Goal: Task Accomplishment & Management: Manage account settings

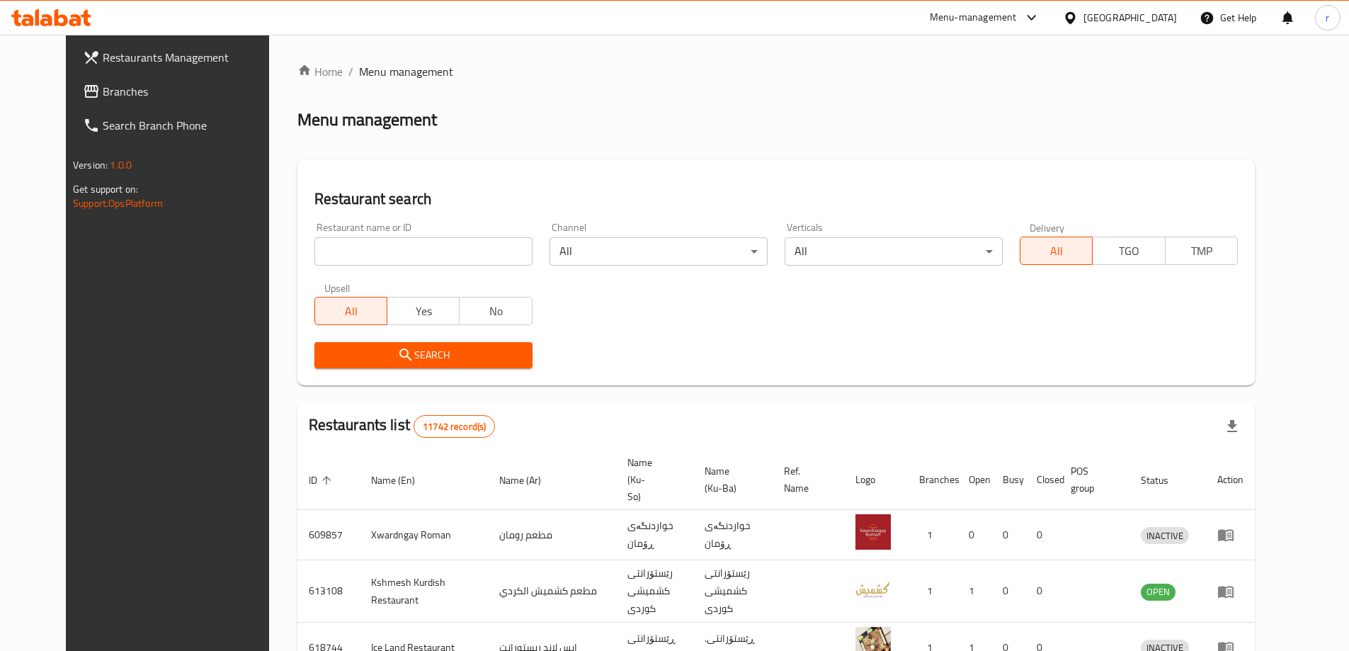
click at [103, 91] on span "Branches" at bounding box center [191, 91] width 177 height 17
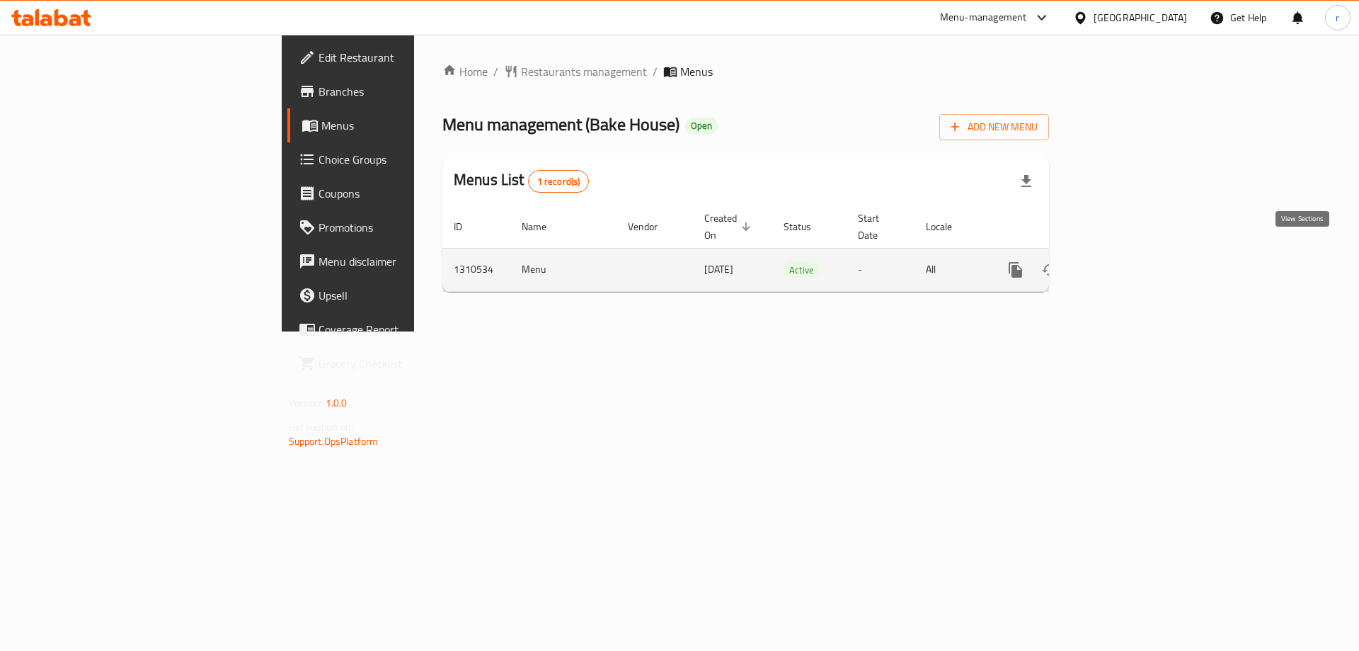
click at [1127, 261] on icon "enhanced table" at bounding box center [1118, 269] width 17 height 17
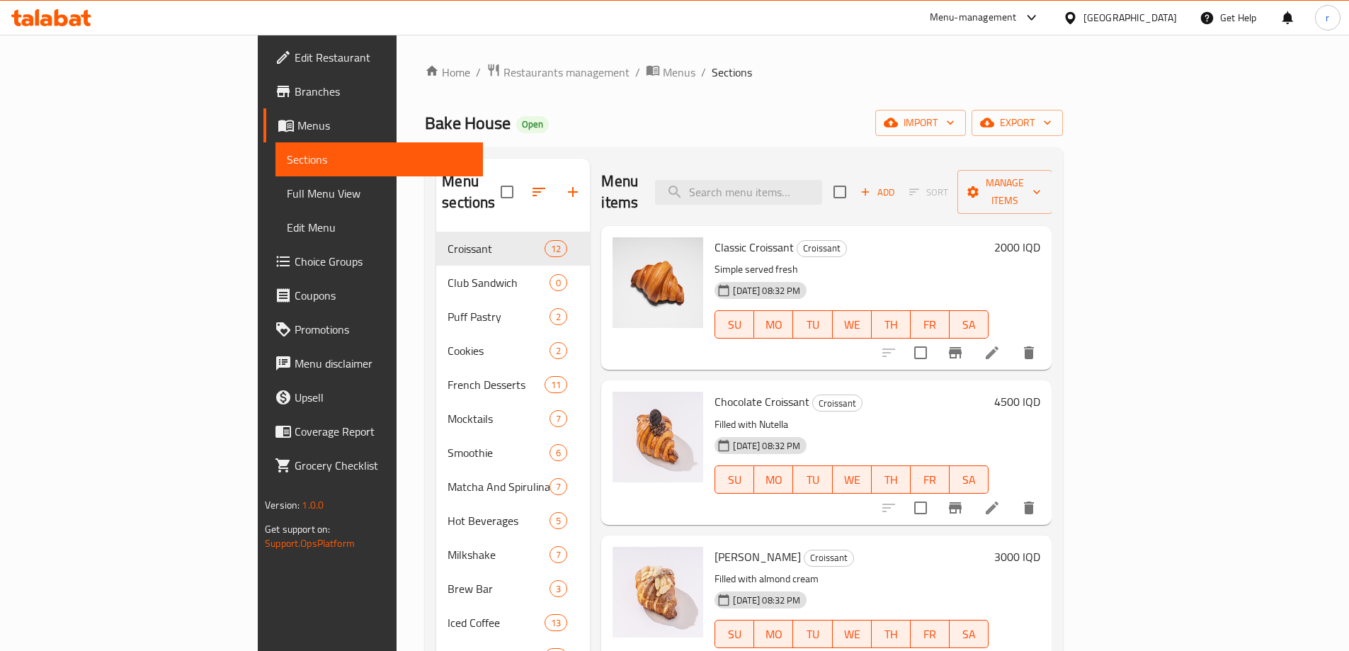
click at [287, 188] on span "Full Menu View" at bounding box center [379, 193] width 185 height 17
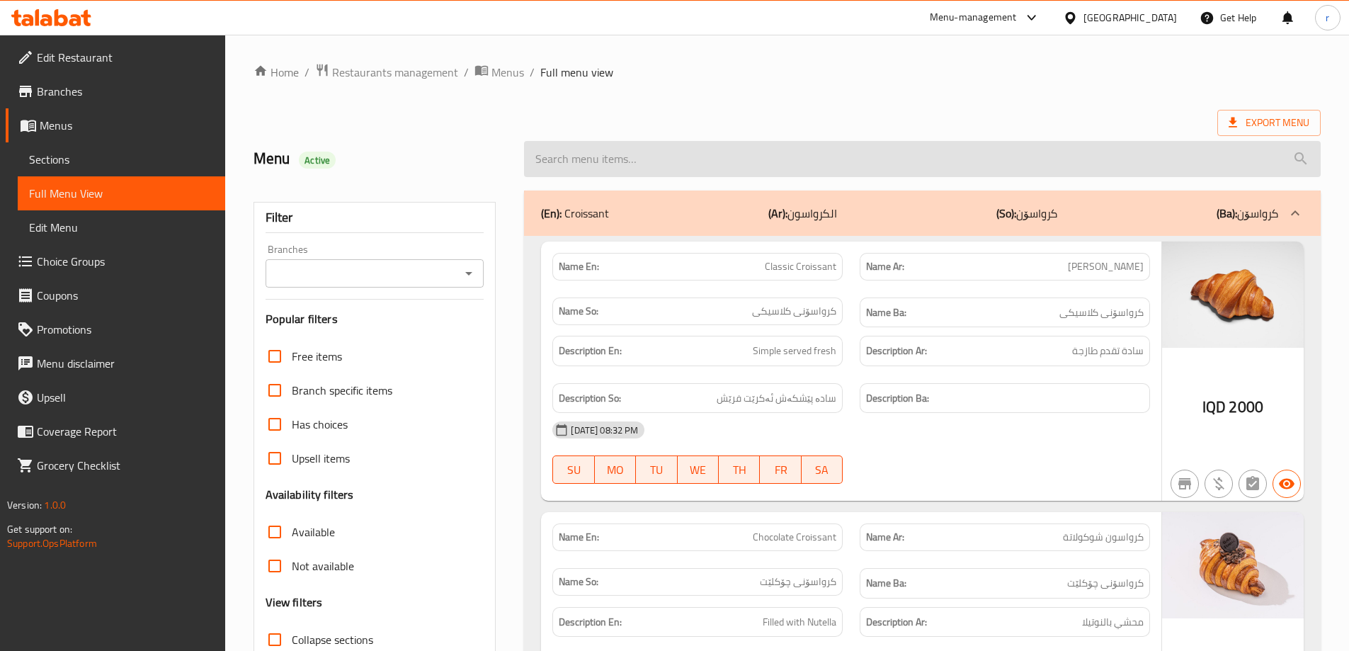
click at [659, 168] on input "search" at bounding box center [922, 159] width 797 height 36
paste input "Classic Croissant"
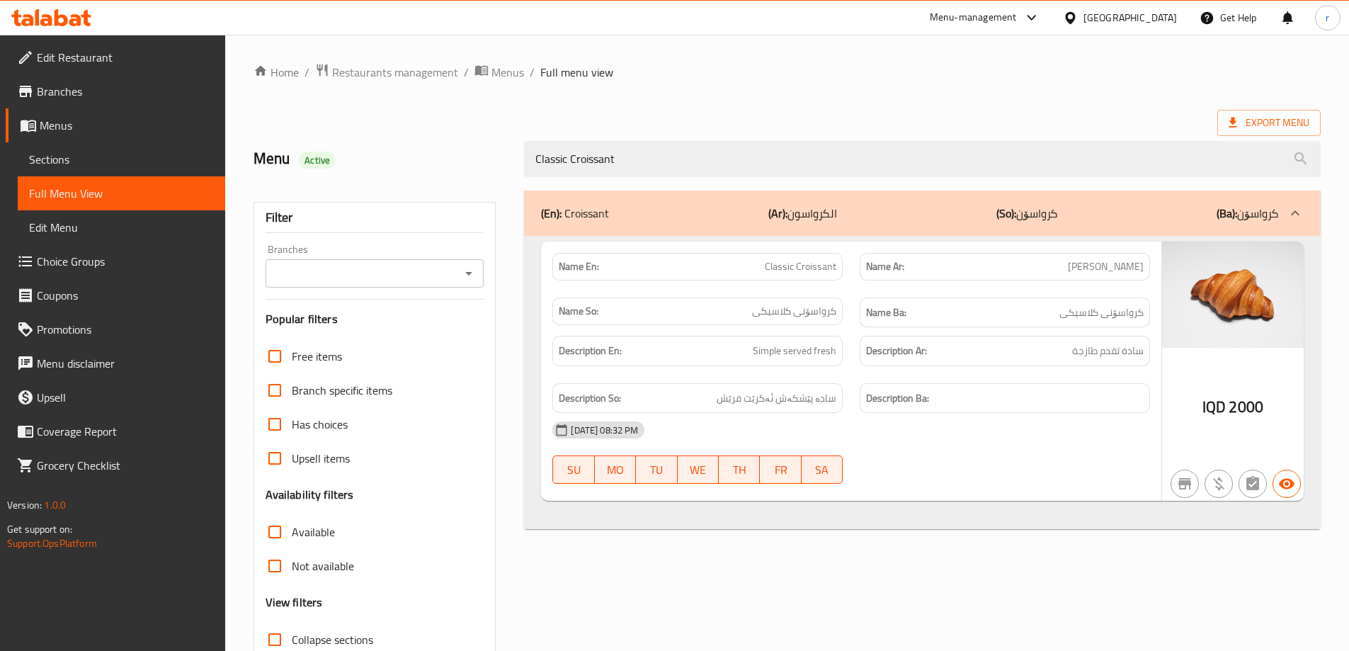
type input "Classic Croissant"
click at [383, 259] on div "Branches" at bounding box center [375, 273] width 219 height 28
click at [380, 281] on input "Branches" at bounding box center [363, 273] width 187 height 20
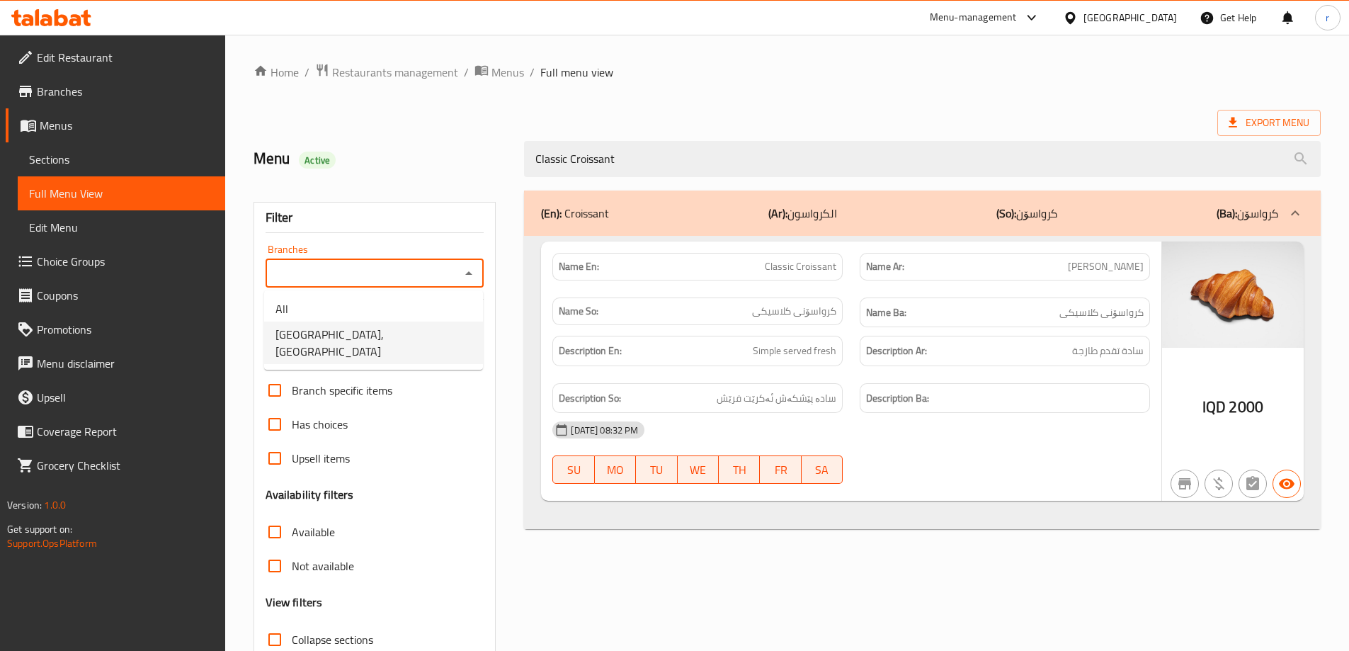
click at [378, 331] on span "Bake House, Danya City" at bounding box center [373, 343] width 196 height 34
type input "Bake House, Danya City"
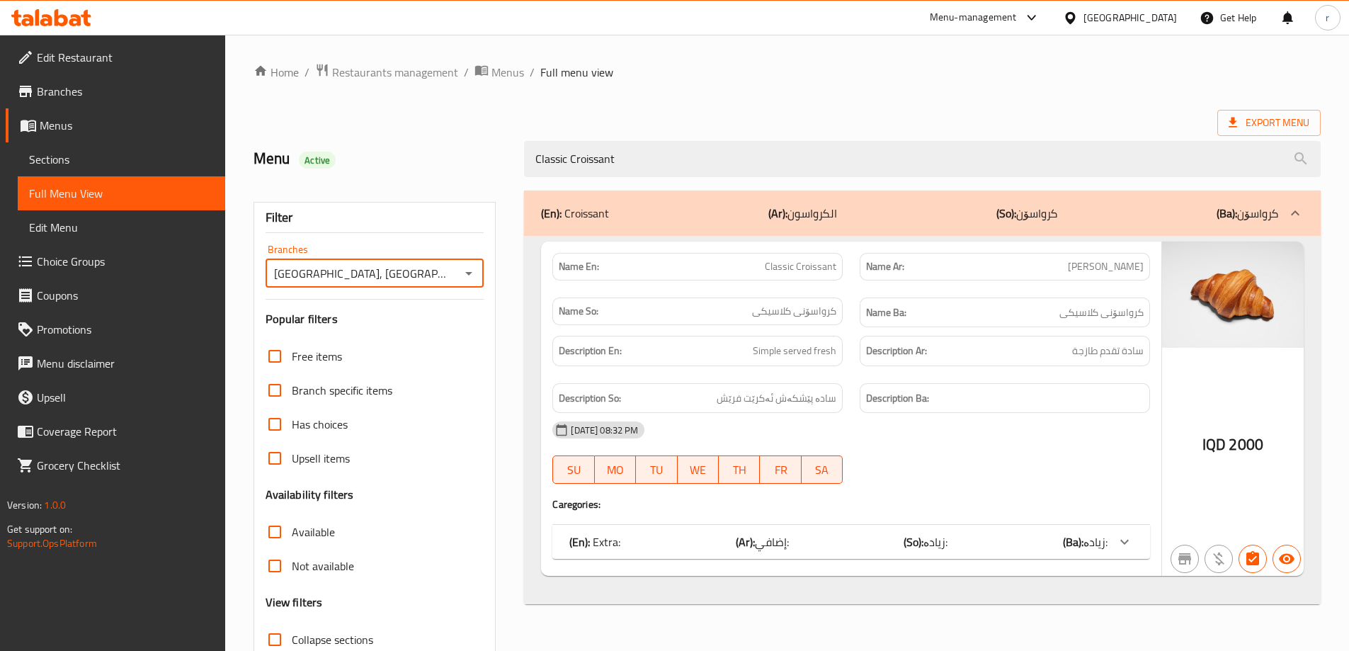
scroll to position [103, 0]
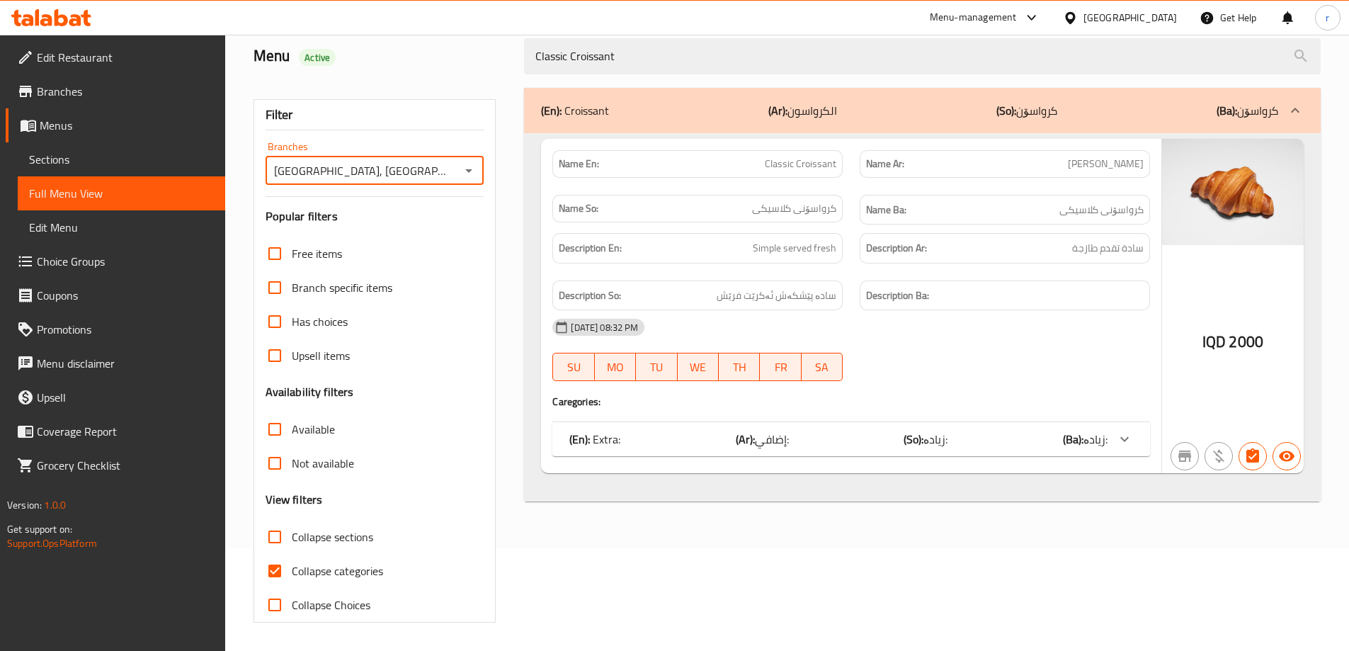
click at [332, 574] on span "Collapse categories" at bounding box center [337, 570] width 91 height 17
click at [292, 574] on input "Collapse categories" at bounding box center [275, 571] width 34 height 34
checkbox input "false"
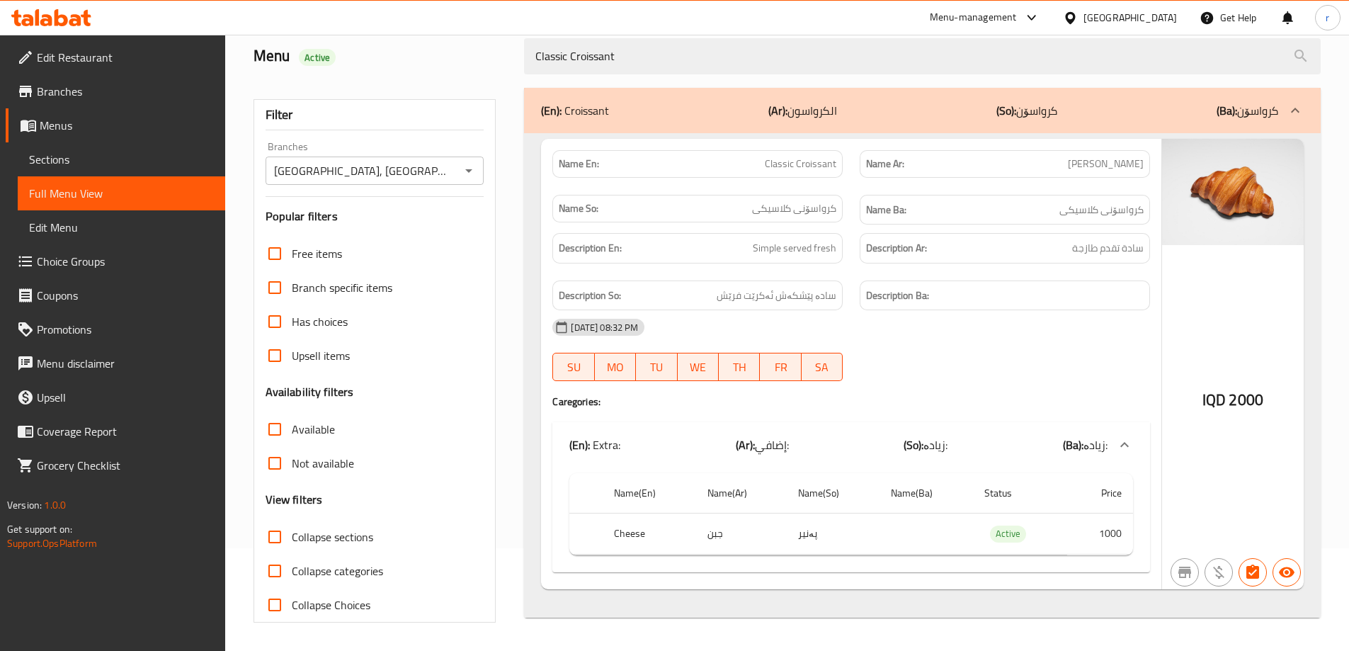
click at [139, 169] on link "Sections" at bounding box center [121, 159] width 207 height 34
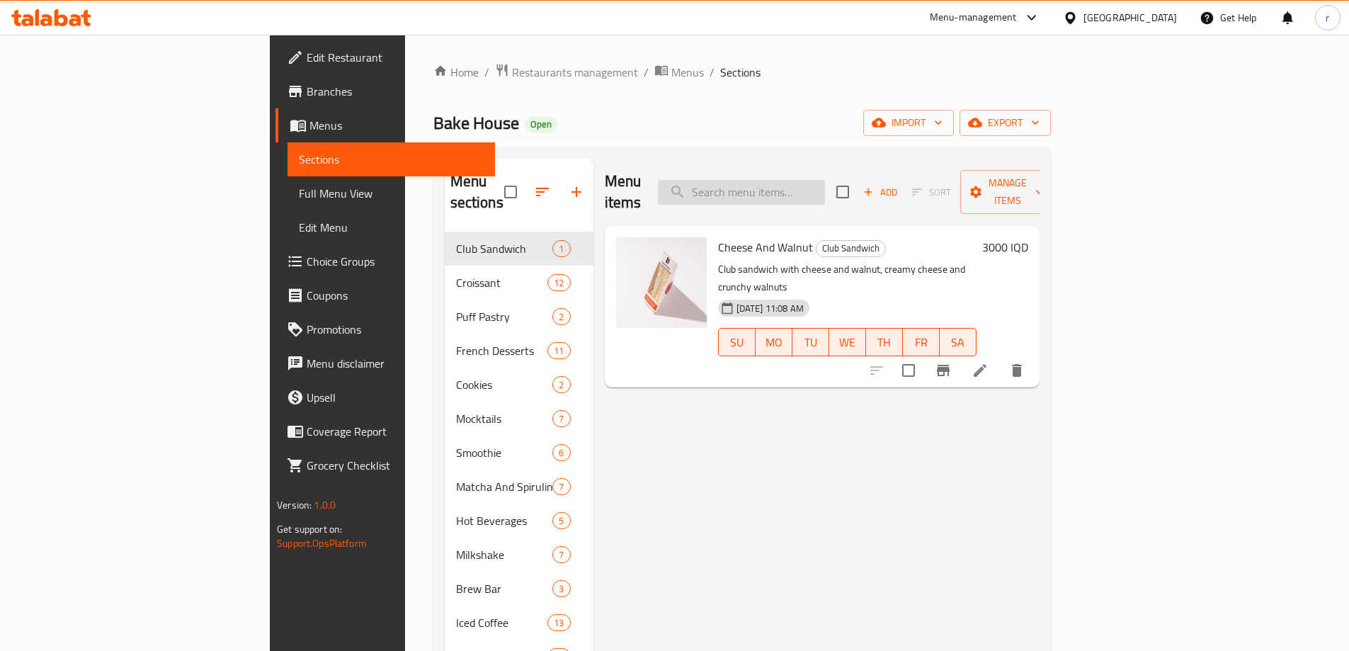
click at [781, 180] on input "search" at bounding box center [741, 192] width 167 height 25
click at [988, 362] on icon at bounding box center [979, 370] width 17 height 17
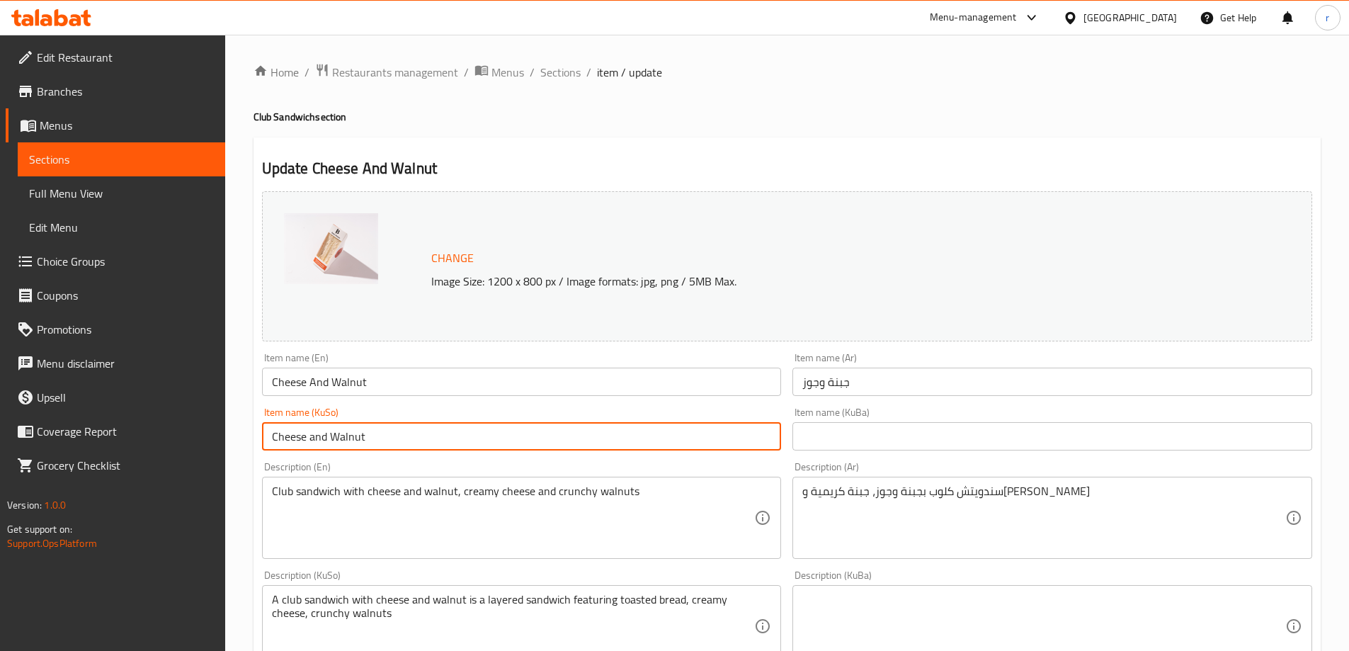
drag, startPoint x: 418, startPoint y: 436, endPoint x: 6, endPoint y: 440, distance: 412.1
click at [6, 440] on div "Edit Restaurant Branches Menus Sections Full Menu View Edit Menu Choice Groups …" at bounding box center [674, 609] width 1349 height 1149
type input "گ"
drag, startPoint x: 351, startPoint y: 439, endPoint x: 163, endPoint y: 457, distance: 189.2
click at [163, 457] on div "Edit Restaurant Branches Menus Sections Full Menu View Edit Menu Choice Groups …" at bounding box center [674, 609] width 1349 height 1149
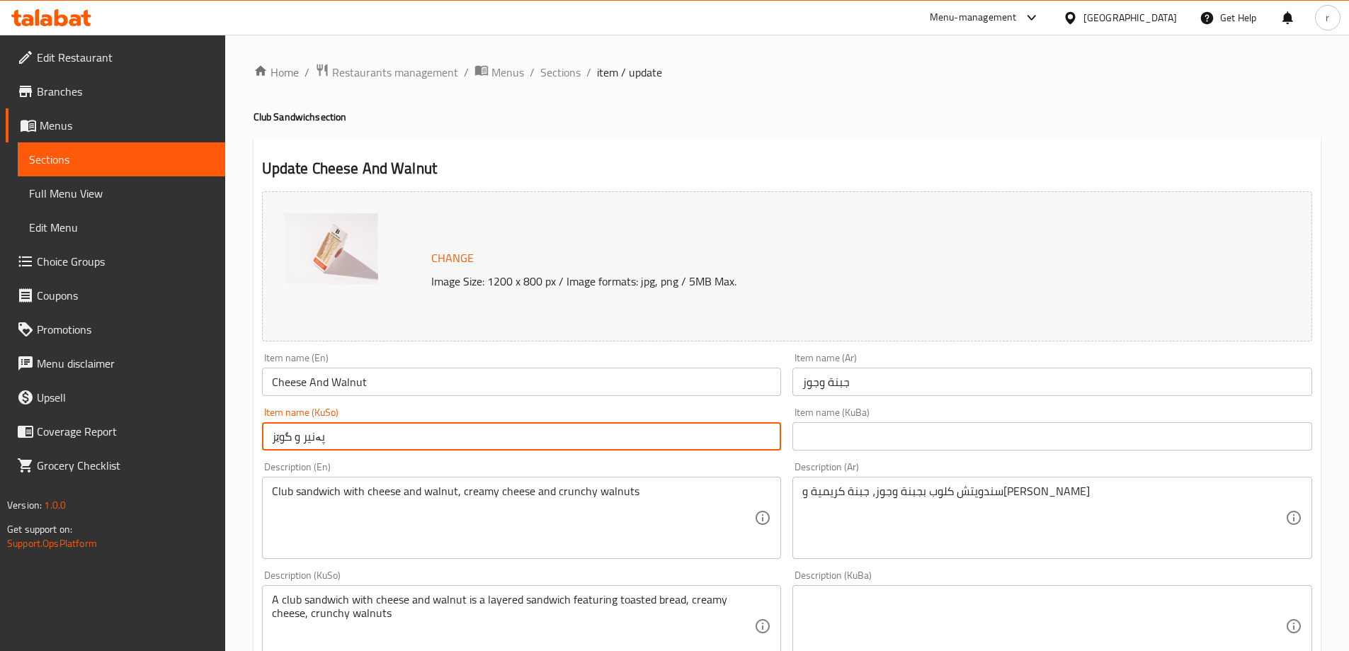
type input "پەنیر و گوێز"
click at [831, 432] on input "text" at bounding box center [1052, 436] width 520 height 28
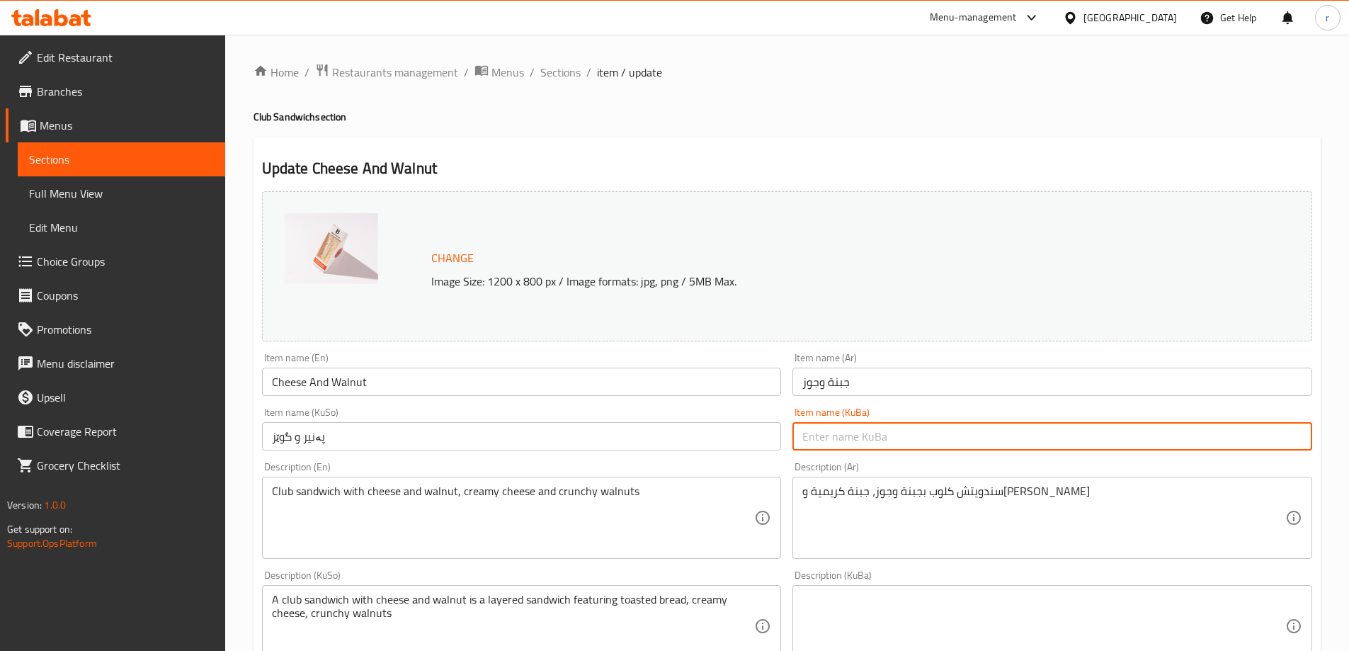
paste input "پەنیر و گوێز"
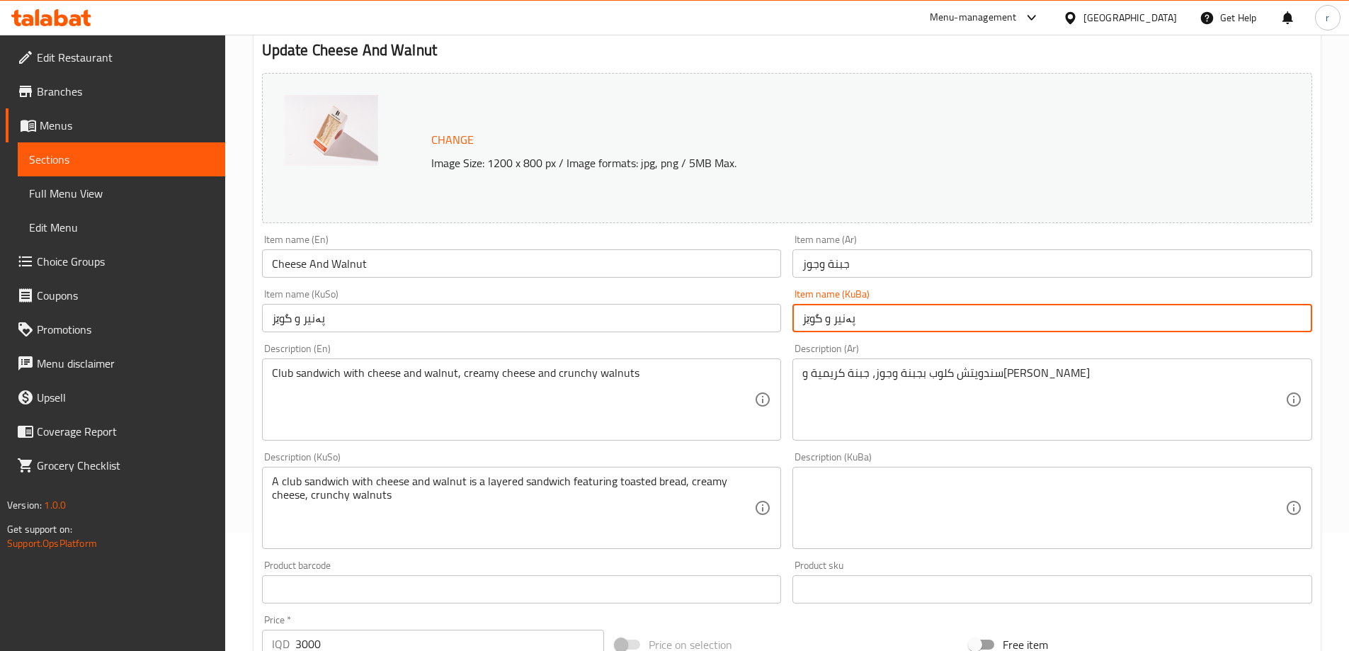
type input "پەنیر و گوێز"
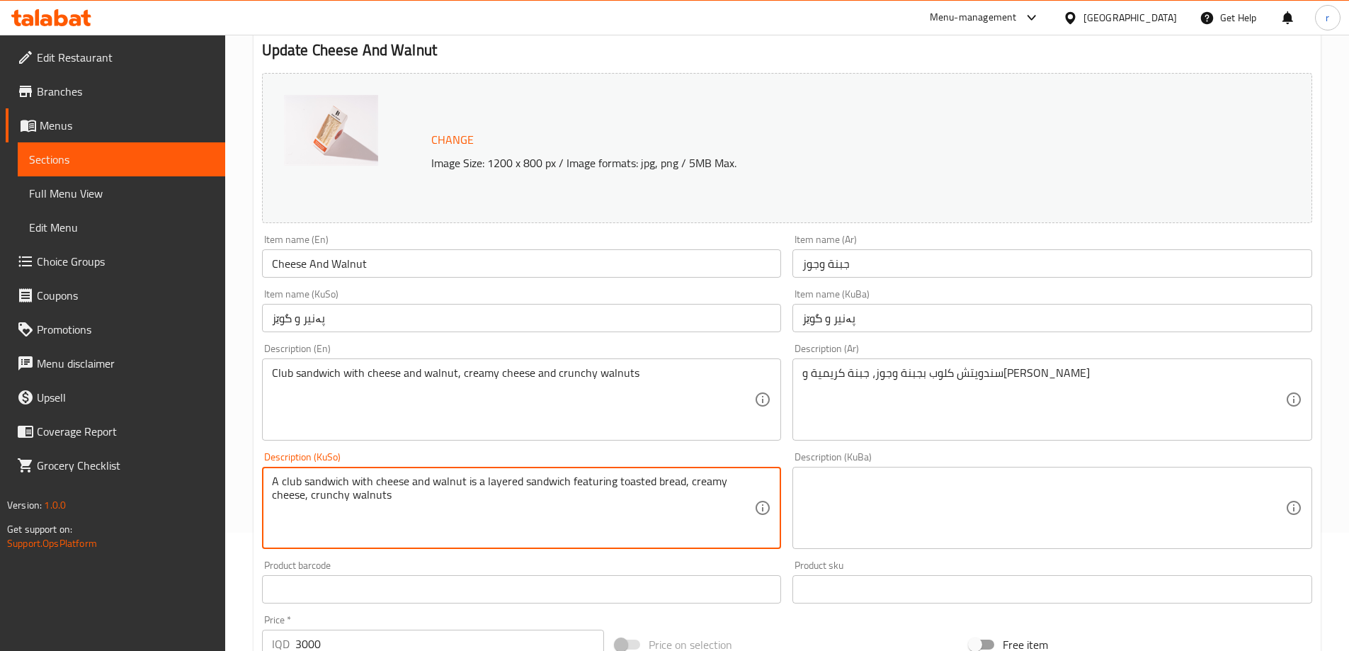
click at [688, 526] on textarea "A club sandwich with cheese and walnut is a layered sandwich featuring toasted …" at bounding box center [513, 507] width 483 height 67
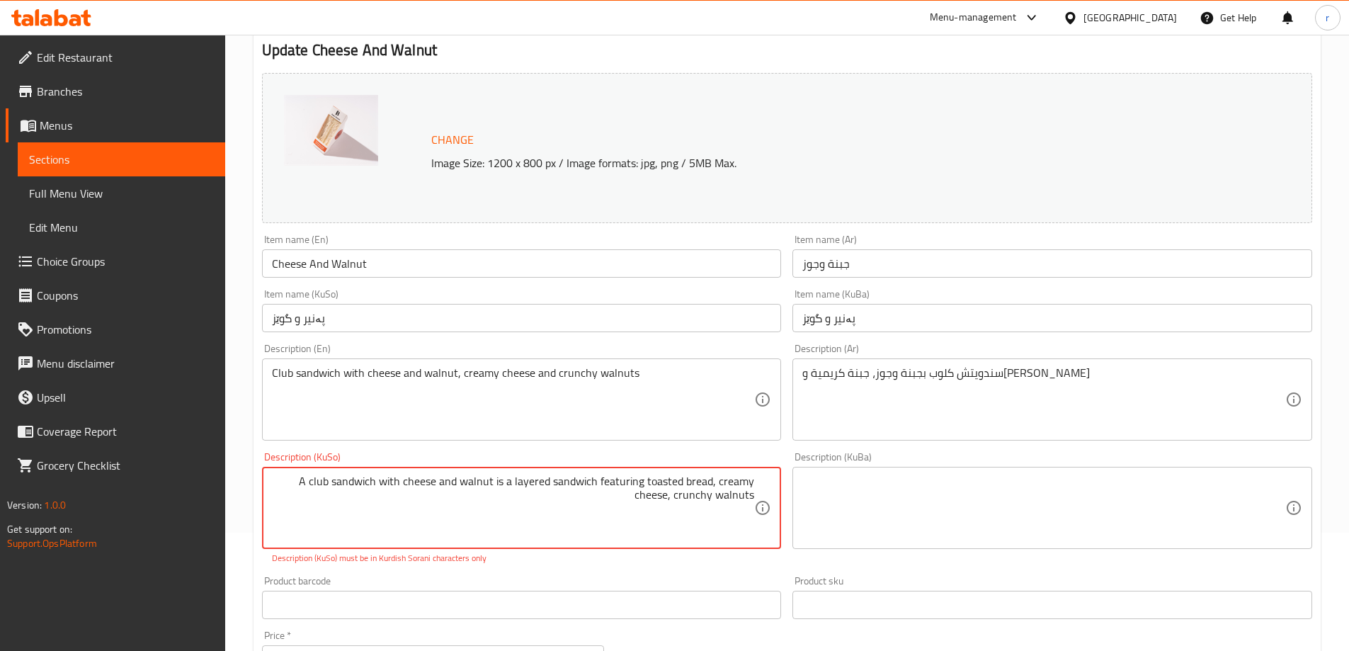
paste textarea "سەندویچیی کڵەپی"
drag, startPoint x: 478, startPoint y: 489, endPoint x: 508, endPoint y: 489, distance: 29.7
click at [508, 489] on textarea "سەندویچیی کڵەپی بە پەنیر و گوێز، کرێمی پەنیر و گوێزی کرانچی" at bounding box center [513, 507] width 483 height 67
click at [466, 491] on textarea "سەندویچیی کڵەپی بە پەنیر و گوێز، کرێمی پەنیر و گوێزی کرانچی" at bounding box center [513, 507] width 483 height 67
drag, startPoint x: 466, startPoint y: 489, endPoint x: 503, endPoint y: 488, distance: 37.5
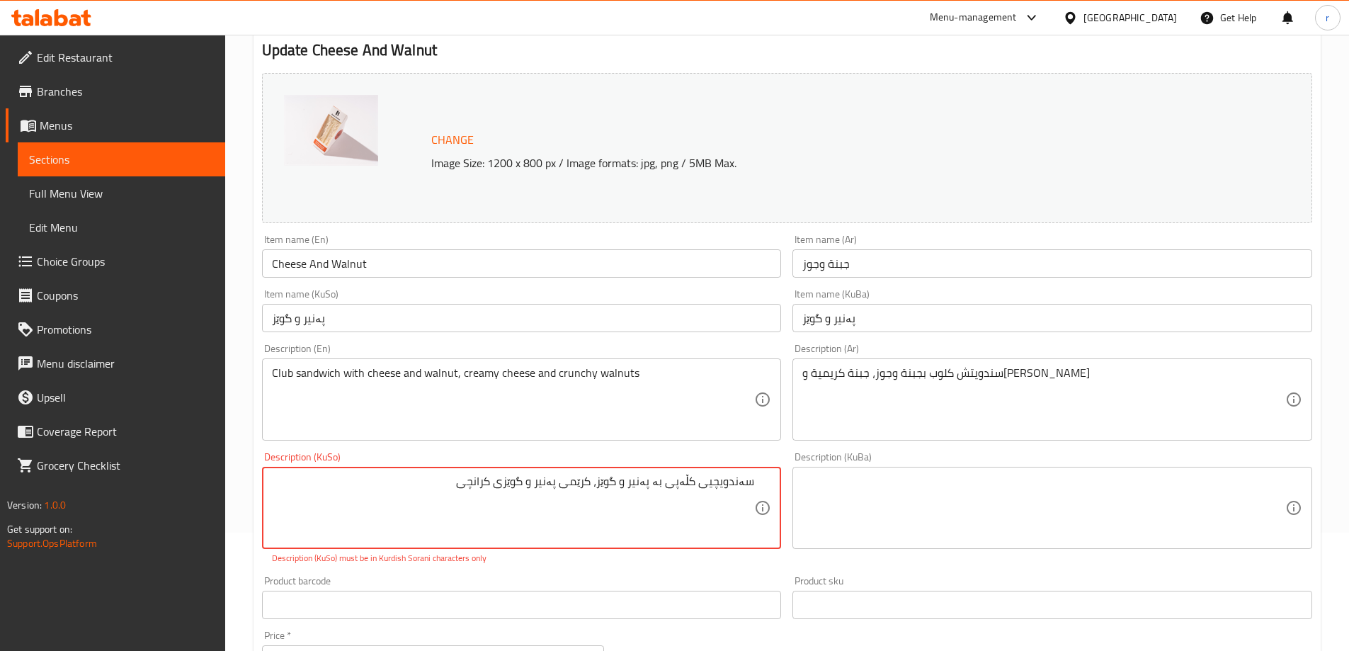
click at [503, 488] on textarea "سەندویچیی کڵەپی بە پەنیر و گوێز، کرێمی پەنیر و گوێزی کرانچی" at bounding box center [513, 507] width 483 height 67
type textarea "سەندویچیی کڵەپی بە پەنیر و گوێز، کرێمی پەنیر و گوێزی کرانچی"
click at [445, 507] on textarea "سەندویچیی کڵەپی بە پەنیر و گوێز، کرێمی پەنیر و گوێزی کرانچی" at bounding box center [513, 507] width 483 height 67
drag, startPoint x: 437, startPoint y: 489, endPoint x: 826, endPoint y: 487, distance: 389.4
click at [826, 487] on div "Change Image Size: 1200 x 800 px / Image formats: jpg, png / 5MB Max. Item name…" at bounding box center [786, 464] width 1061 height 794
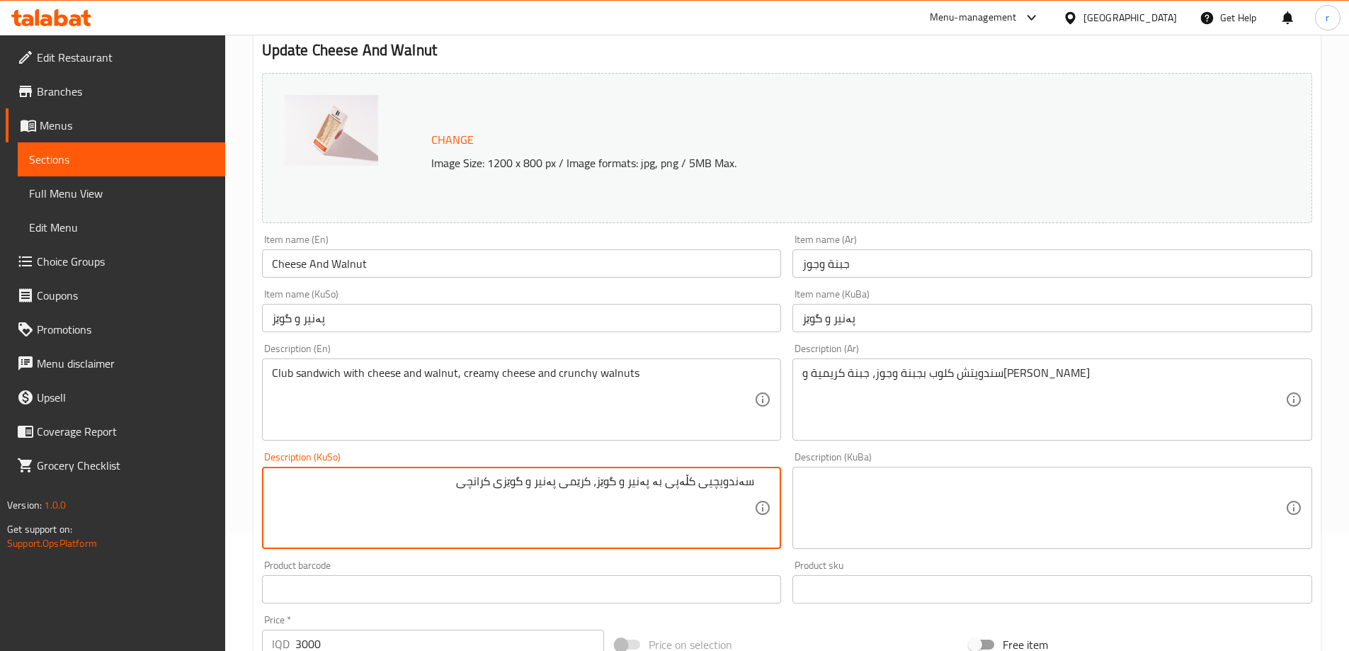
click at [911, 506] on textarea at bounding box center [1043, 507] width 483 height 67
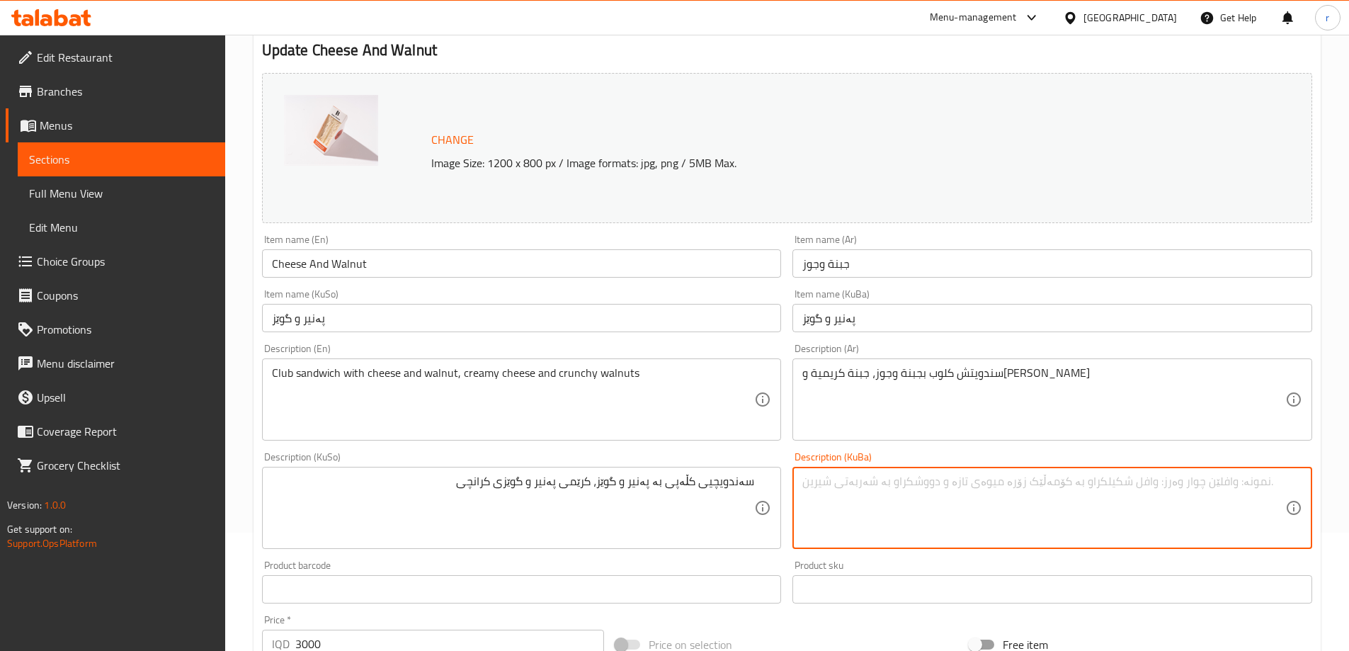
paste textarea "سەندویچیی کڵەپی بە پەنیر و گوێز، کرێمی پەنیر و گوێزی کرانچی"
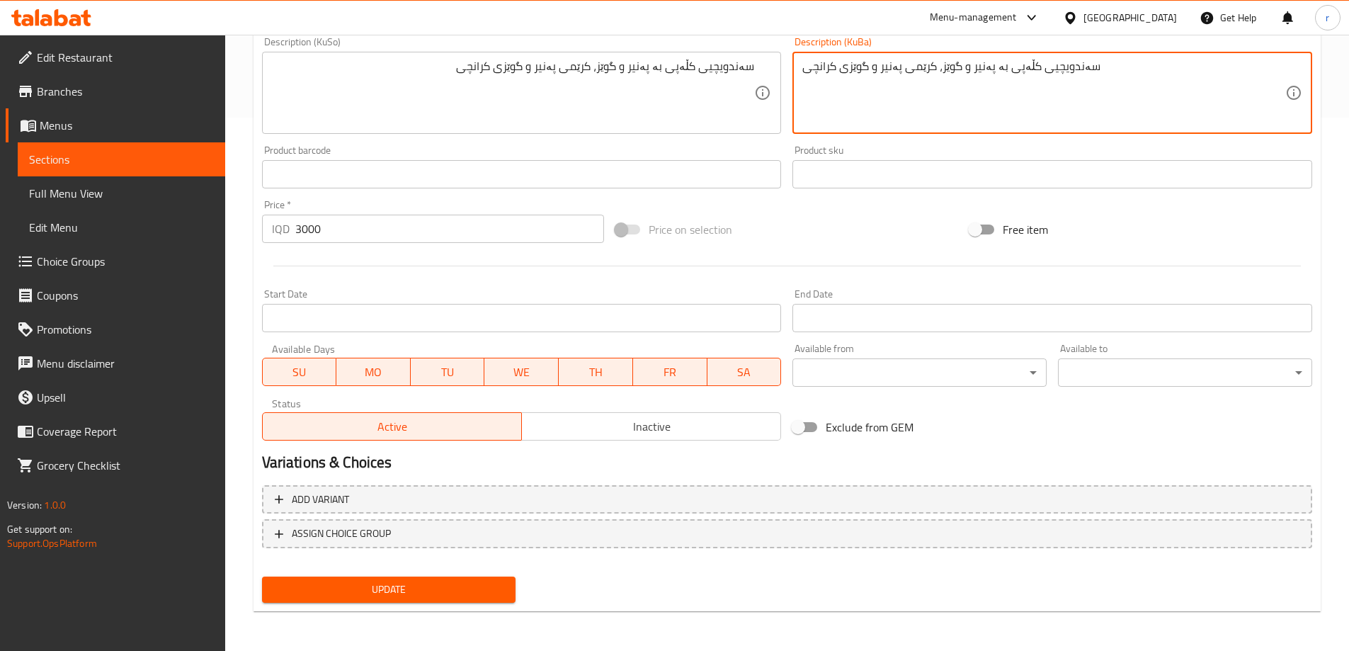
type textarea "سەندویچیی کڵەپی بە پەنیر و گوێز، کرێمی پەنیر و گوێزی کرانچی"
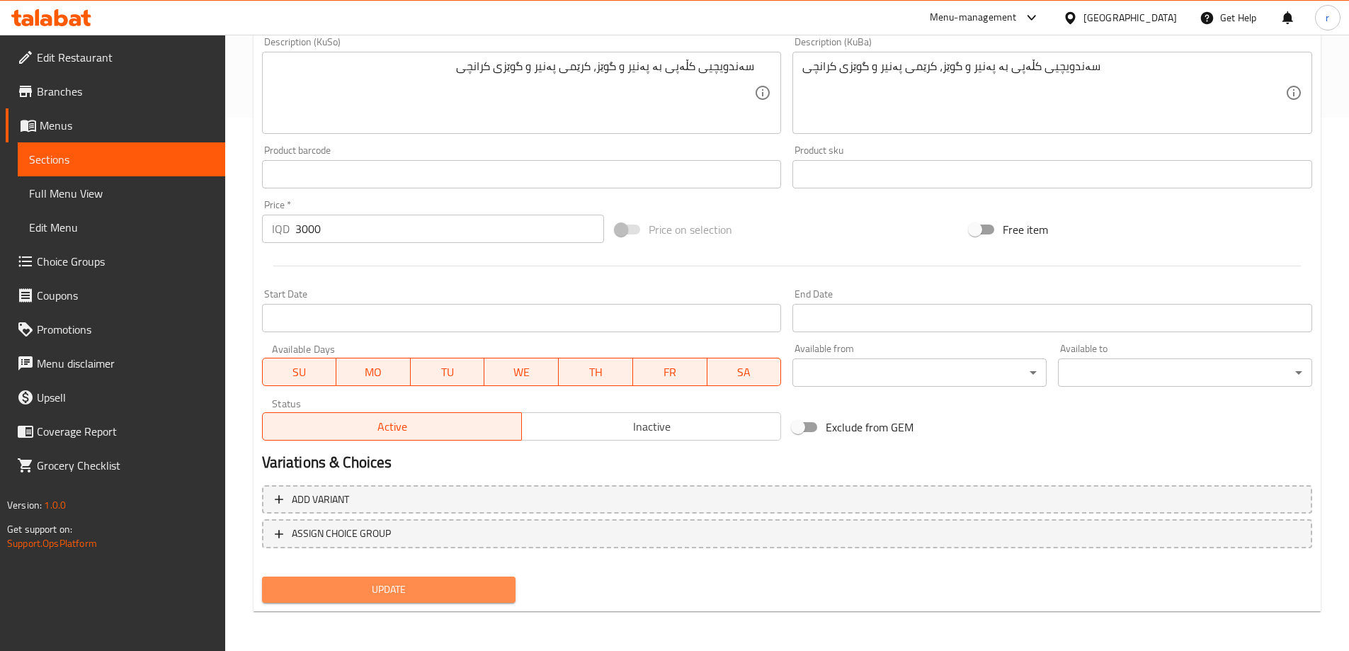
click at [456, 587] on span "Update" at bounding box center [389, 590] width 232 height 18
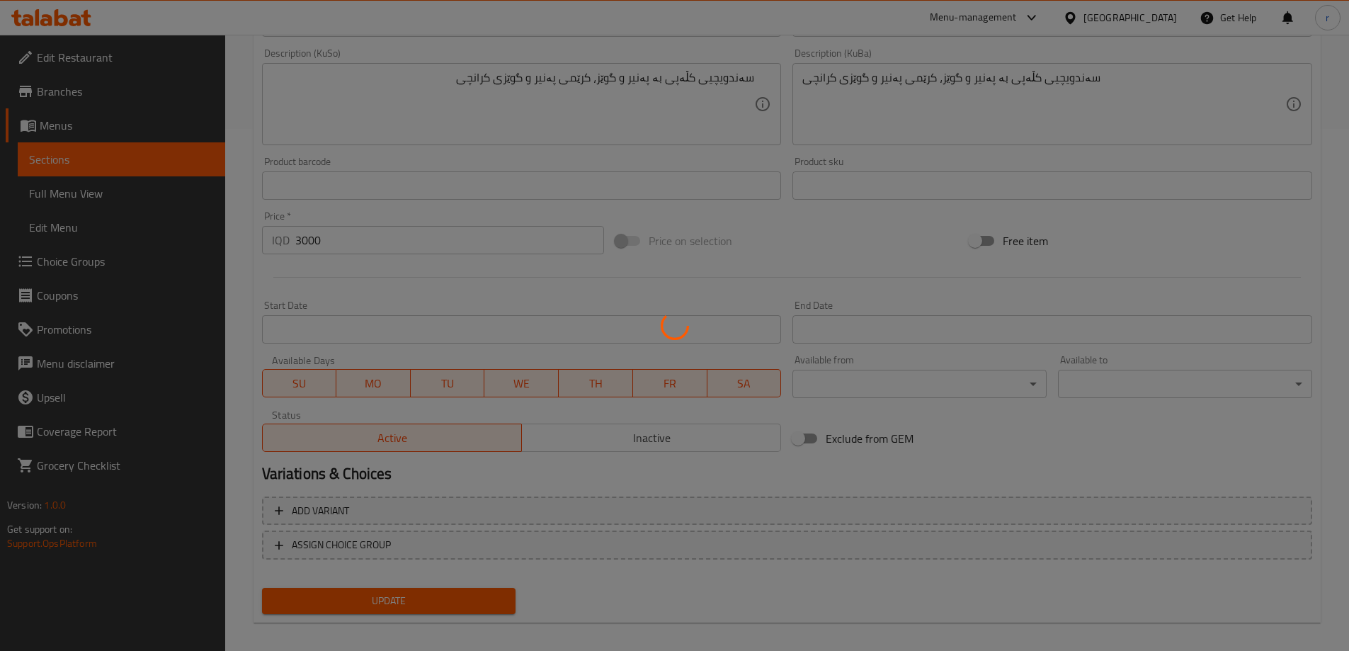
scroll to position [0, 0]
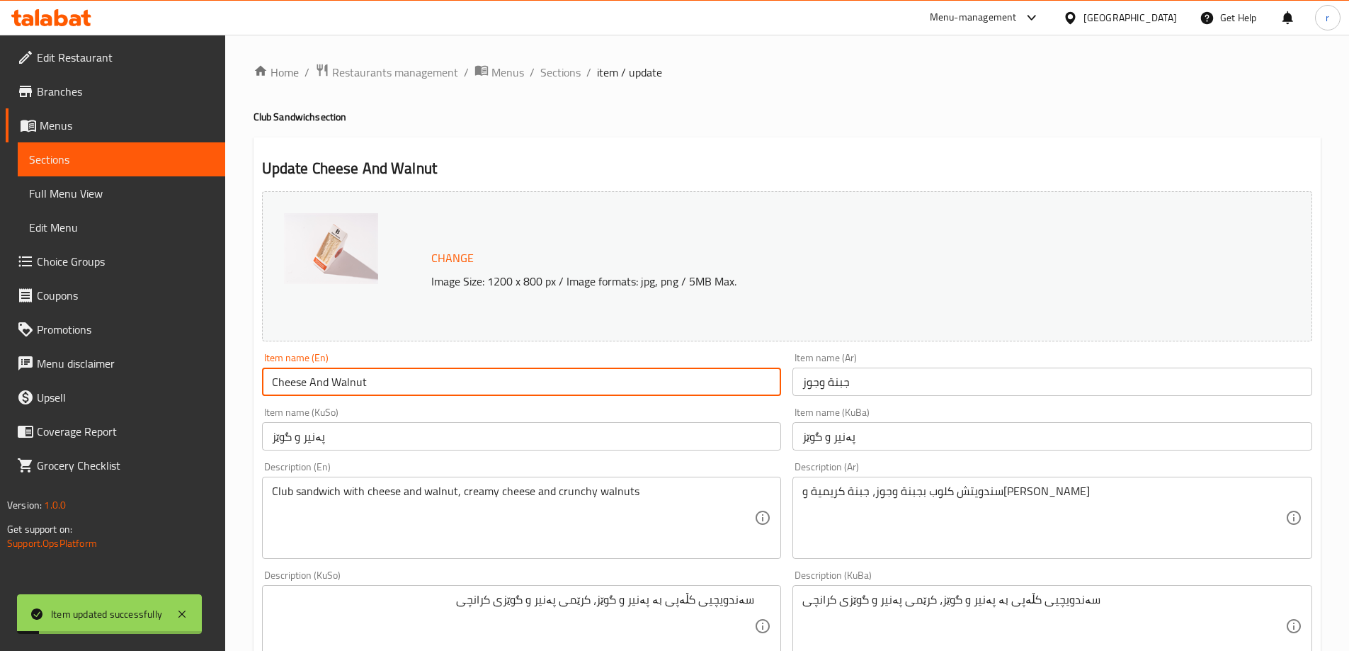
drag, startPoint x: 395, startPoint y: 385, endPoint x: 164, endPoint y: 377, distance: 231.7
click at [164, 377] on div "Edit Restaurant Branches Menus Sections Full Menu View Edit Menu Choice Groups …" at bounding box center [674, 609] width 1349 height 1149
click at [118, 188] on span "Full Menu View" at bounding box center [121, 193] width 185 height 17
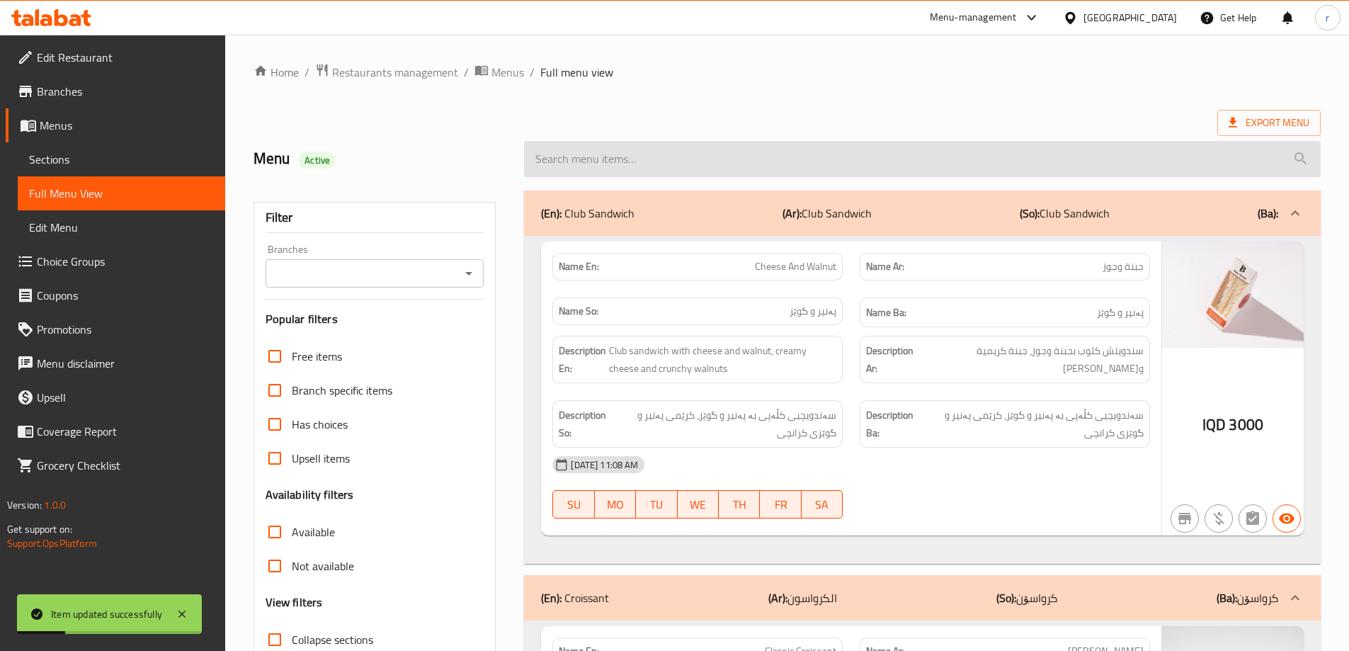
click at [608, 161] on input "search" at bounding box center [922, 159] width 797 height 36
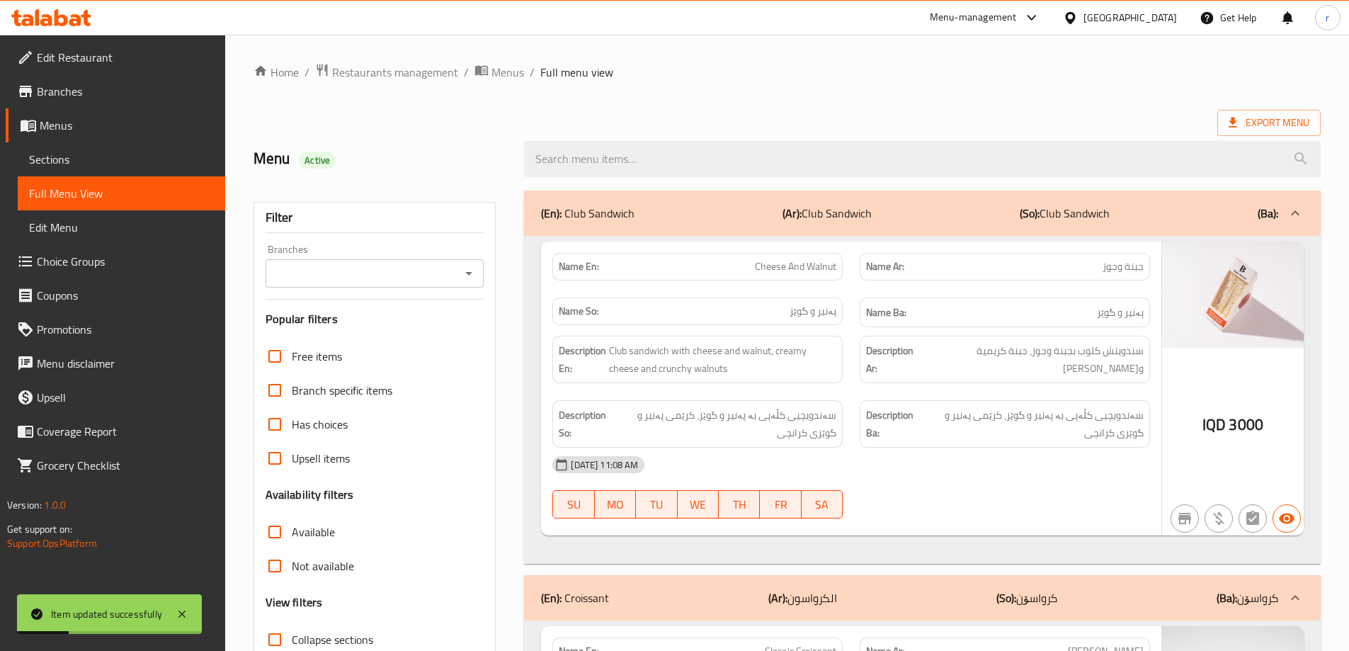
paste input "Cheese And Walnut"
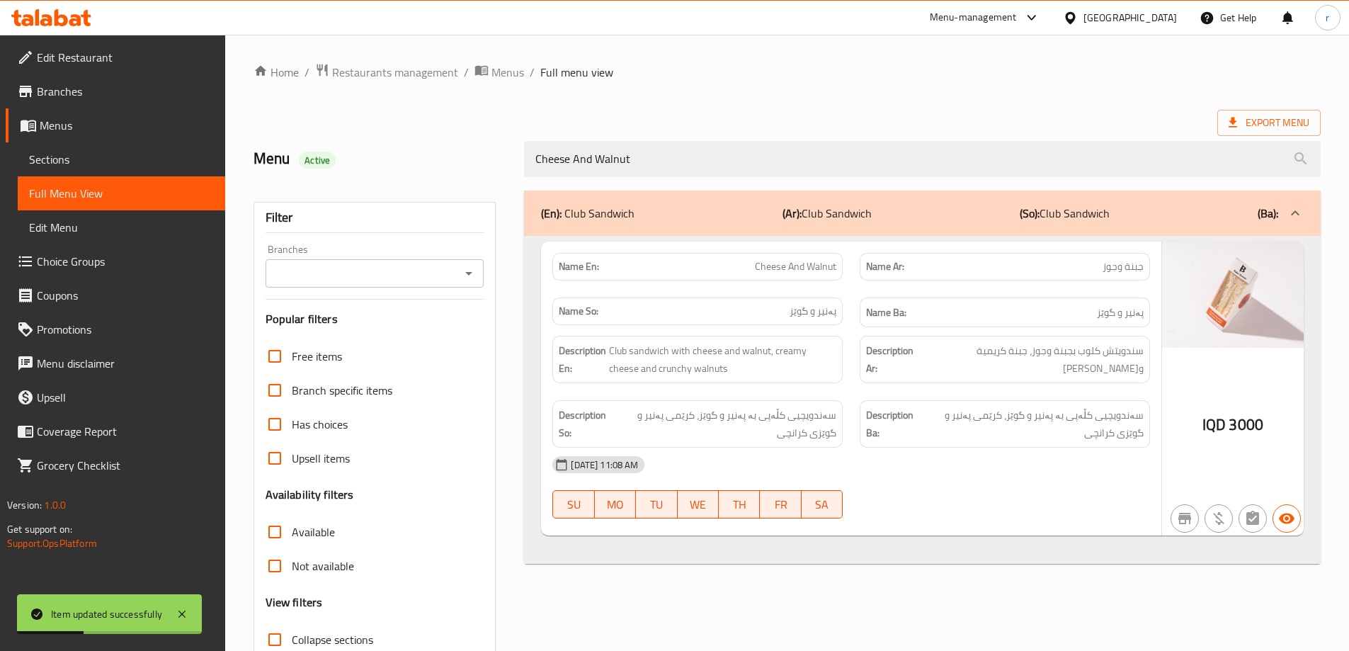
type input "Cheese And Walnut"
click at [356, 272] on input "Branches" at bounding box center [363, 273] width 187 height 20
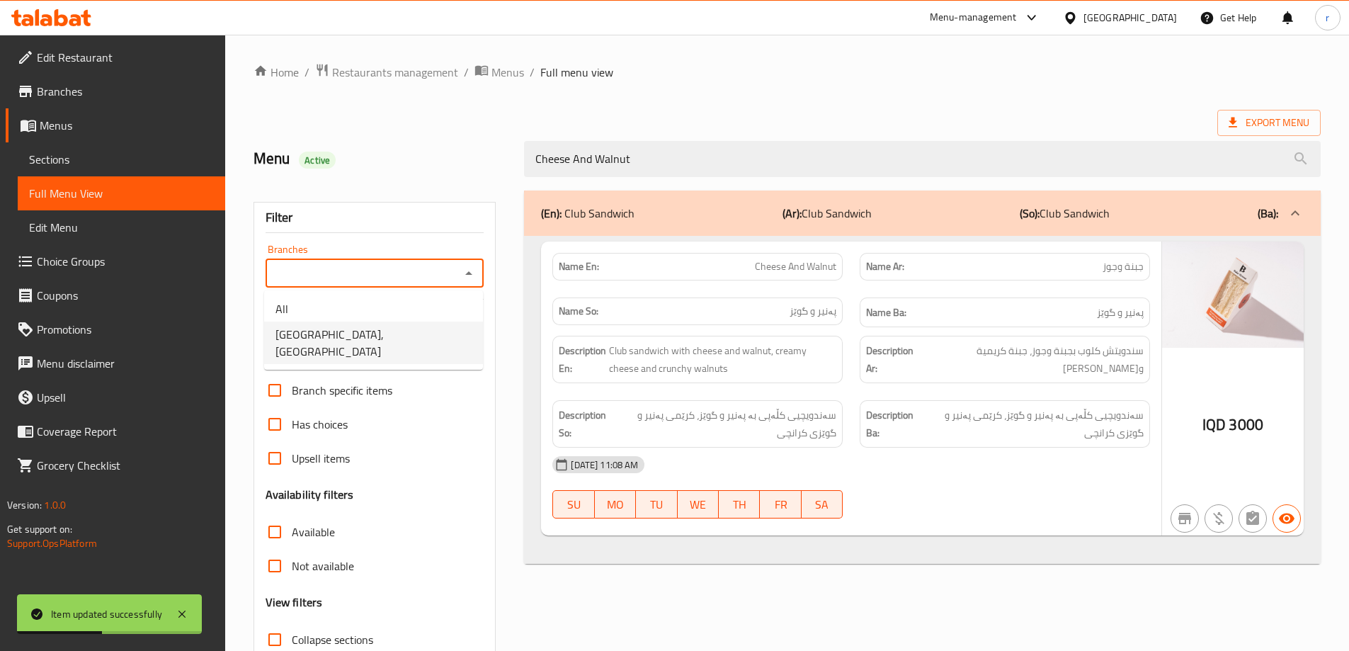
click at [365, 338] on span "Bake House, Danya City" at bounding box center [373, 343] width 196 height 34
type input "Bake House, Danya City"
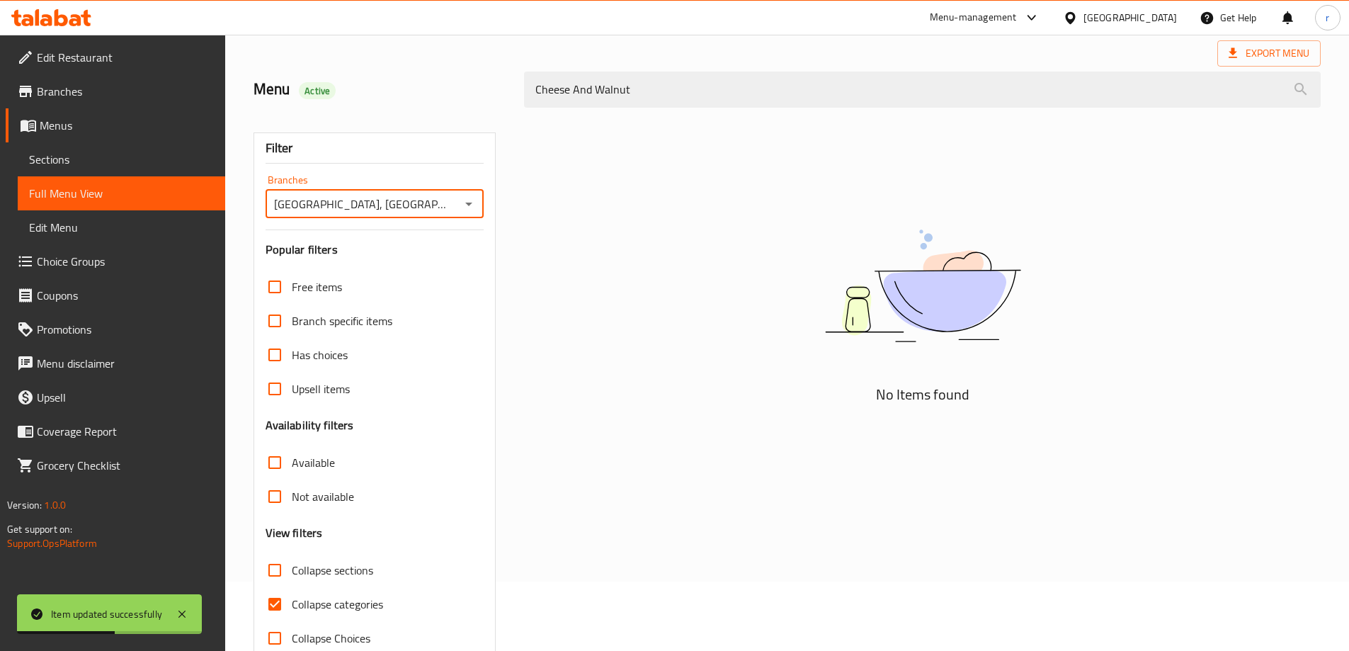
scroll to position [103, 0]
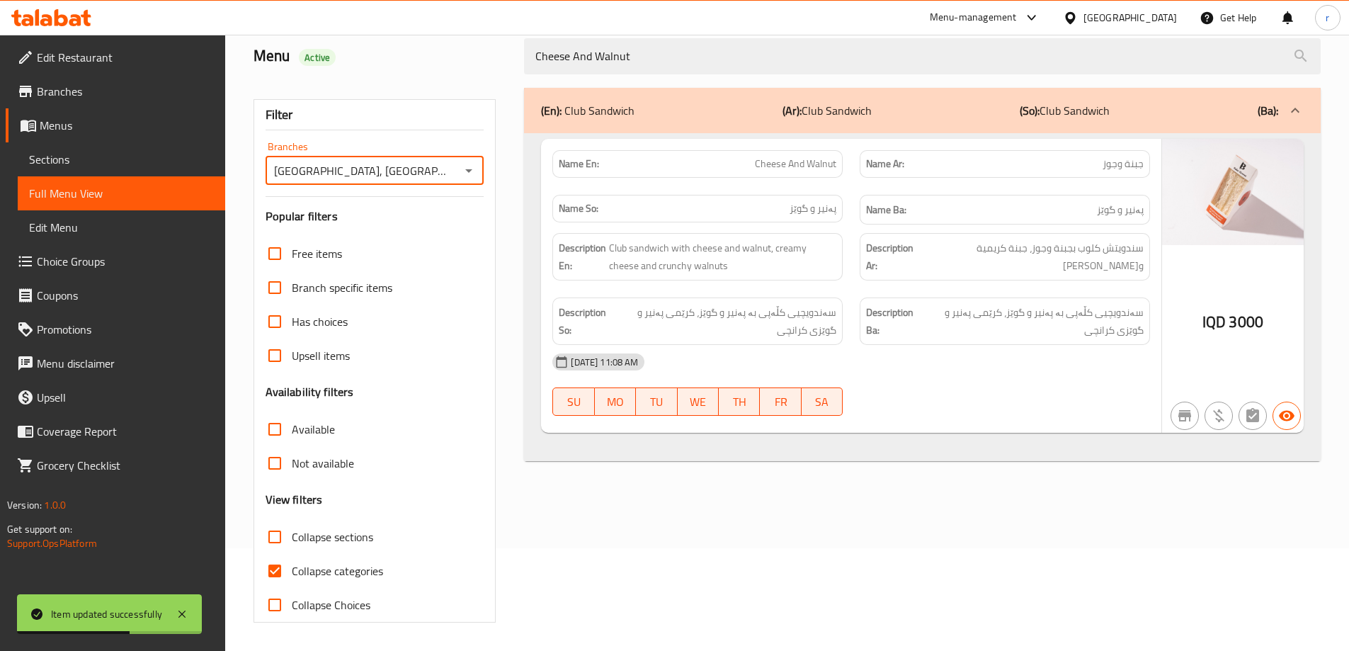
click at [350, 577] on span "Collapse categories" at bounding box center [337, 570] width 91 height 17
click at [292, 577] on input "Collapse categories" at bounding box center [275, 571] width 34 height 34
checkbox input "false"
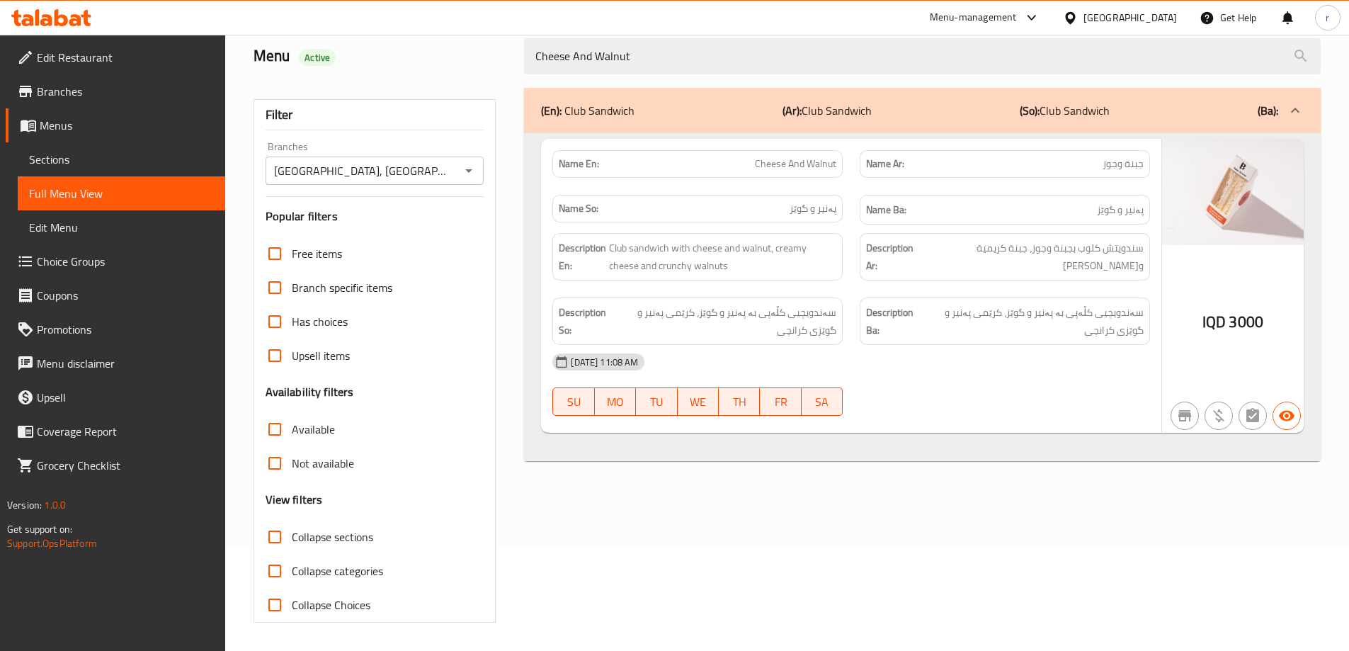
click at [72, 162] on span "Sections" at bounding box center [121, 159] width 185 height 17
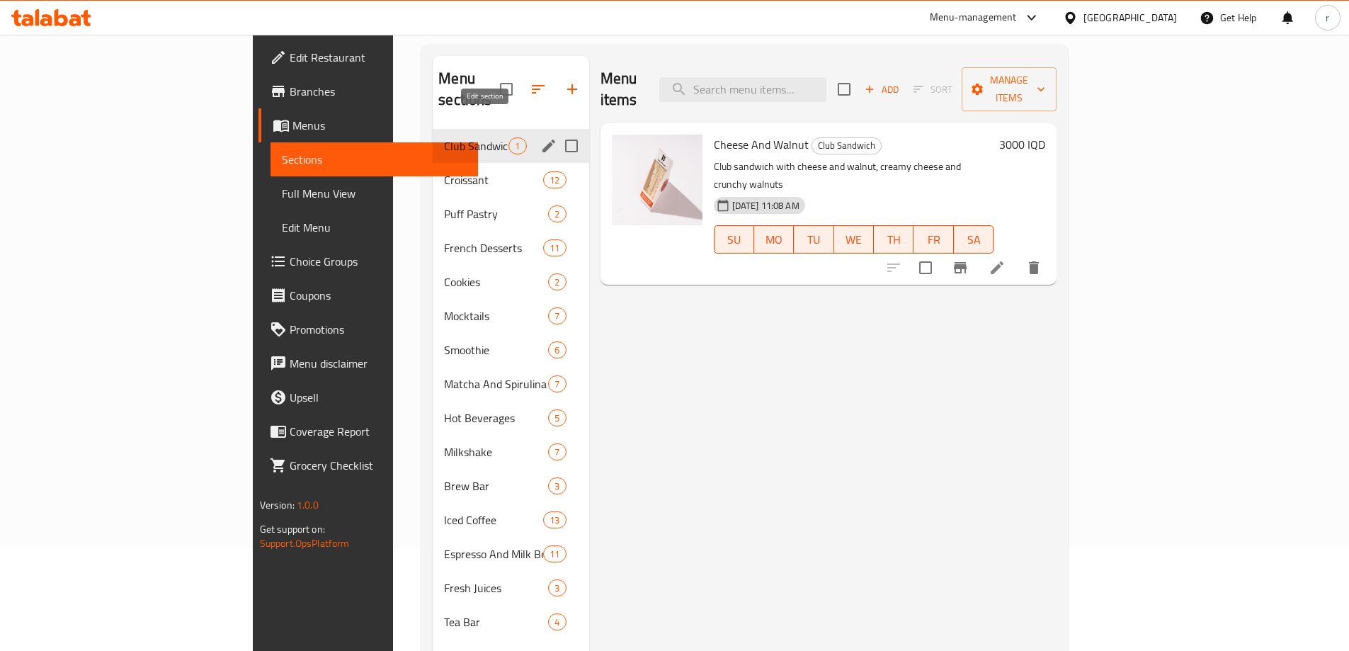
click at [540, 137] on icon "edit" at bounding box center [548, 145] width 17 height 17
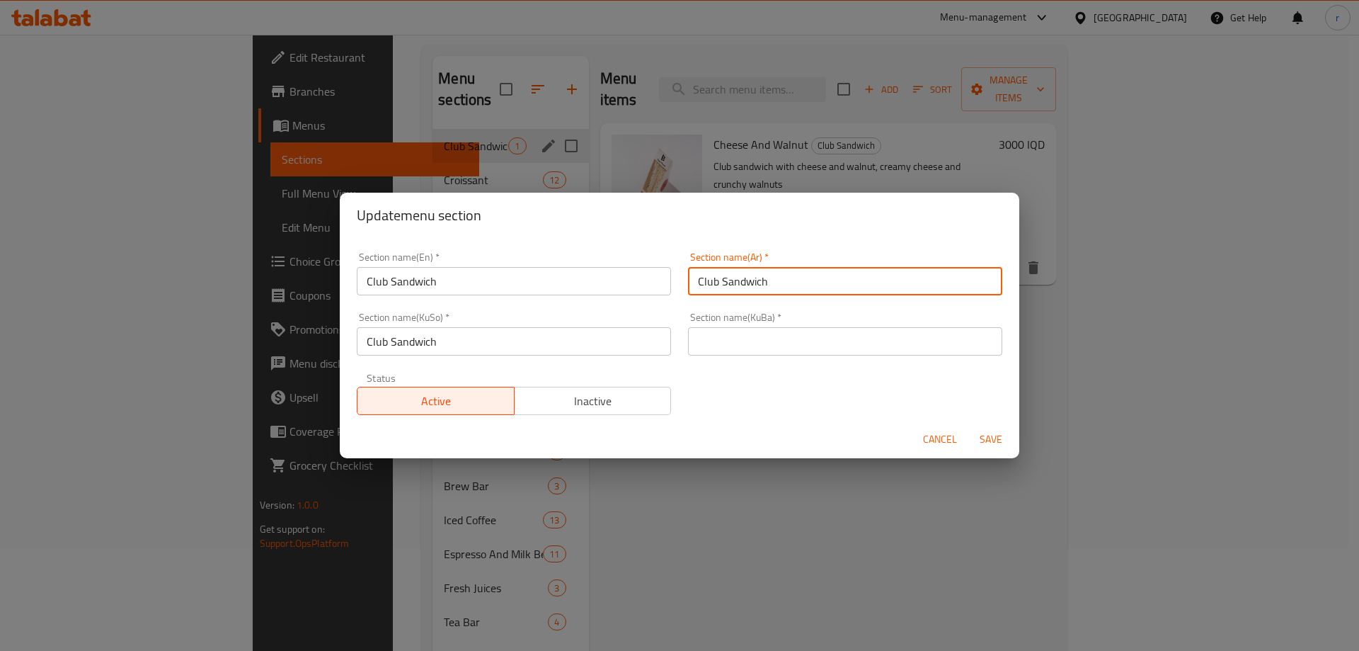
drag, startPoint x: 763, startPoint y: 278, endPoint x: 695, endPoint y: 280, distance: 68.0
click at [695, 280] on input "Club Sandwich" at bounding box center [845, 281] width 314 height 28
type input "سندويتش كلوب"
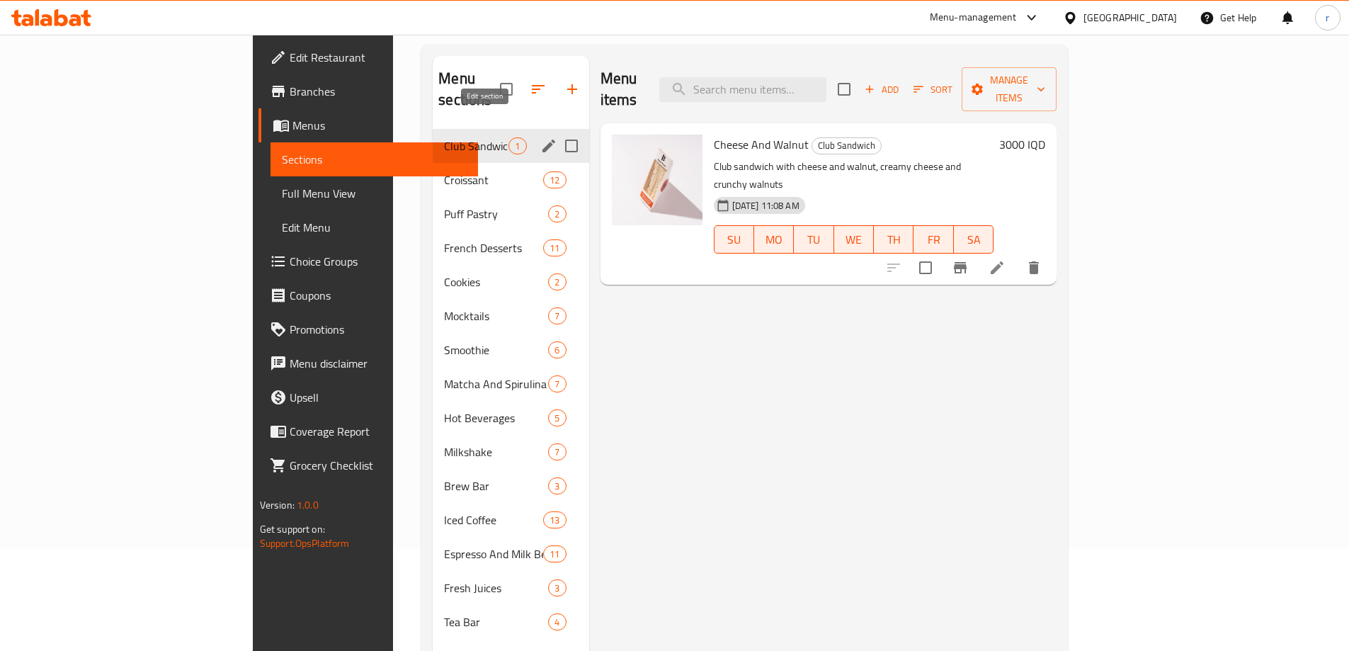
click at [540, 137] on icon "edit" at bounding box center [548, 145] width 17 height 17
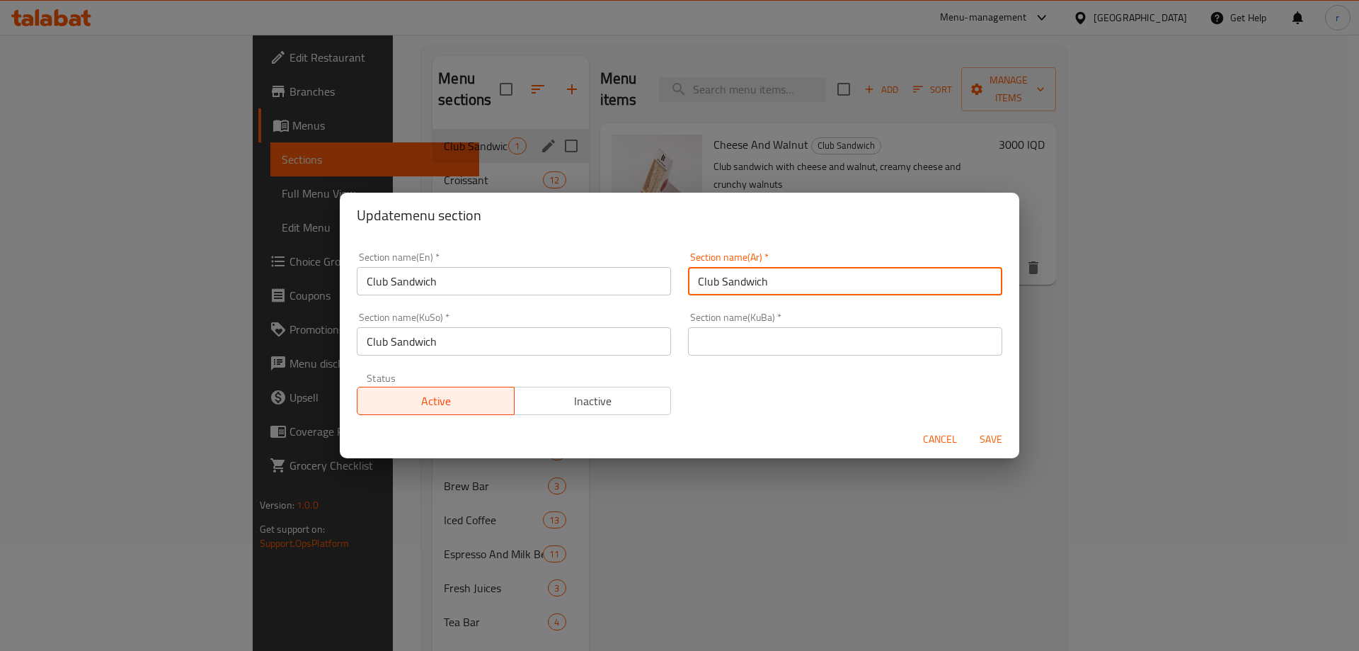
drag, startPoint x: 760, startPoint y: 283, endPoint x: 739, endPoint y: 283, distance: 21.2
click at [739, 283] on input "Club Sandwich" at bounding box center [845, 281] width 314 height 28
click at [763, 280] on input "Club Sandwich" at bounding box center [845, 281] width 314 height 28
drag, startPoint x: 780, startPoint y: 280, endPoint x: 695, endPoint y: 271, distance: 86.2
click at [695, 271] on input "Club Sandwich" at bounding box center [845, 281] width 314 height 28
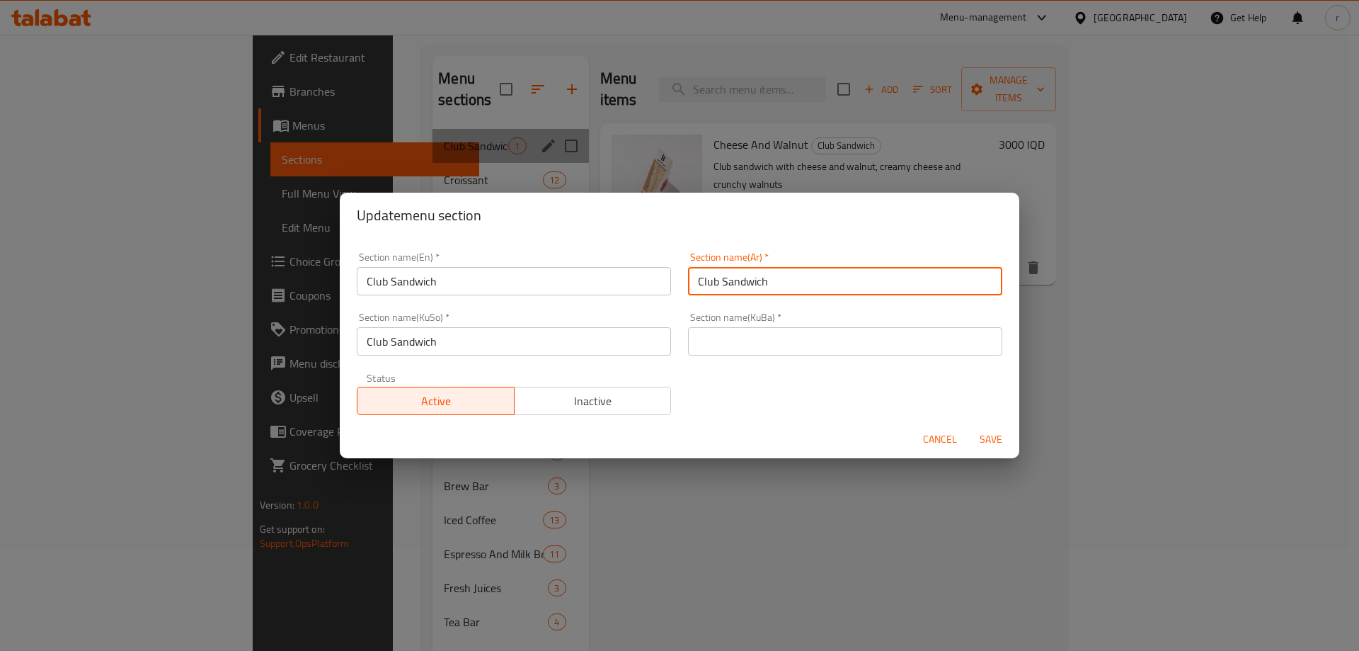
paste input "سندويتش كلوب"
type input "سندويتش كلوب"
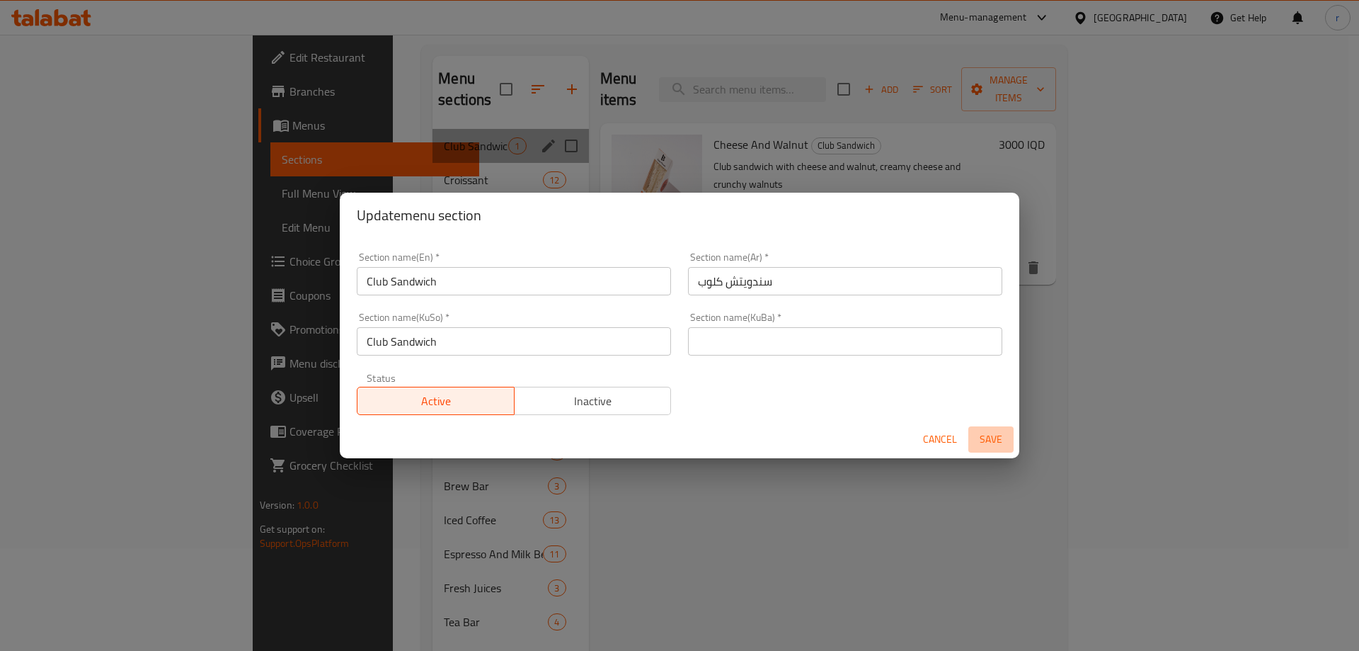
click at [988, 434] on span "Save" at bounding box center [991, 440] width 34 height 18
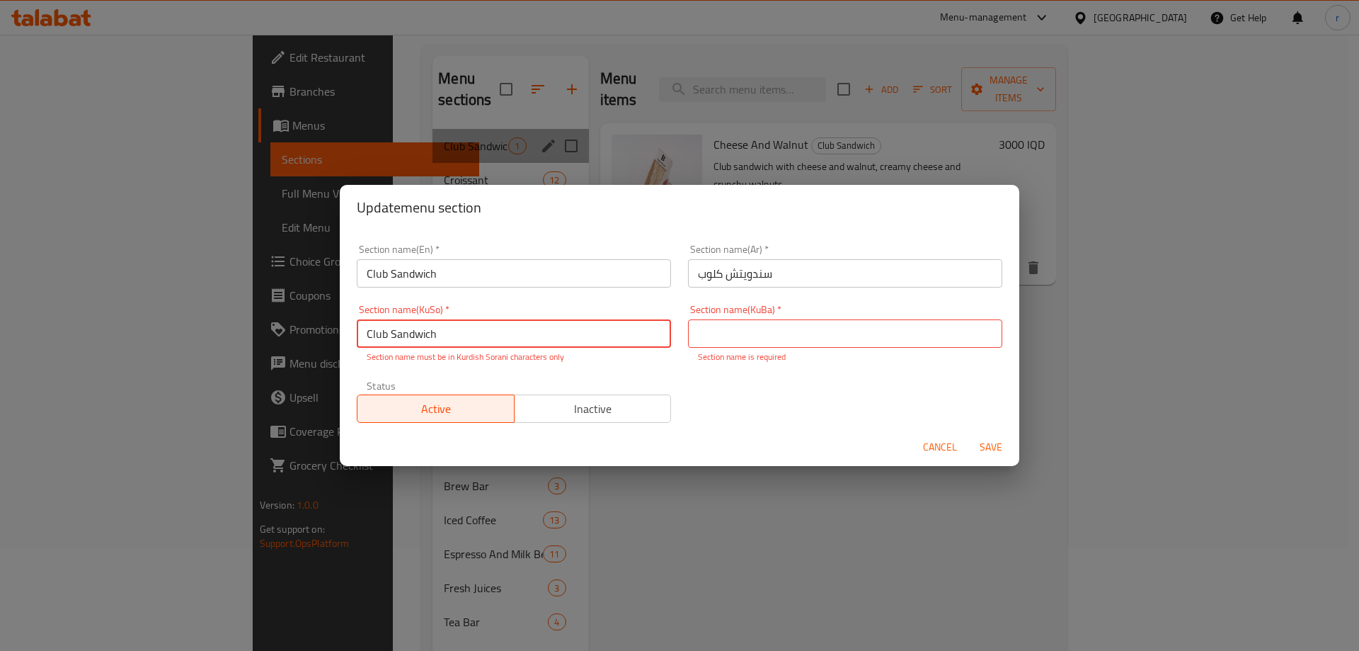
click at [460, 326] on input "Club Sandwich" at bounding box center [514, 333] width 314 height 28
type input "C"
click at [988, 452] on span "Save" at bounding box center [991, 447] width 34 height 18
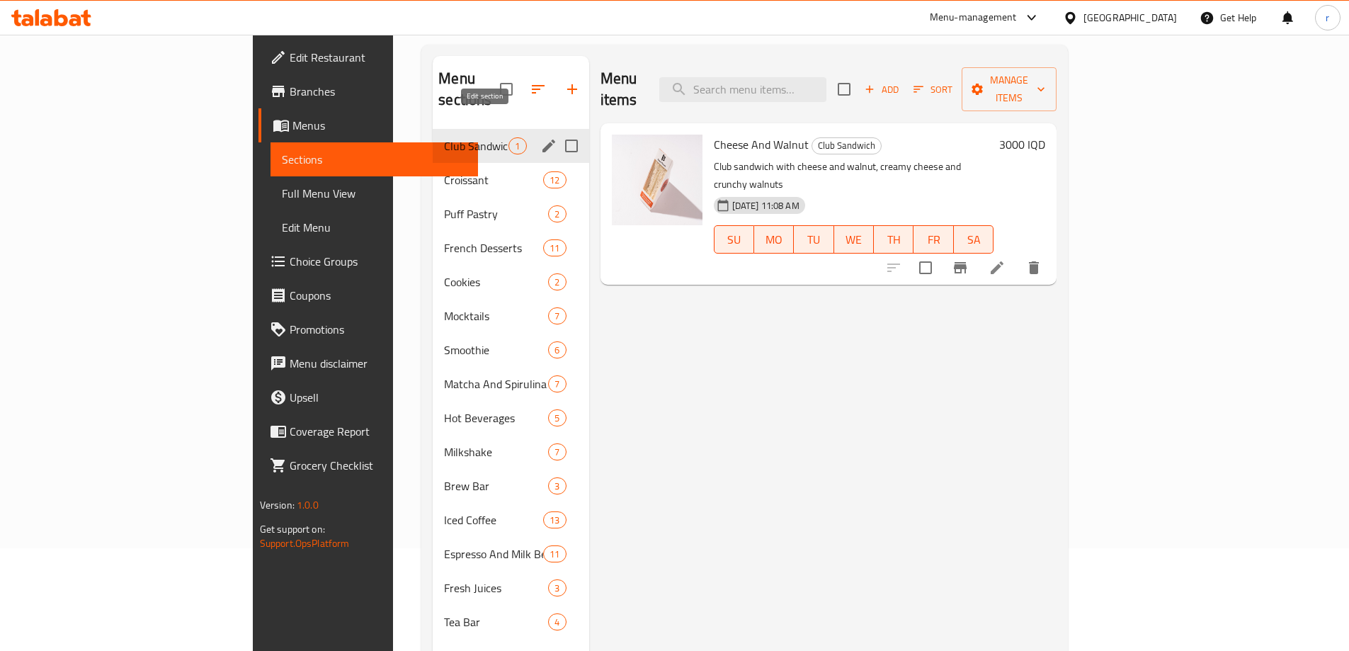
click at [540, 137] on icon "edit" at bounding box center [548, 145] width 17 height 17
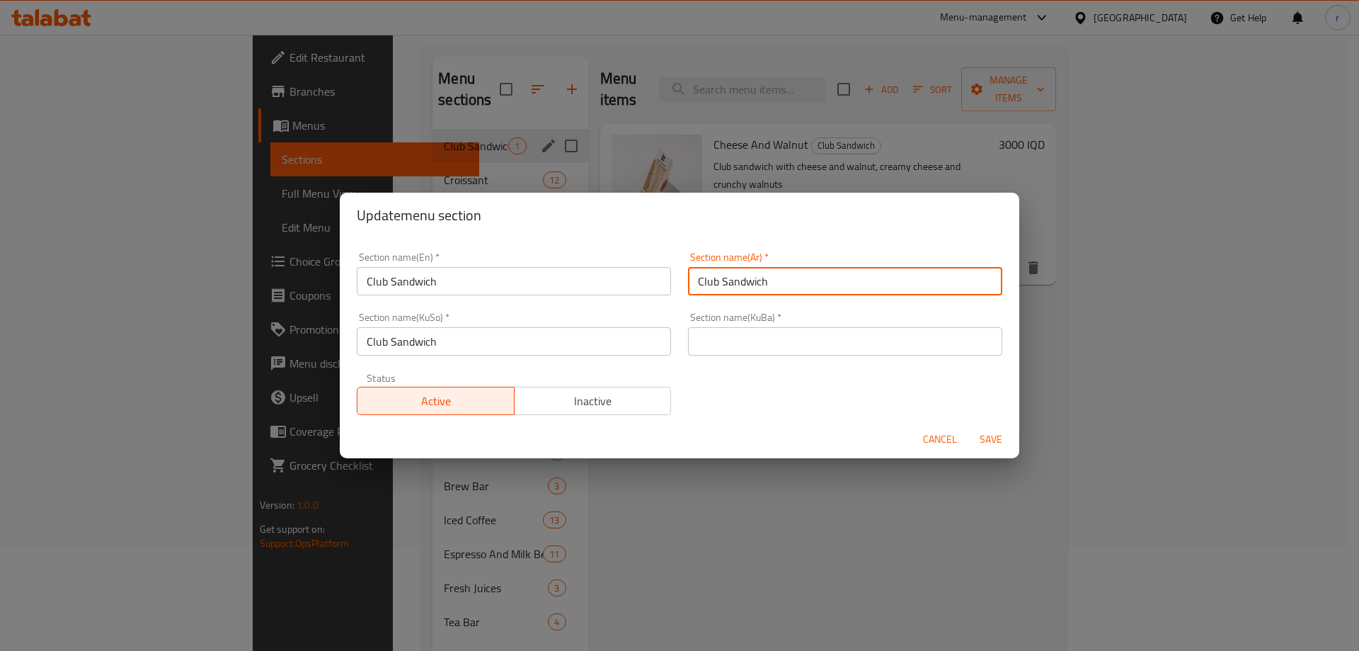
drag, startPoint x: 780, startPoint y: 285, endPoint x: 692, endPoint y: 283, distance: 87.8
click at [692, 283] on input "Club Sandwich" at bounding box center [845, 281] width 314 height 28
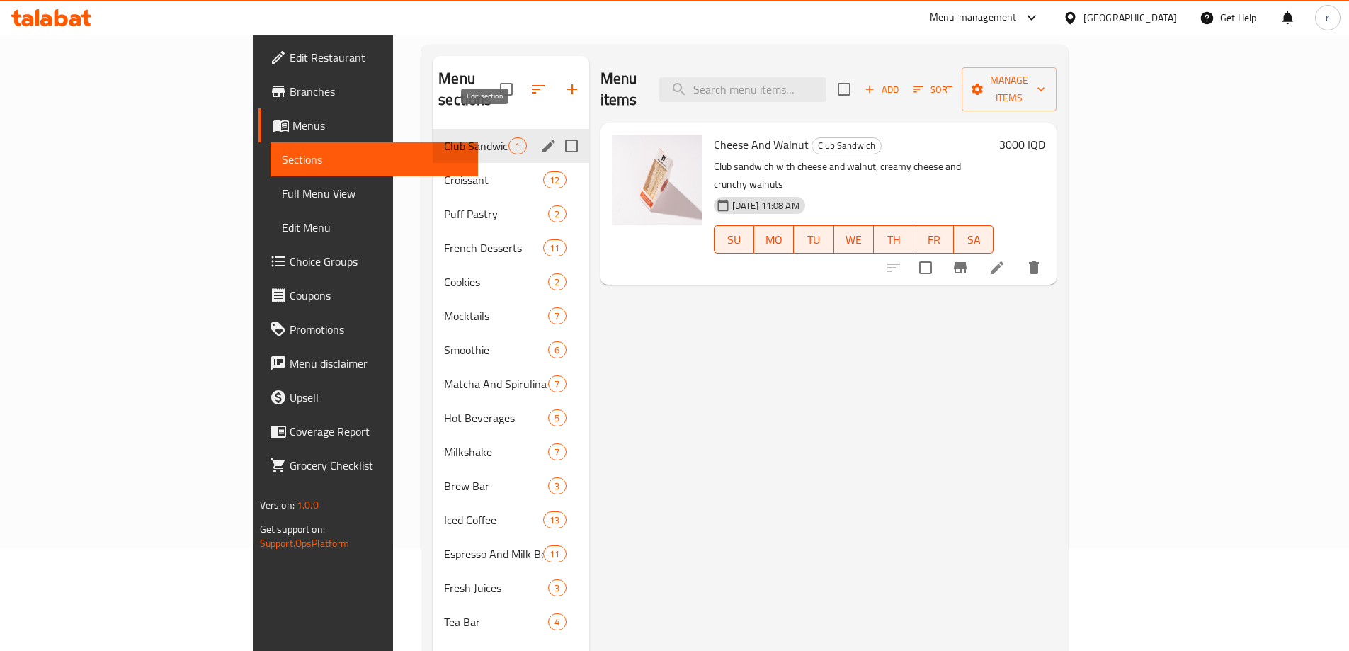
click at [542, 139] on icon "edit" at bounding box center [548, 145] width 13 height 13
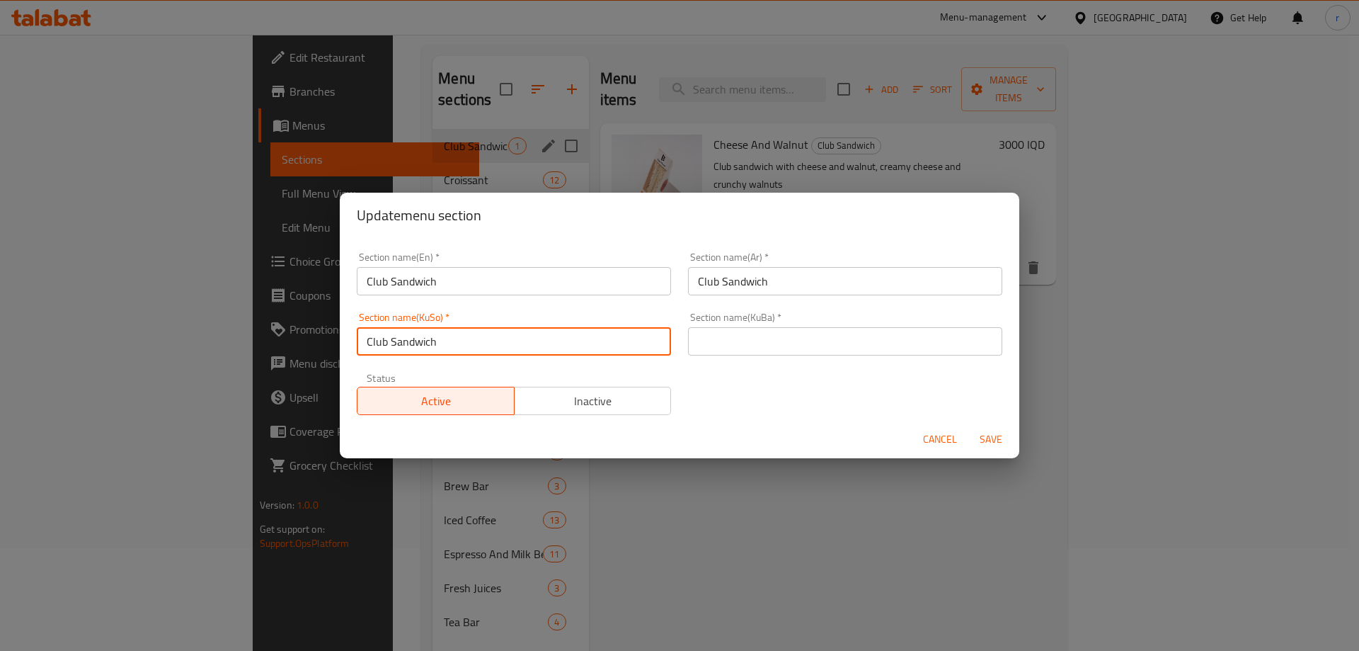
drag, startPoint x: 459, startPoint y: 339, endPoint x: 365, endPoint y: 344, distance: 94.3
click at [365, 344] on input "Club Sandwich" at bounding box center [514, 341] width 314 height 28
paste input "سەندویچیی کڵەپی"
type input "سەندویچیی کڵەپی"
click at [711, 342] on input "text" at bounding box center [845, 341] width 314 height 28
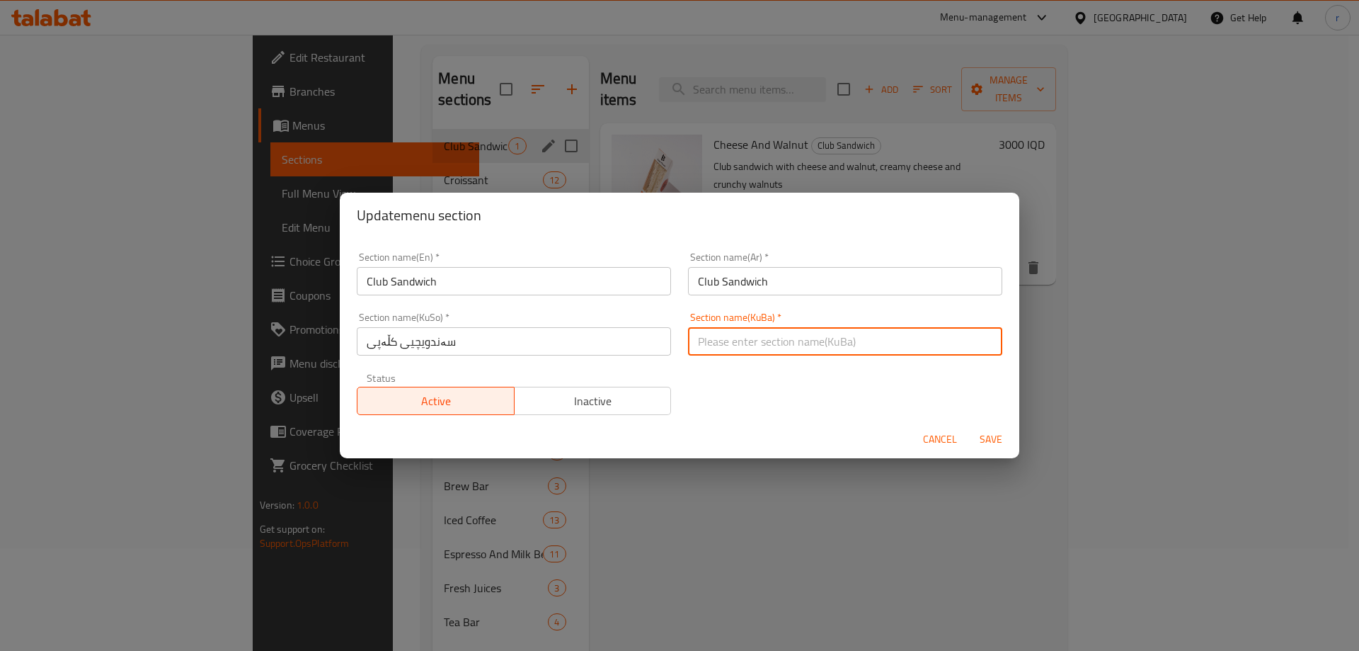
paste input "سەندویچیی کڵەپی"
type input "سەندویچیی کڵەپی"
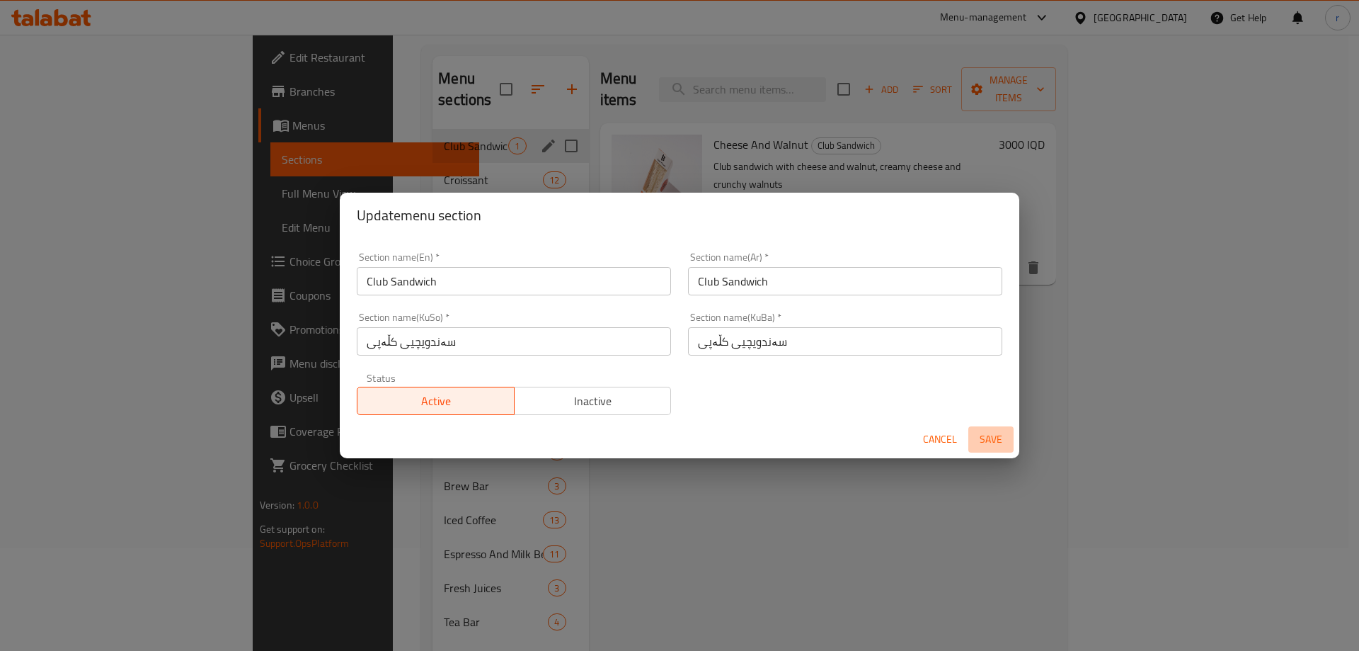
click at [986, 441] on span "Save" at bounding box center [991, 440] width 34 height 18
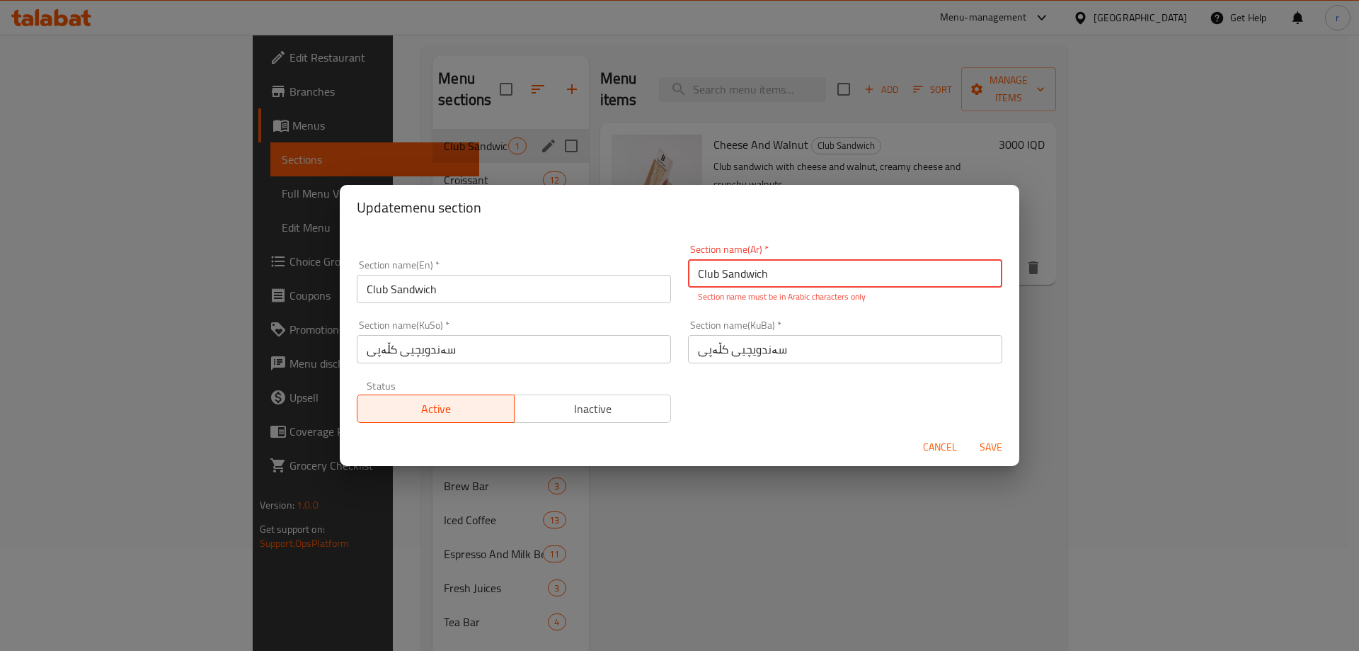
click at [792, 283] on input "Club Sandwich" at bounding box center [845, 273] width 314 height 28
type input "C"
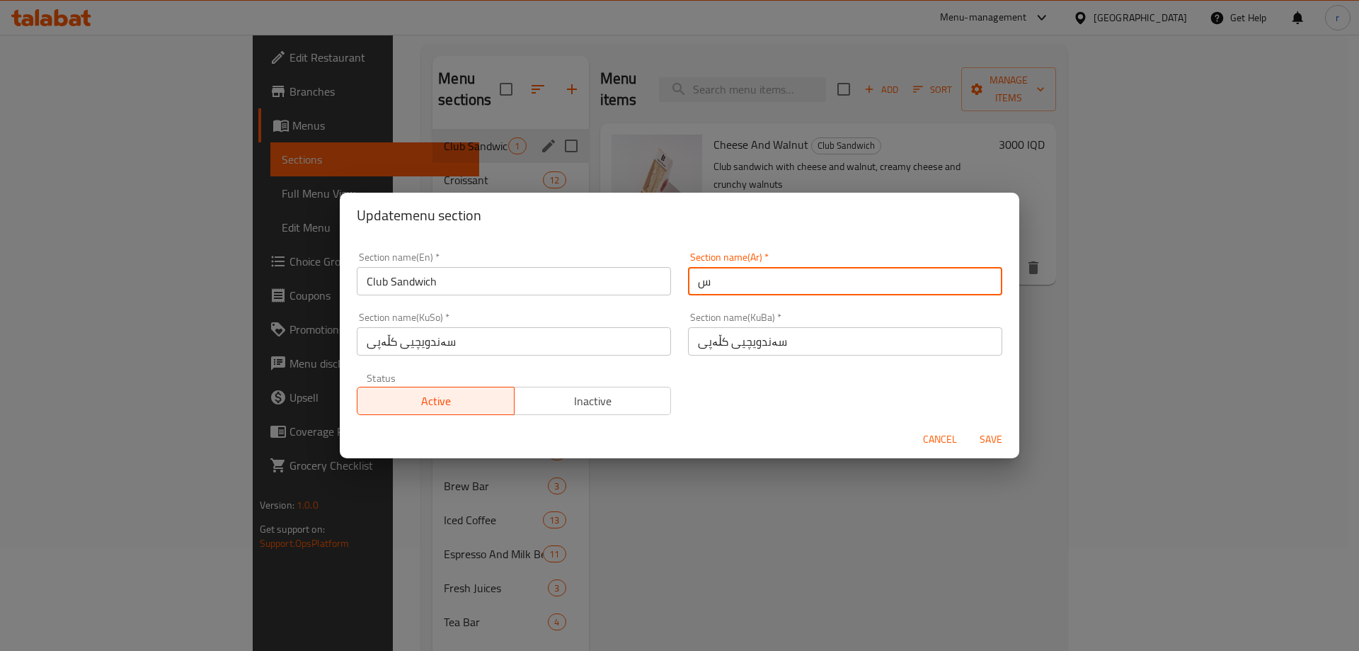
type input "سندويتش كلوب"
click at [969, 426] on button "Save" at bounding box center [991, 439] width 45 height 26
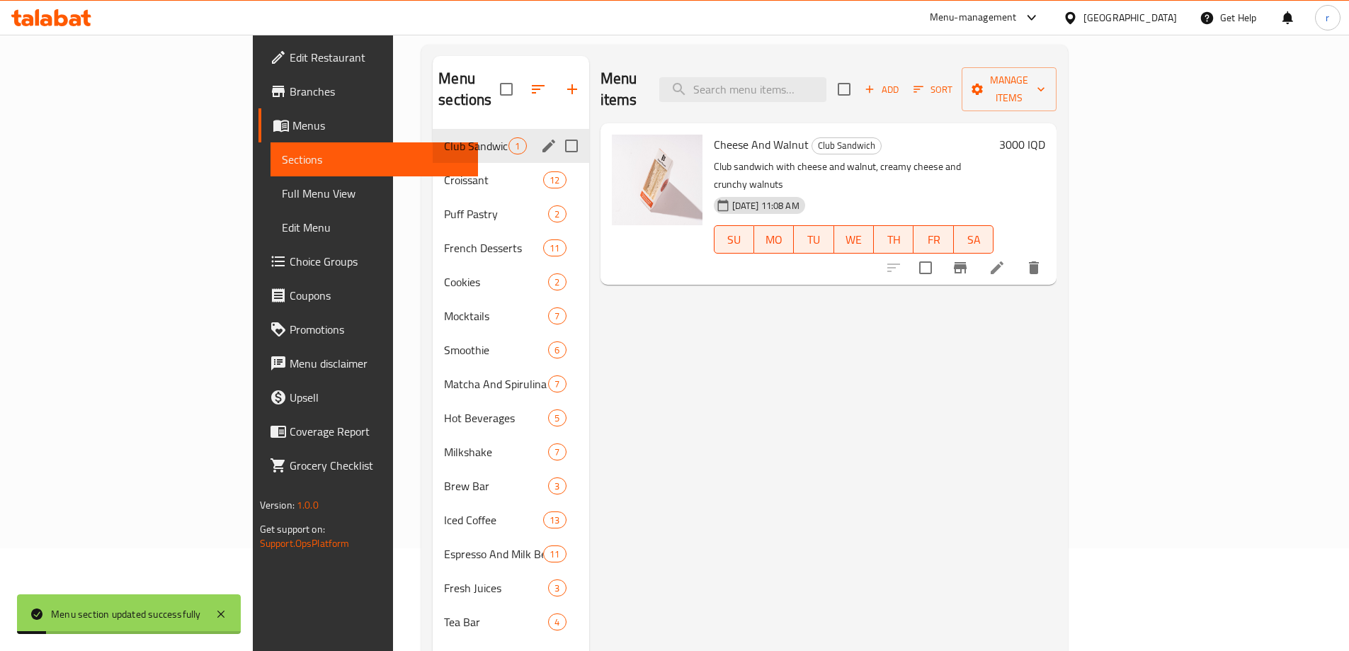
click at [282, 195] on span "Full Menu View" at bounding box center [374, 193] width 185 height 17
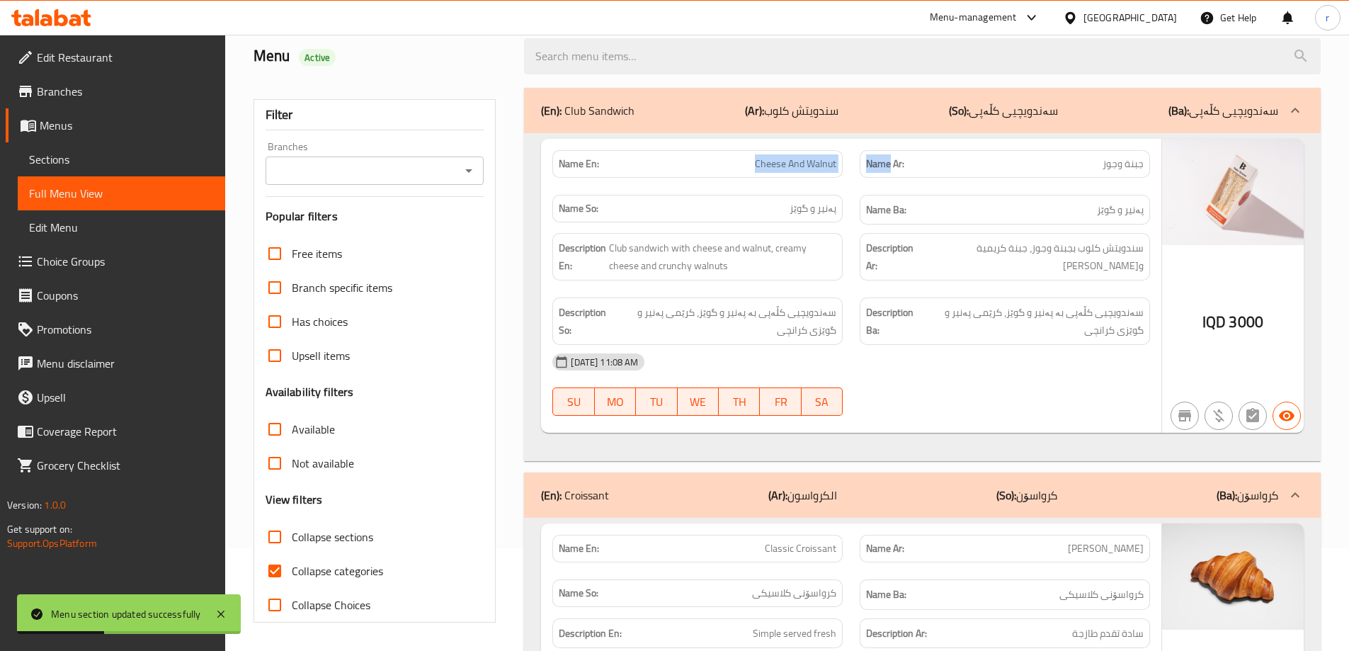
drag, startPoint x: 709, startPoint y: 154, endPoint x: 889, endPoint y: 159, distance: 179.9
click at [889, 159] on div "Name En: Cheese And Walnut Name Ar: جبنة وجوز Name So: پەنیر و گوێز Name Ba: پە…" at bounding box center [851, 188] width 615 height 92
copy div "Cheese And Walnut Name"
click at [732, 171] on p "Name En: Cheese And Walnut" at bounding box center [698, 163] width 278 height 15
drag, startPoint x: 734, startPoint y: 164, endPoint x: 845, endPoint y: 166, distance: 111.2
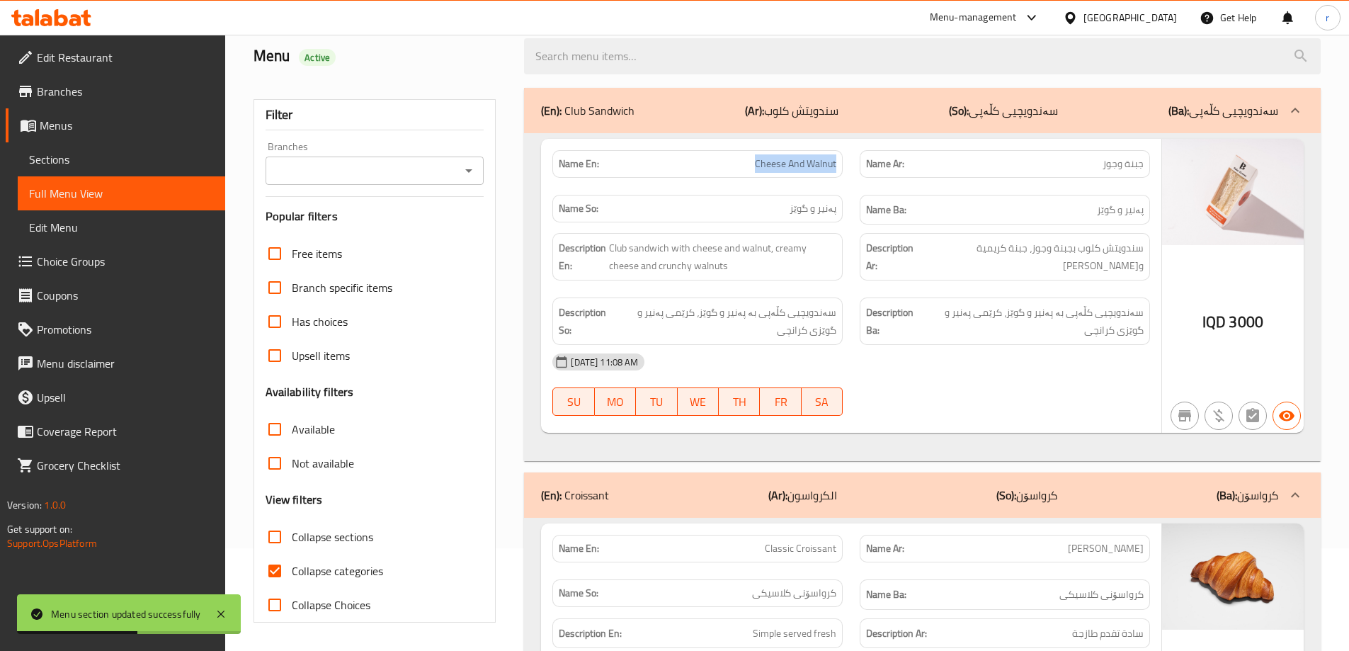
click at [845, 166] on div "Name En: Cheese And Walnut" at bounding box center [697, 164] width 307 height 45
copy span "Cheese And Walnut"
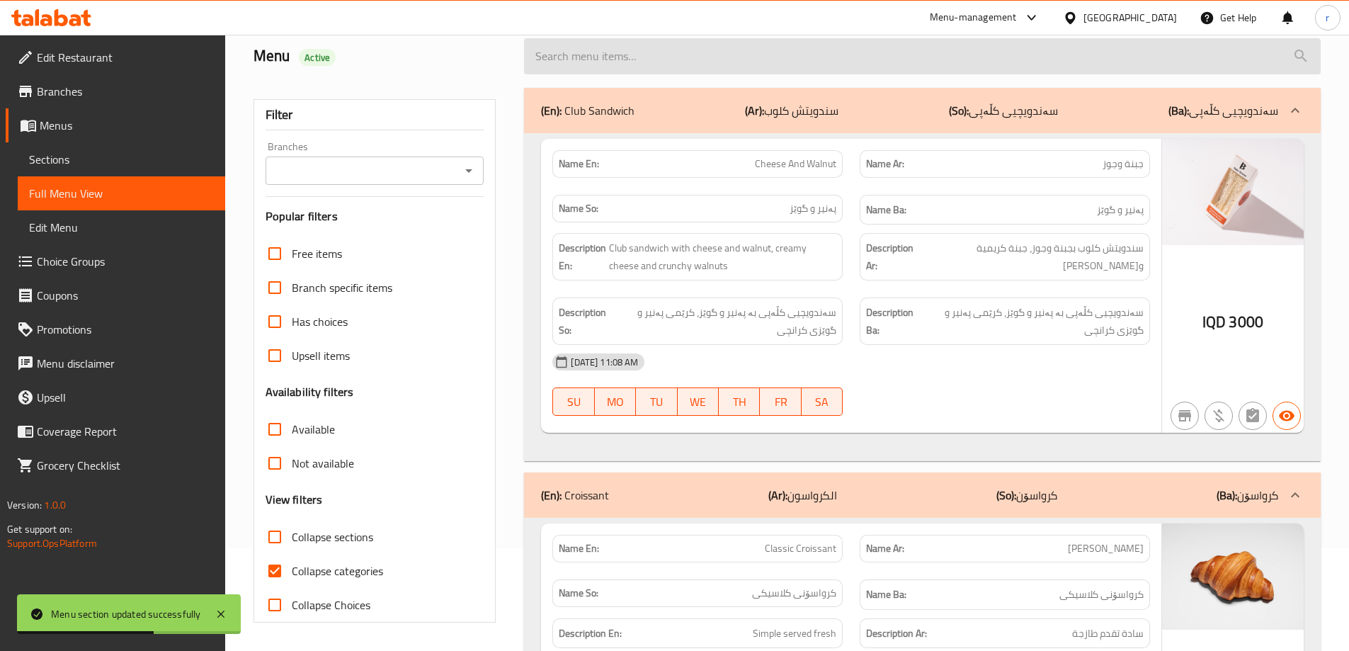
click at [614, 54] on input "search" at bounding box center [922, 56] width 797 height 36
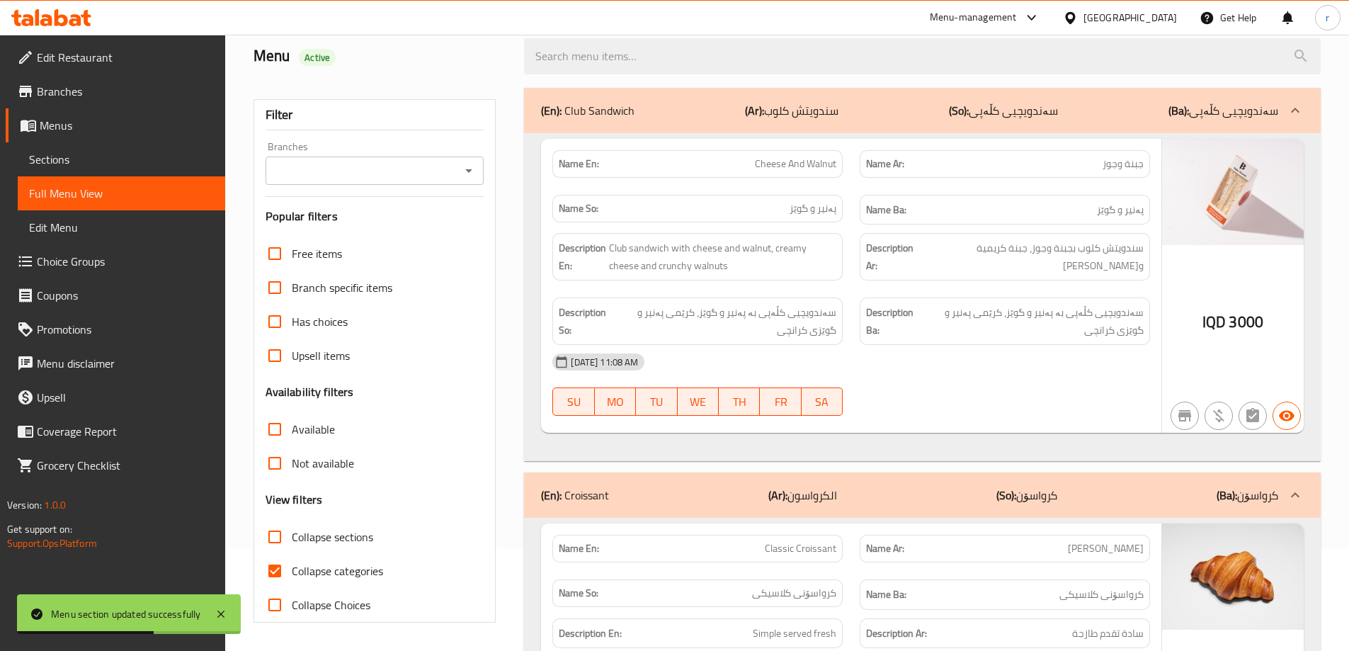
paste input "Cheese And Walnut"
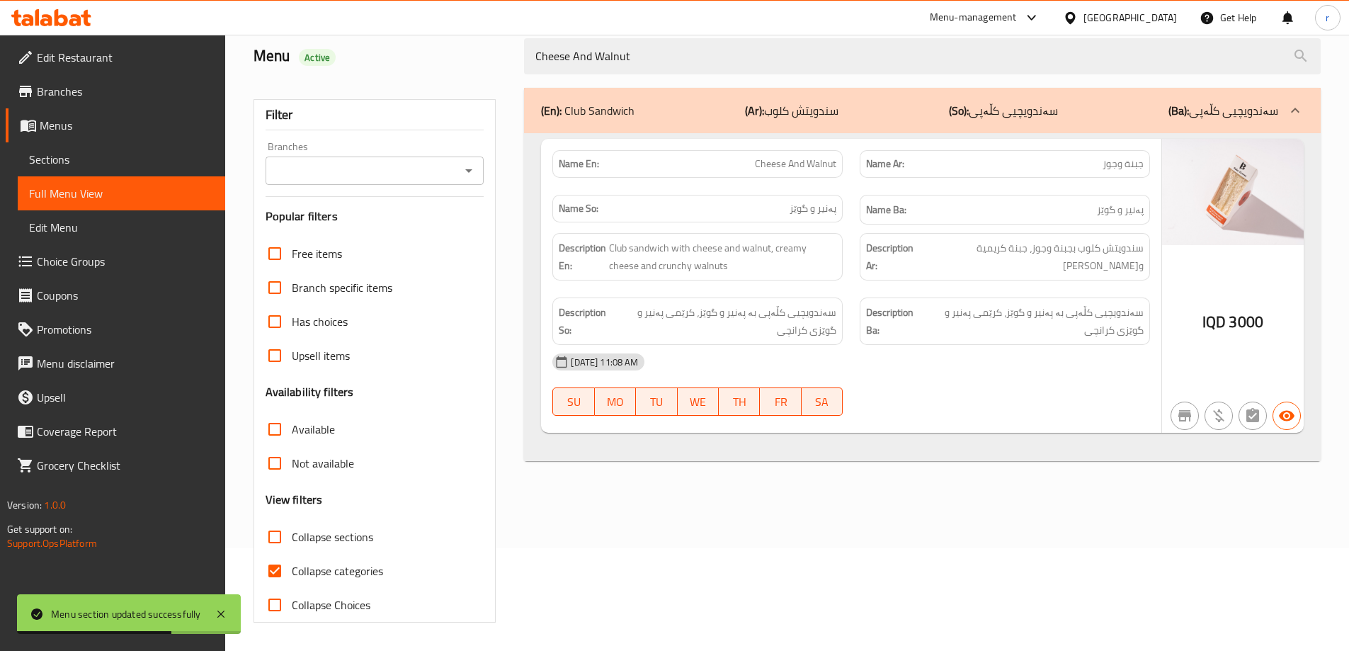
type input "Cheese And Walnut"
click at [414, 167] on input "Branches" at bounding box center [363, 171] width 187 height 20
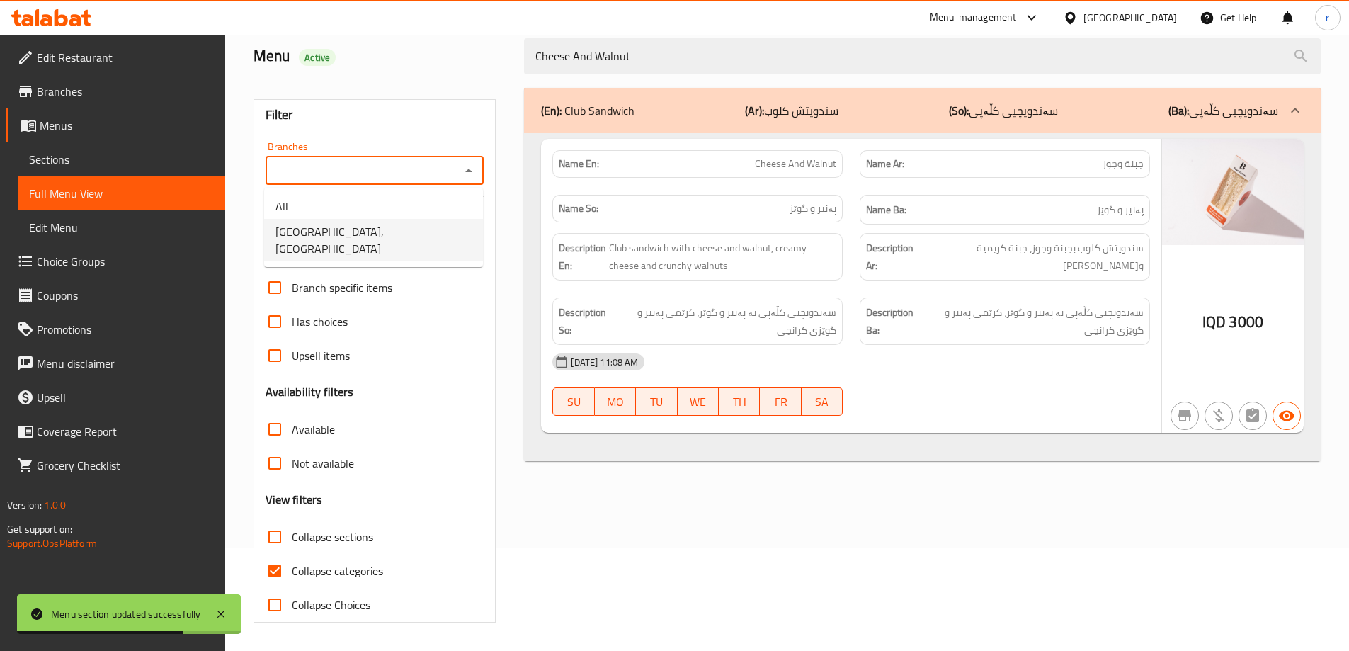
click at [375, 227] on span "Bake House, Danya City" at bounding box center [373, 240] width 196 height 34
type input "Bake House, Danya City"
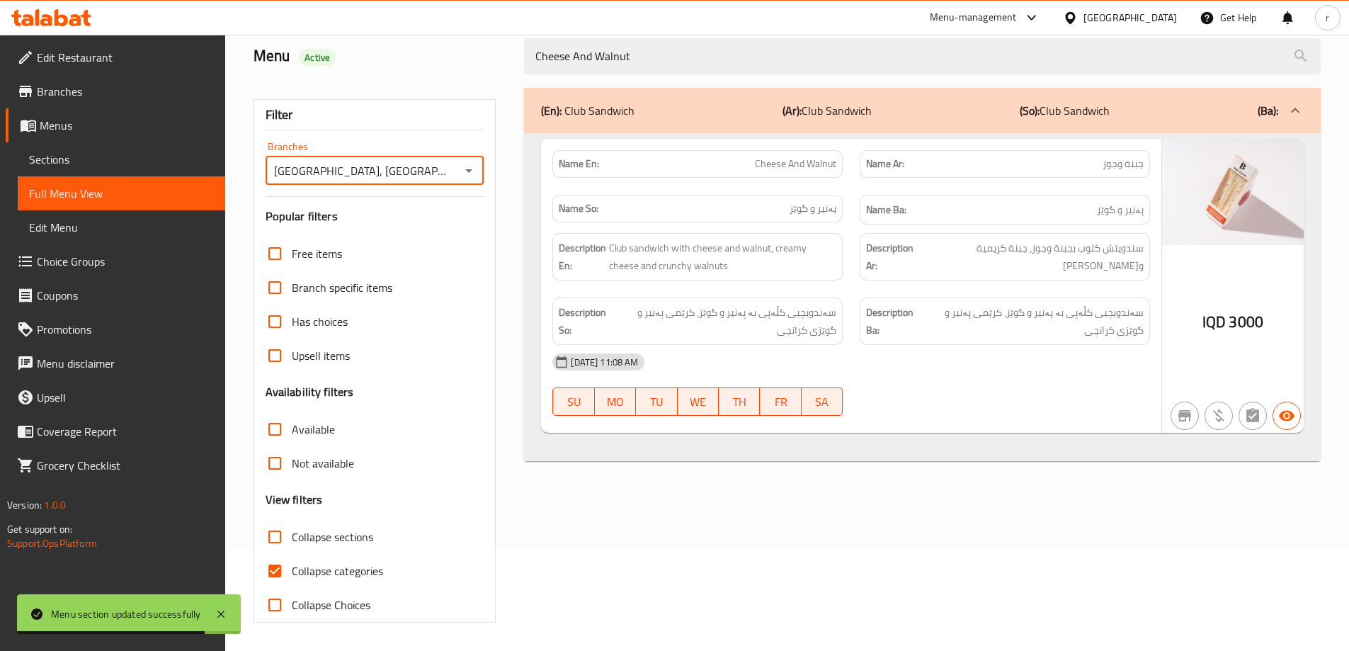
click at [335, 573] on span "Collapse categories" at bounding box center [337, 570] width 91 height 17
click at [292, 573] on input "Collapse categories" at bounding box center [275, 571] width 34 height 34
checkbox input "false"
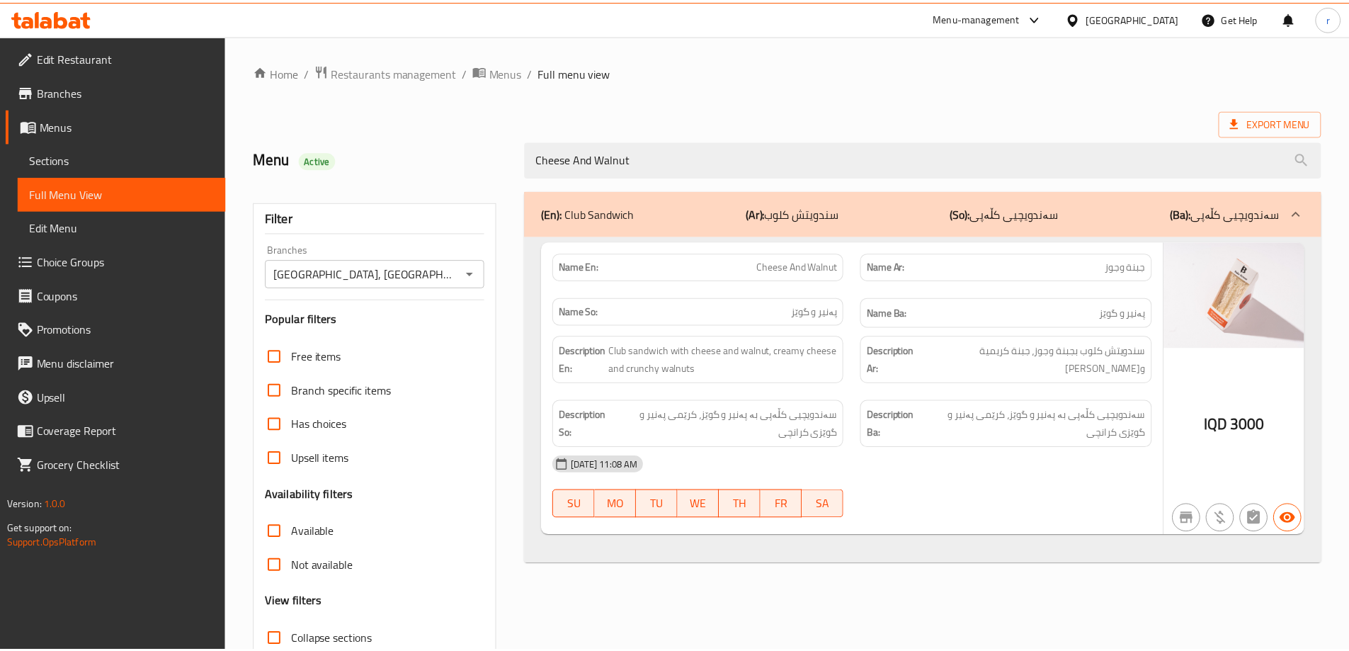
scroll to position [103, 0]
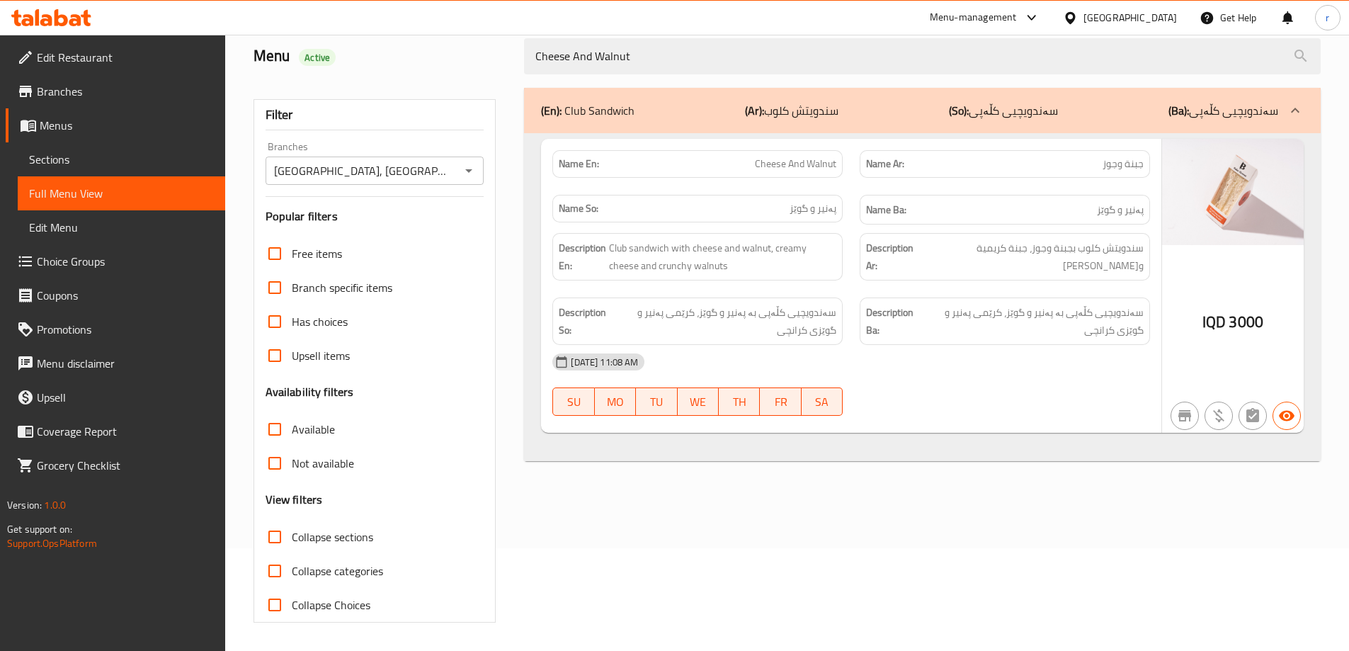
click at [92, 159] on span "Sections" at bounding box center [121, 159] width 185 height 17
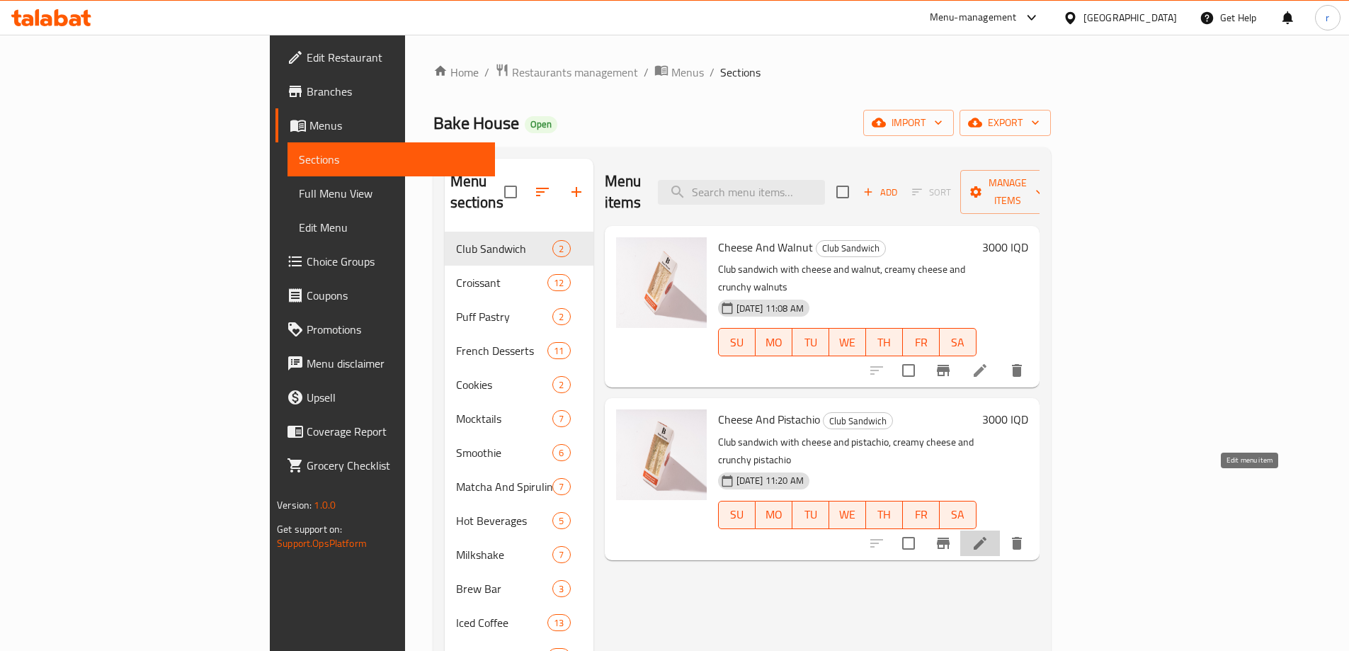
click at [988, 535] on icon at bounding box center [979, 543] width 17 height 17
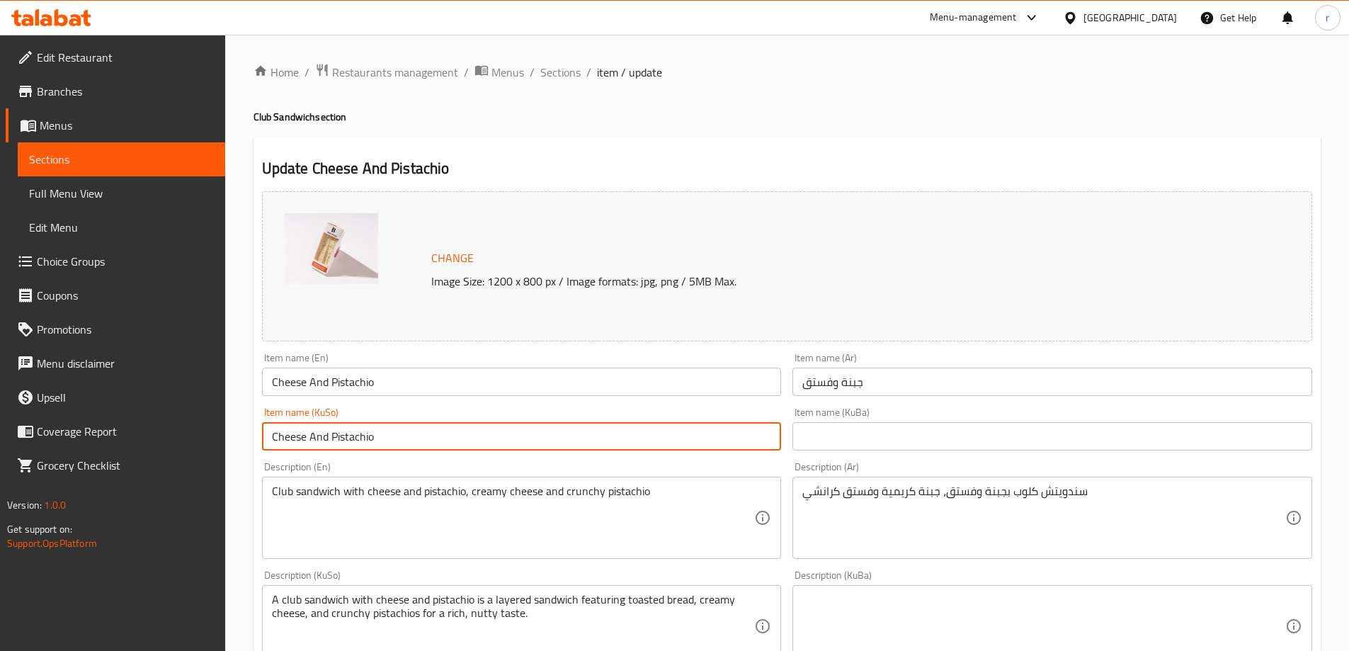
drag, startPoint x: 484, startPoint y: 429, endPoint x: 118, endPoint y: 437, distance: 366.2
click at [118, 437] on div "Edit Restaurant Branches Menus Sections Full Menu View Edit Menu Choice Groups …" at bounding box center [674, 609] width 1349 height 1149
drag, startPoint x: 359, startPoint y: 442, endPoint x: 194, endPoint y: 442, distance: 165.0
click at [194, 442] on div "Edit Restaurant Branches Menus Sections Full Menu View Edit Menu Choice Groups …" at bounding box center [674, 609] width 1349 height 1149
type input "پەنیر و فستەق"
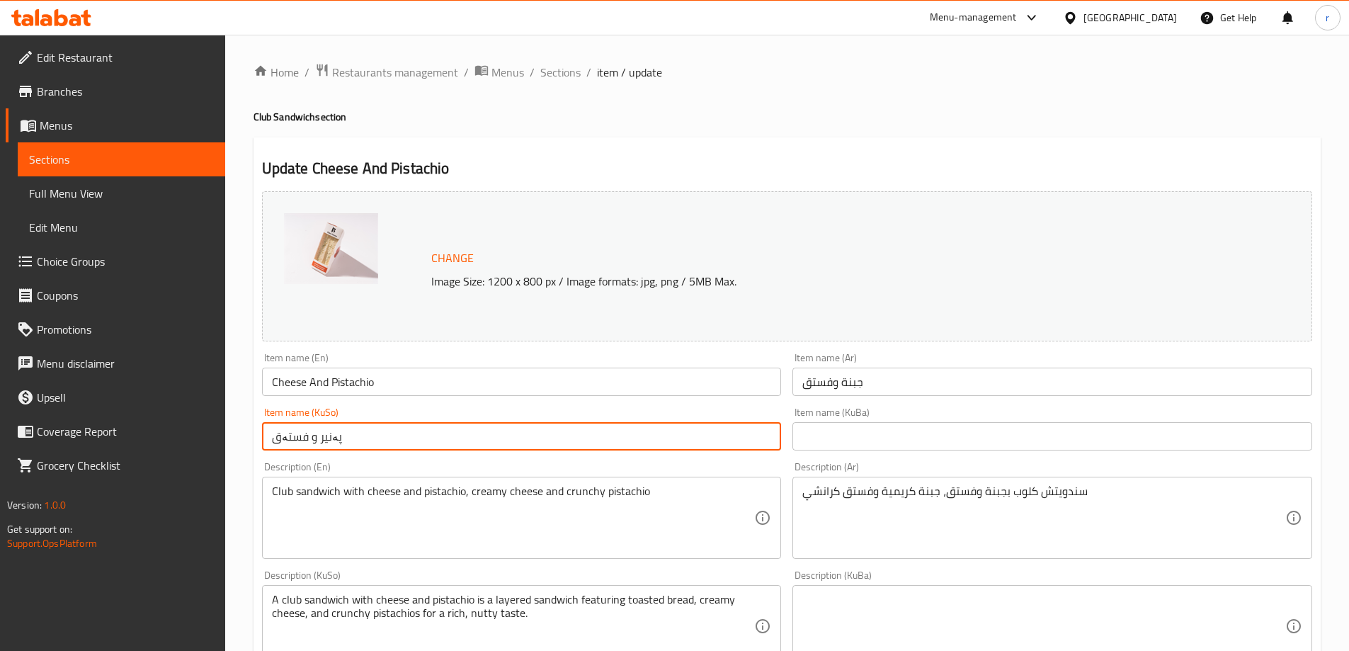
click at [814, 423] on input "text" at bounding box center [1052, 436] width 520 height 28
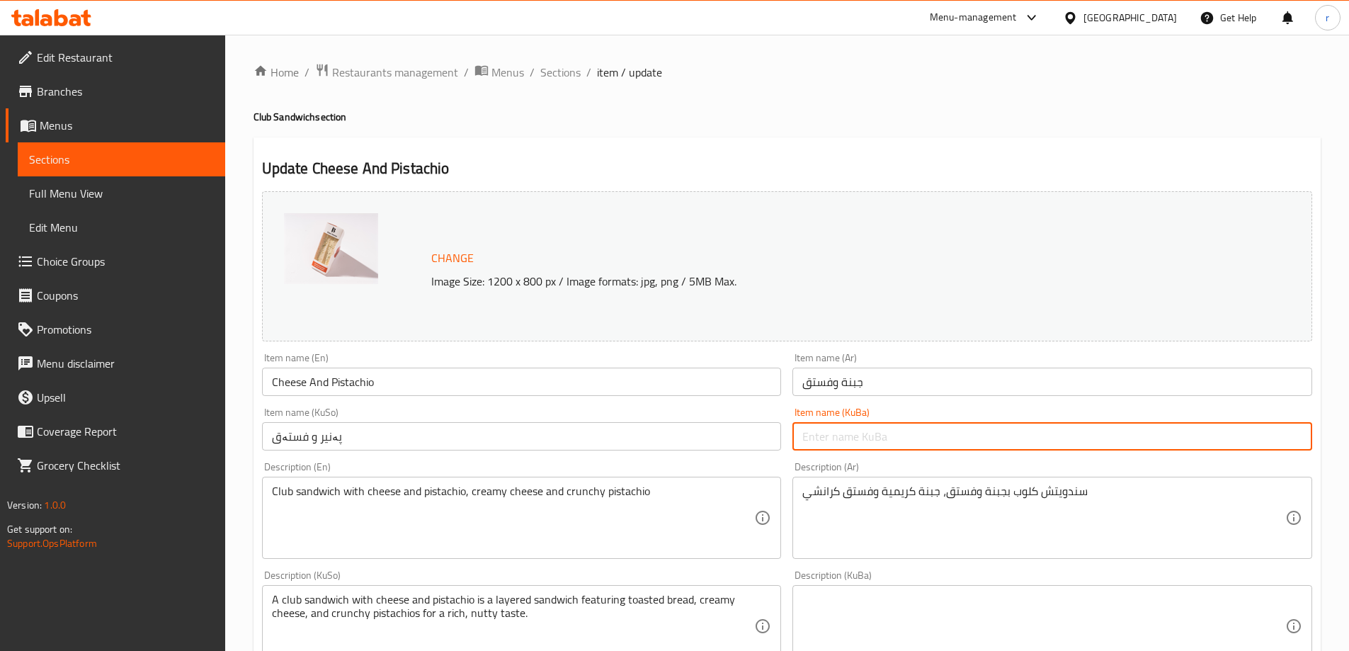
paste input "پەنیر و فستەق"
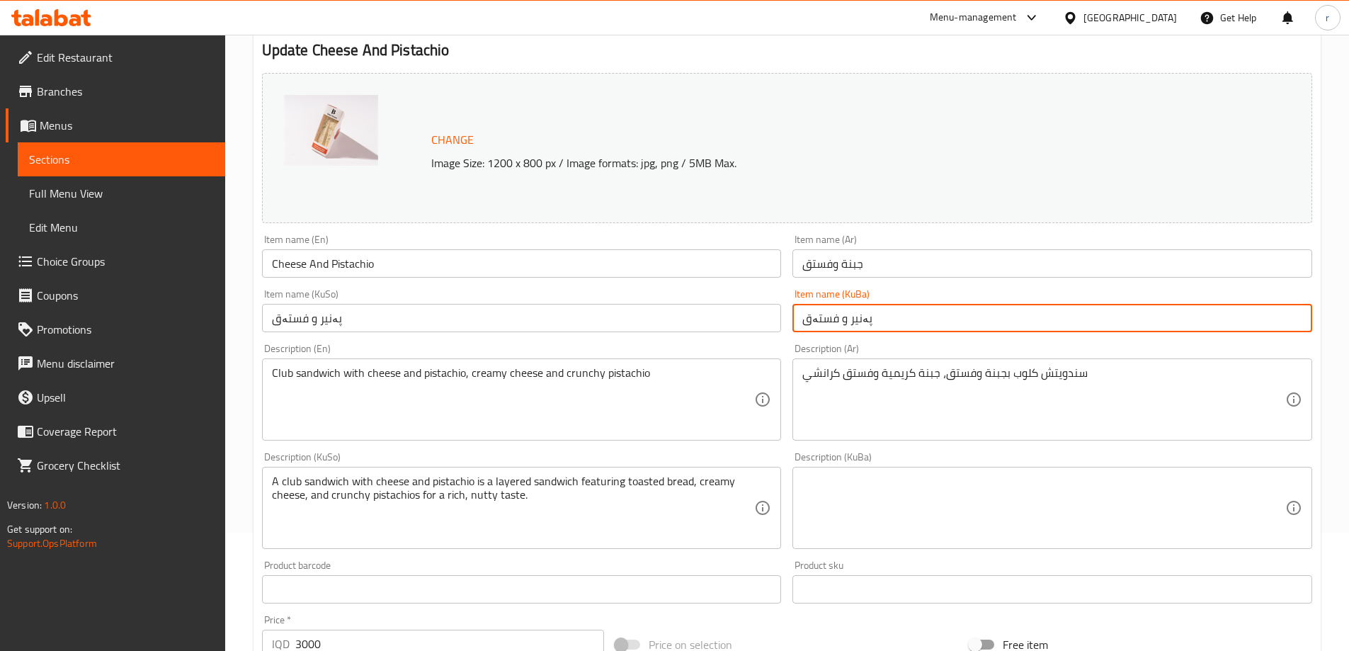
type input "پەنیر و فستەق"
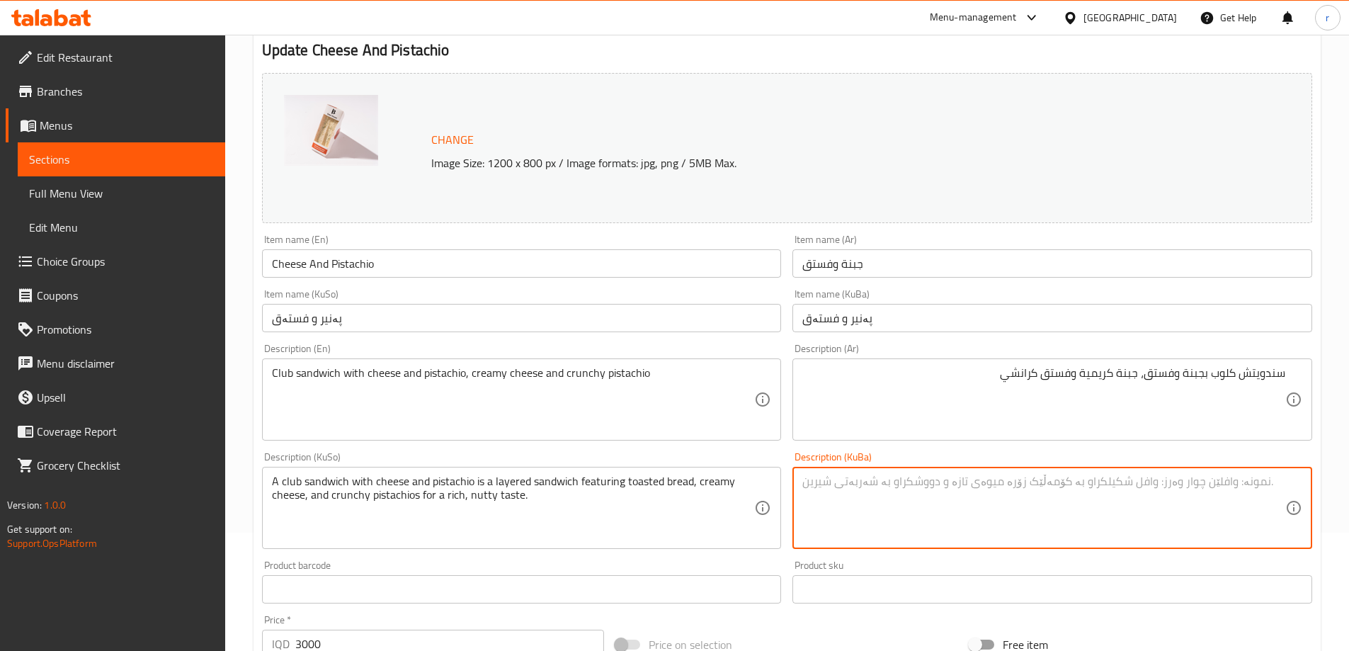
click at [913, 476] on textarea at bounding box center [1043, 507] width 483 height 67
type textarea "س"
paste textarea "سەندویچیی کڵەپی"
drag, startPoint x: 940, startPoint y: 503, endPoint x: 1347, endPoint y: 531, distance: 407.4
click at [1347, 531] on div "Home / Restaurants management / Menus / Sections / item / update Club Sandwich …" at bounding box center [787, 490] width 1124 height 1149
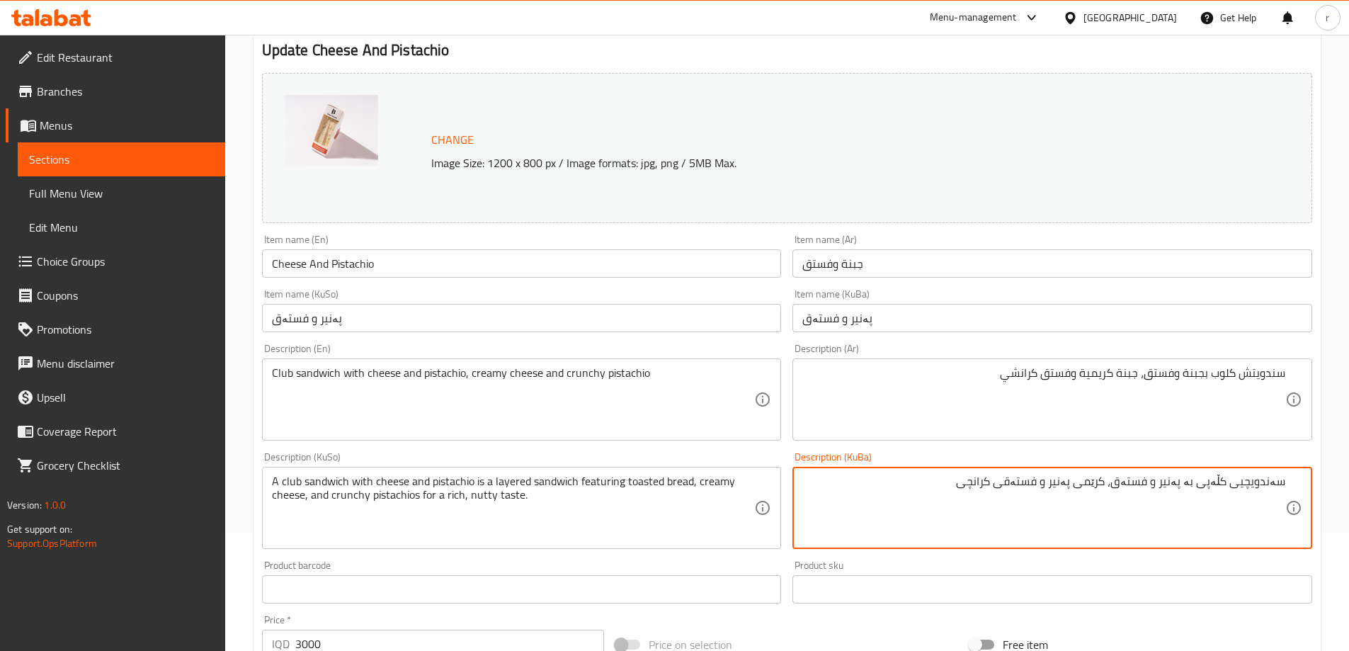
type textarea "سەندویچیی کڵەپی بە پەنیر و فستەق، کرێمی پەنیر و فستەقی کرانچی"
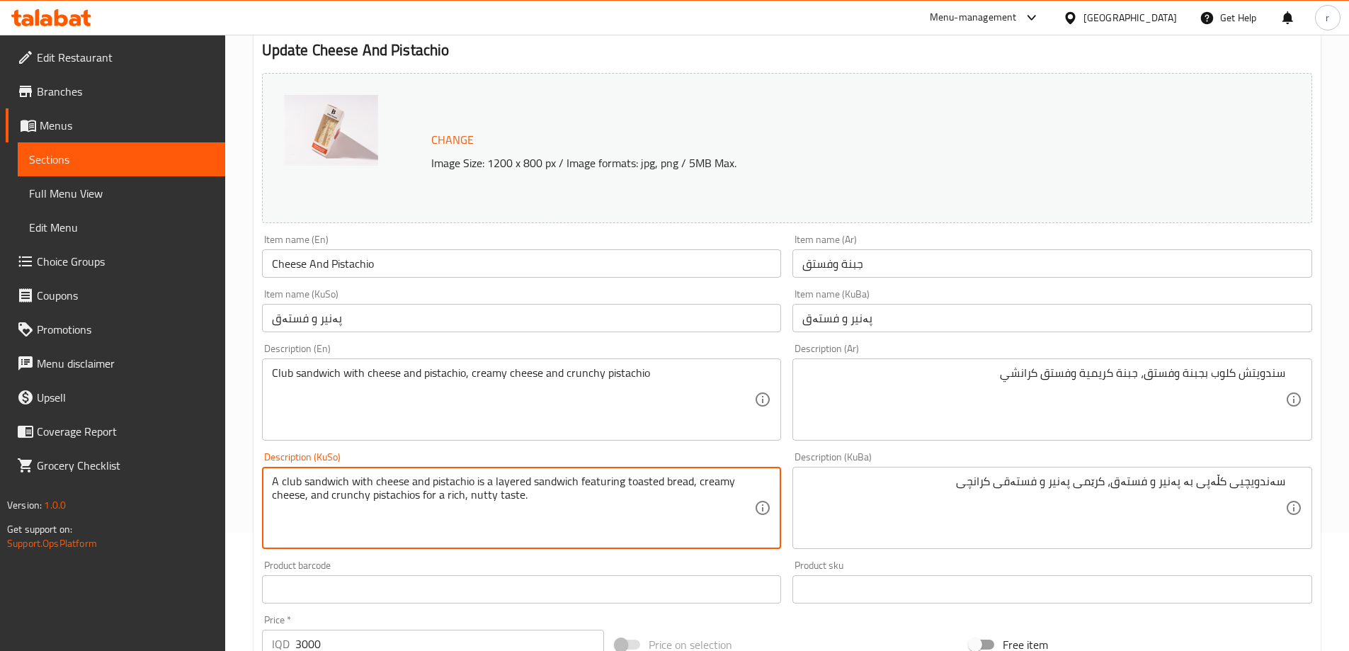
click at [621, 480] on textarea "A club sandwich with cheese and pistachio is a layered sandwich featuring toast…" at bounding box center [513, 507] width 483 height 67
paste textarea "سەندویچیی کڵەپی بە پەنیر و فستەق، کرێمی پەنیر و فستەقی کرانچی"
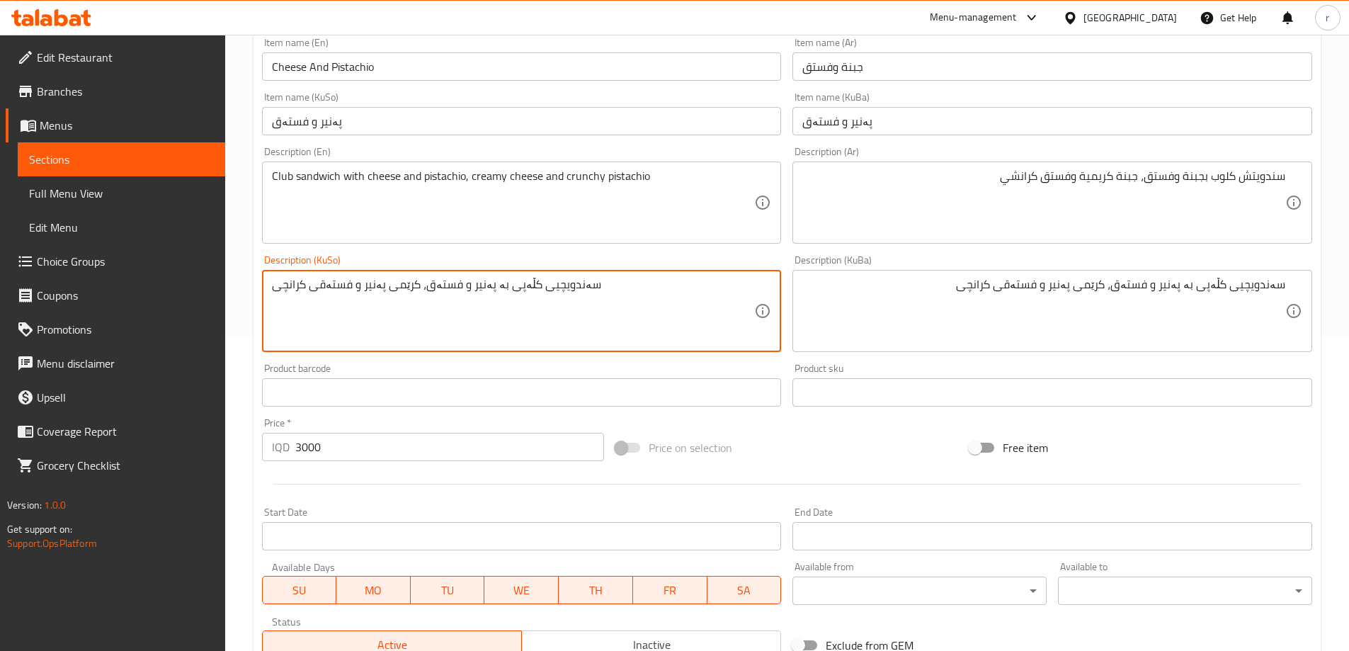
scroll to position [533, 0]
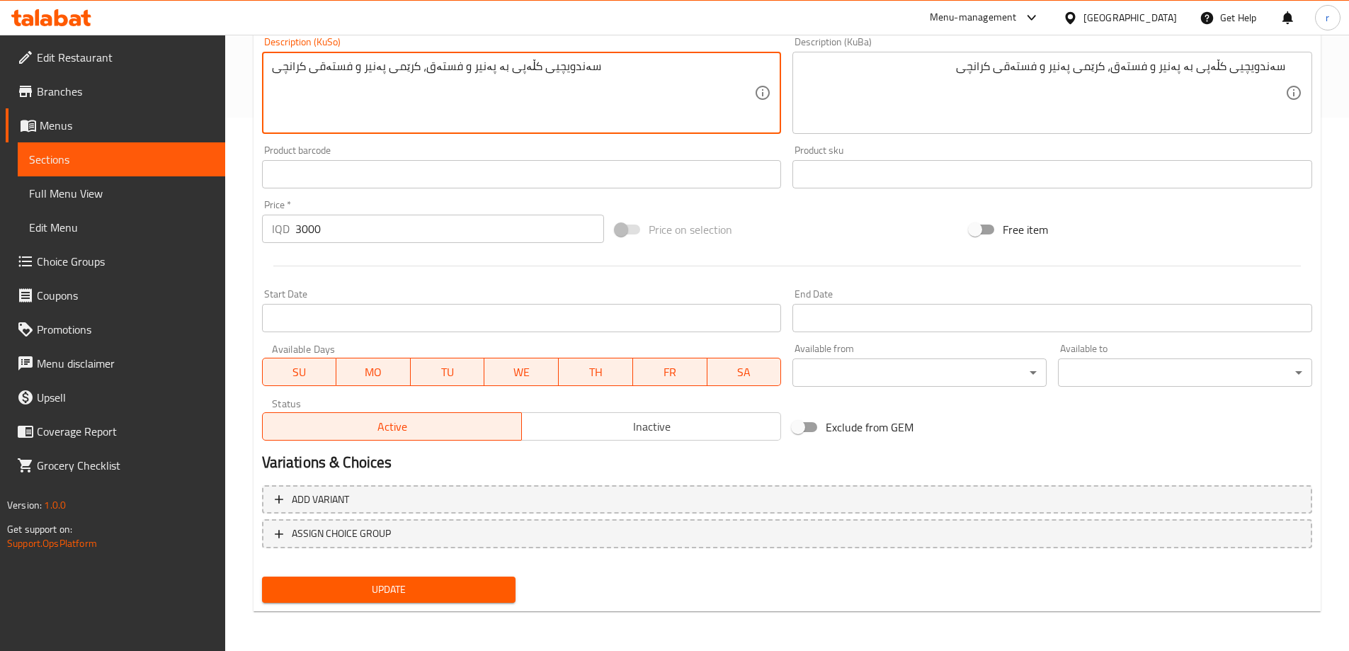
type textarea "سەندویچیی کڵەپی بە پەنیر و فستەق، کرێمی پەنیر و فستەقی کرانچی"
click at [446, 577] on button "Update" at bounding box center [389, 589] width 254 height 26
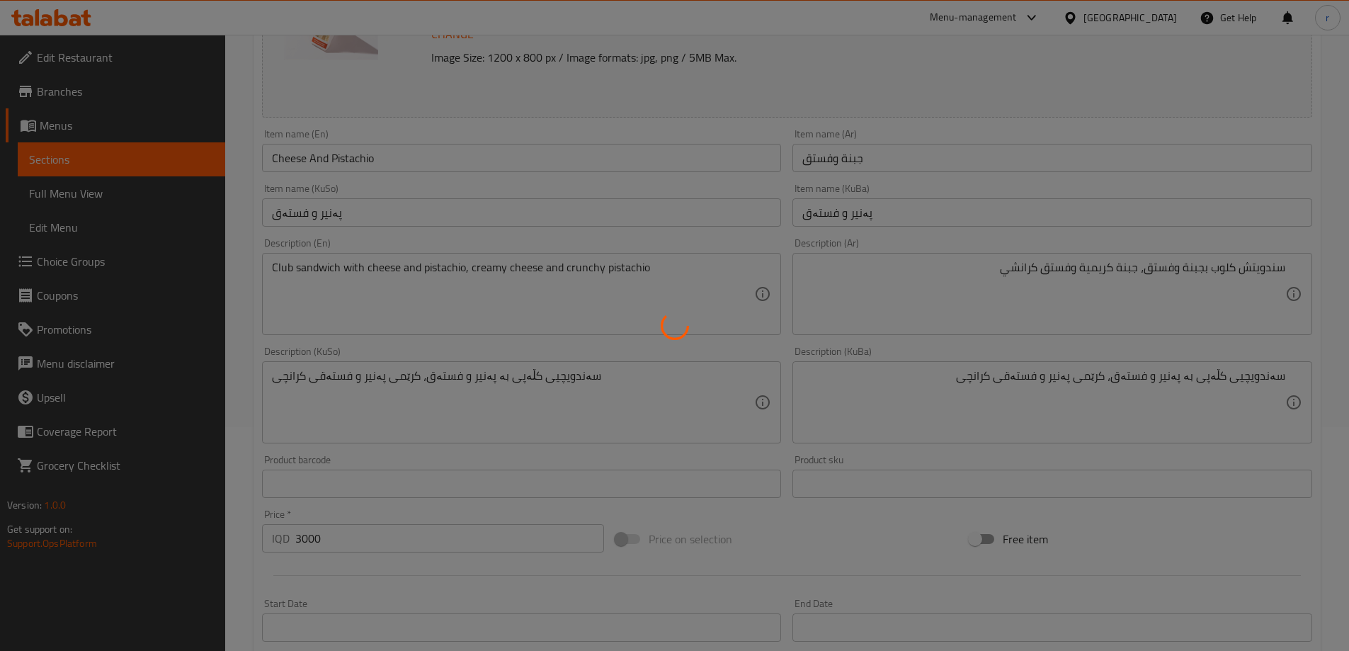
scroll to position [179, 0]
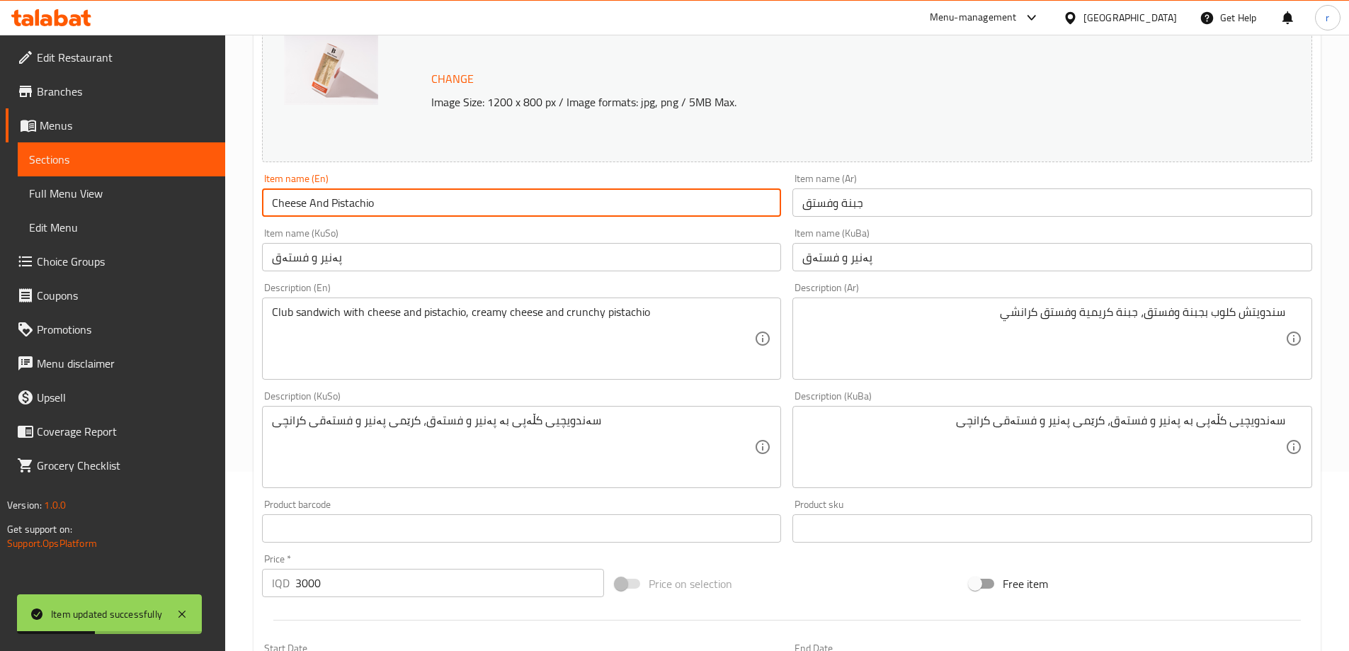
drag, startPoint x: 423, startPoint y: 205, endPoint x: 157, endPoint y: 209, distance: 266.3
click at [157, 209] on div "Edit Restaurant Branches Menus Sections Full Menu View Edit Menu Choice Groups …" at bounding box center [674, 430] width 1349 height 1149
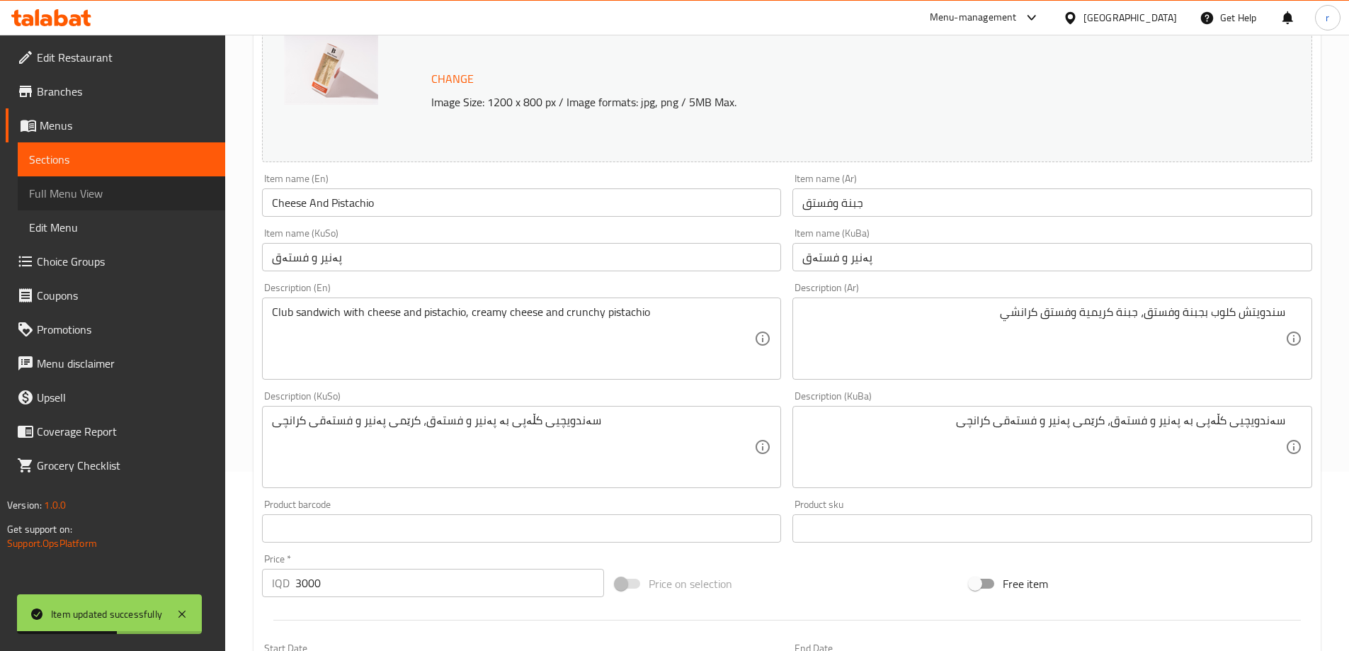
click at [80, 196] on span "Full Menu View" at bounding box center [121, 193] width 185 height 17
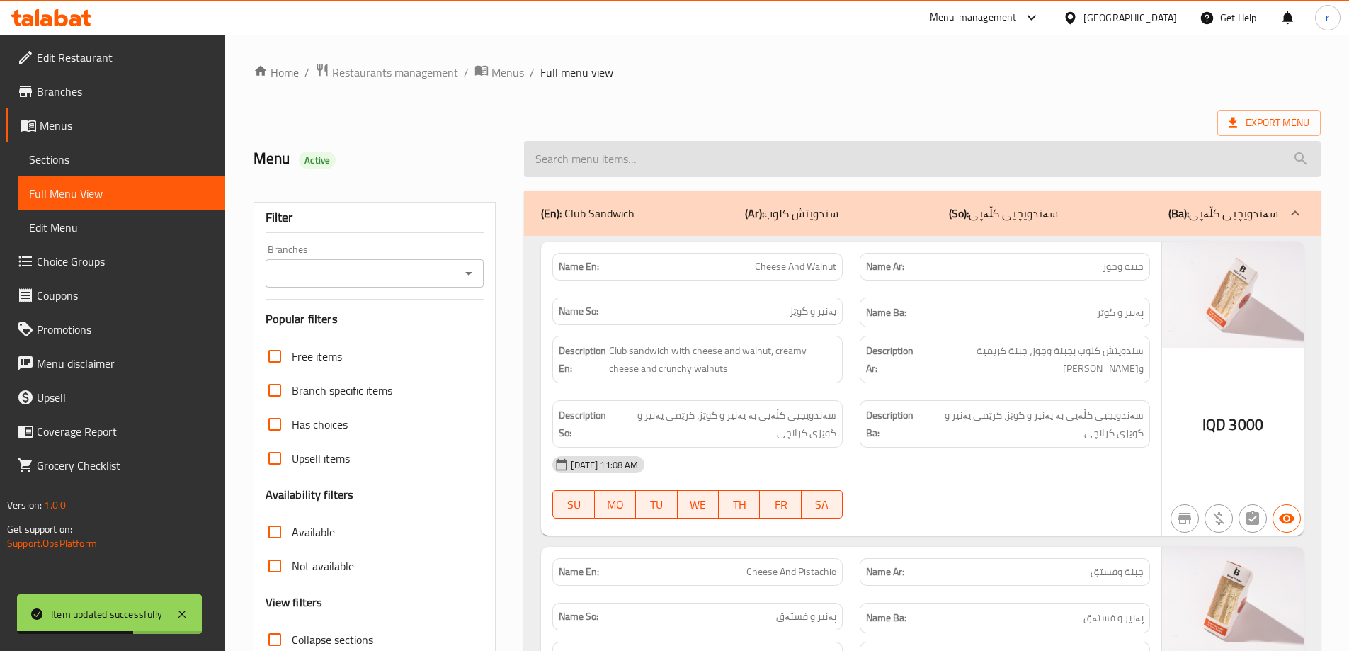
click at [630, 161] on input "search" at bounding box center [922, 159] width 797 height 36
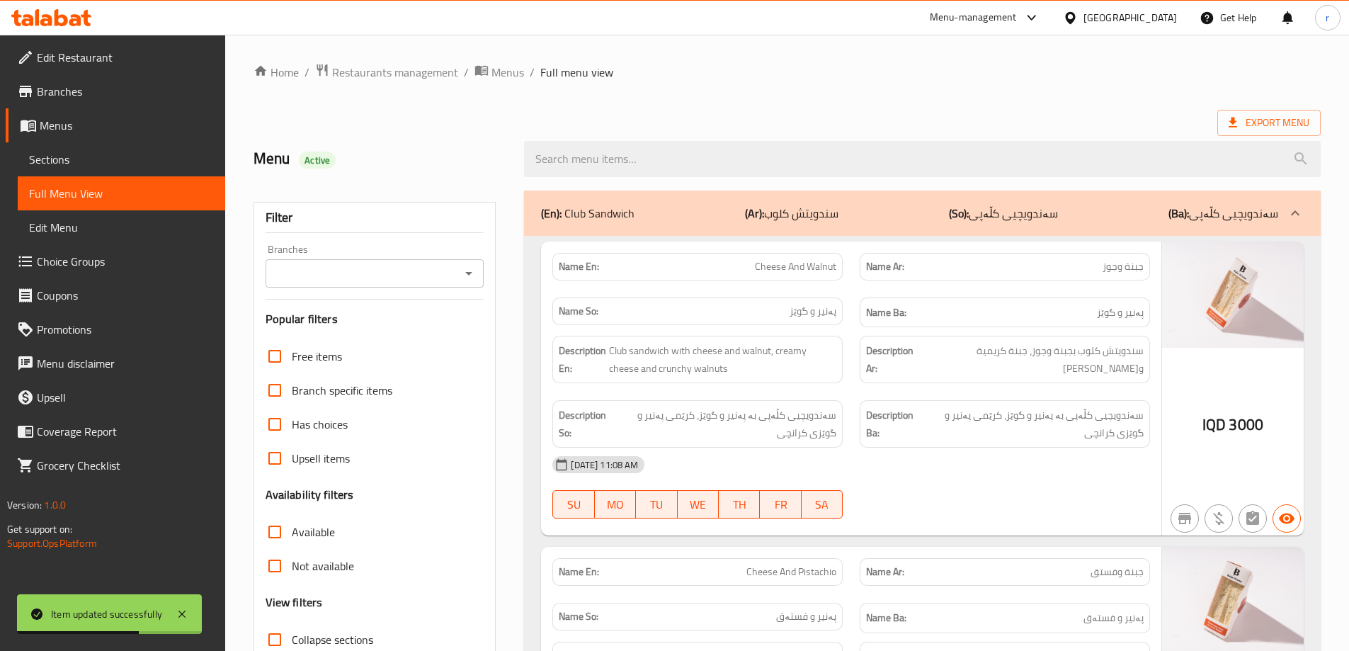
paste input "Cheese And Pistachio"
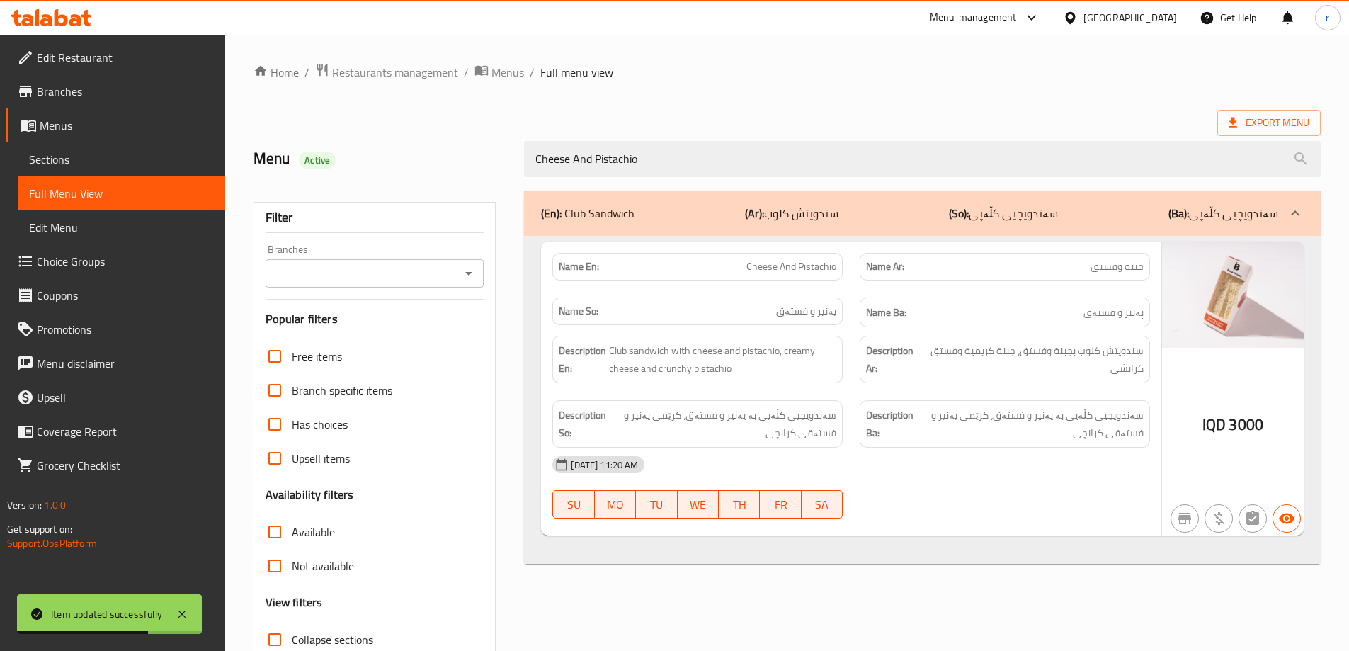
type input "Cheese And Pistachio"
click at [375, 263] on input "Branches" at bounding box center [363, 273] width 187 height 20
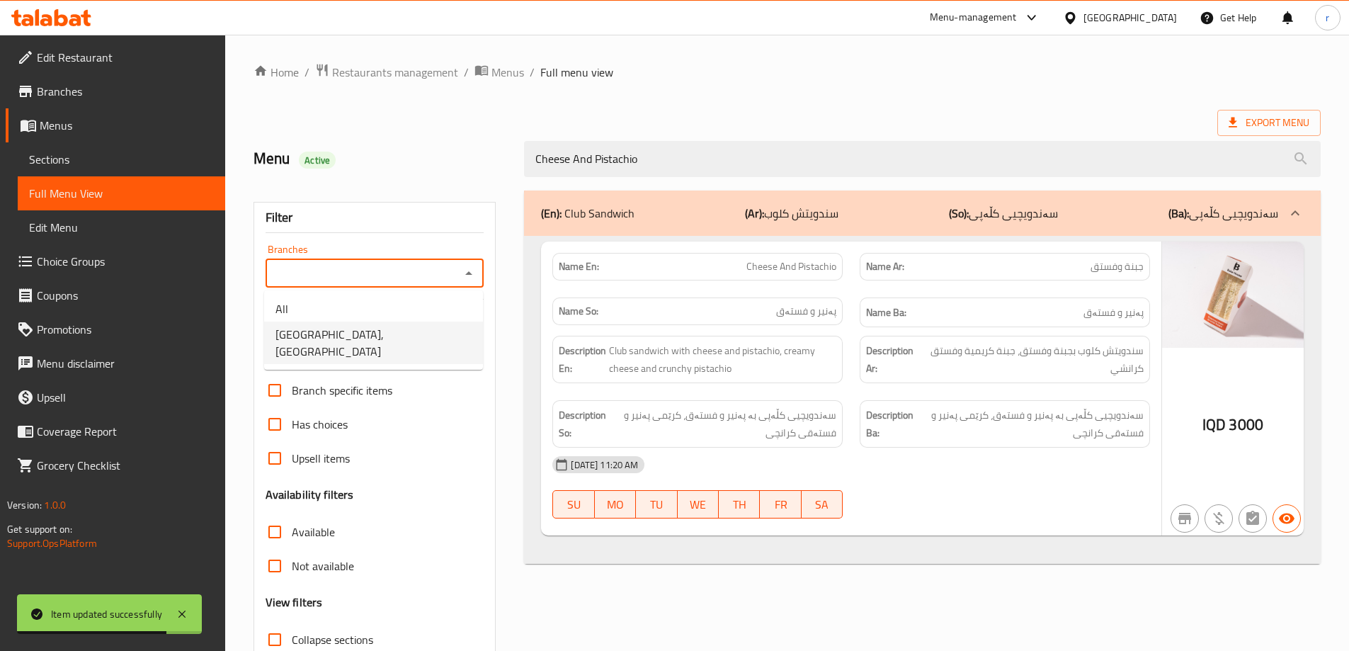
click at [347, 329] on span "Bake House, Danya City" at bounding box center [373, 343] width 196 height 34
type input "Bake House, Danya City"
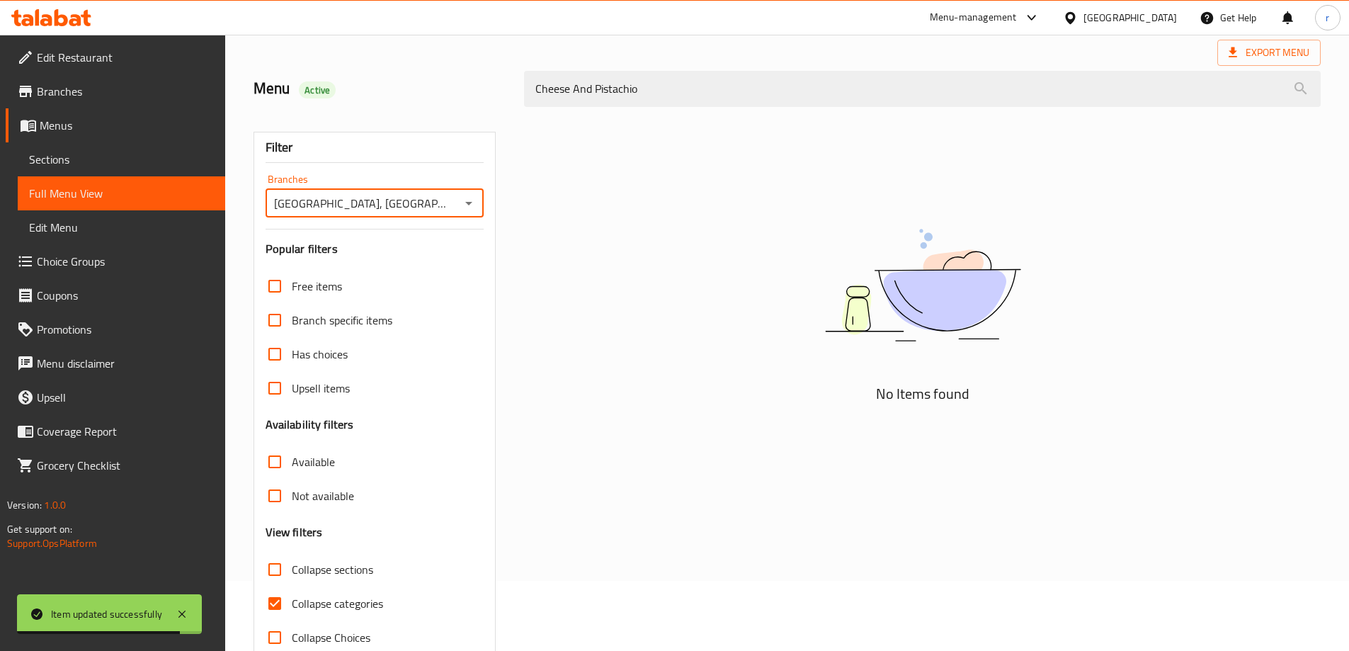
scroll to position [103, 0]
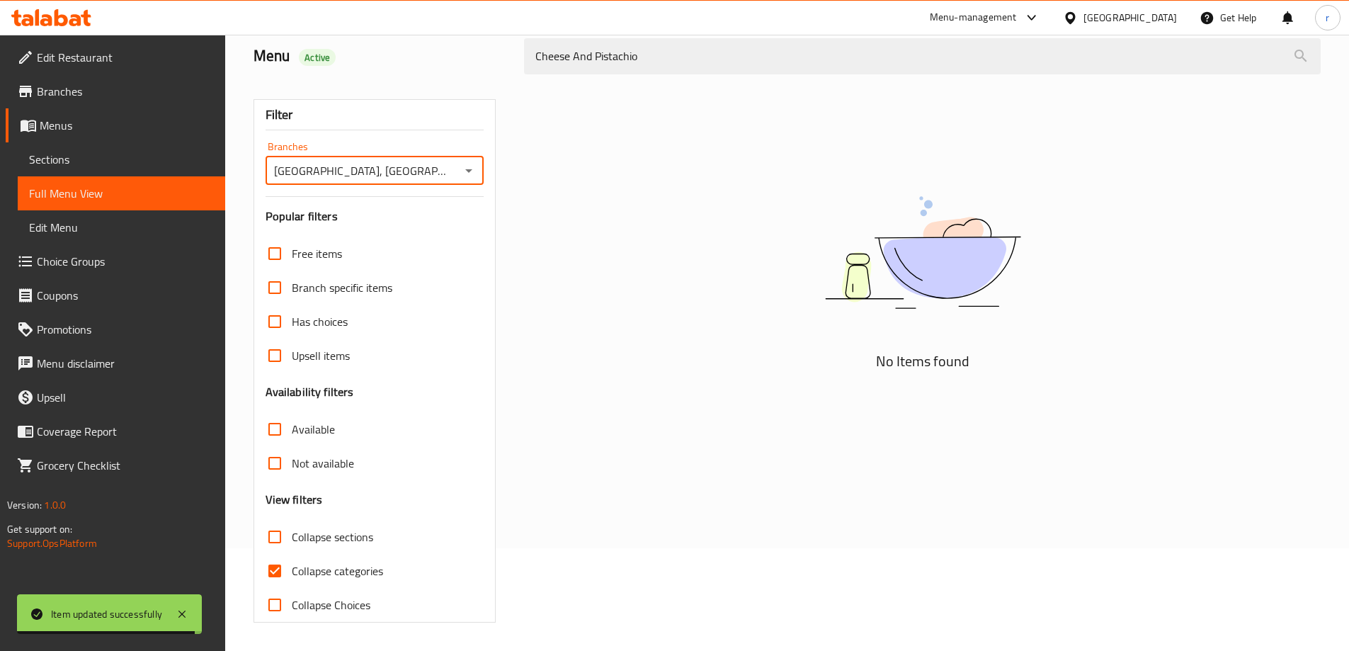
click at [359, 569] on span "Collapse categories" at bounding box center [337, 570] width 91 height 17
click at [292, 569] on input "Collapse categories" at bounding box center [275, 571] width 34 height 34
checkbox input "false"
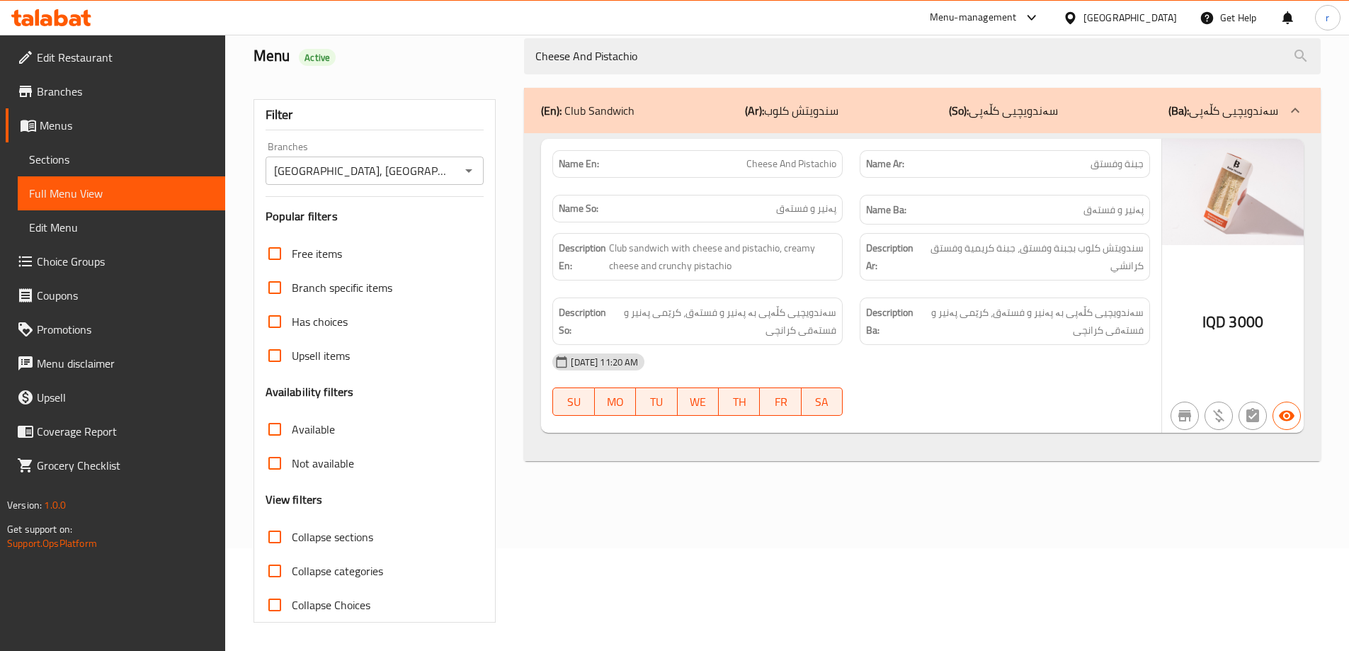
click at [72, 15] on icon at bounding box center [75, 20] width 12 height 12
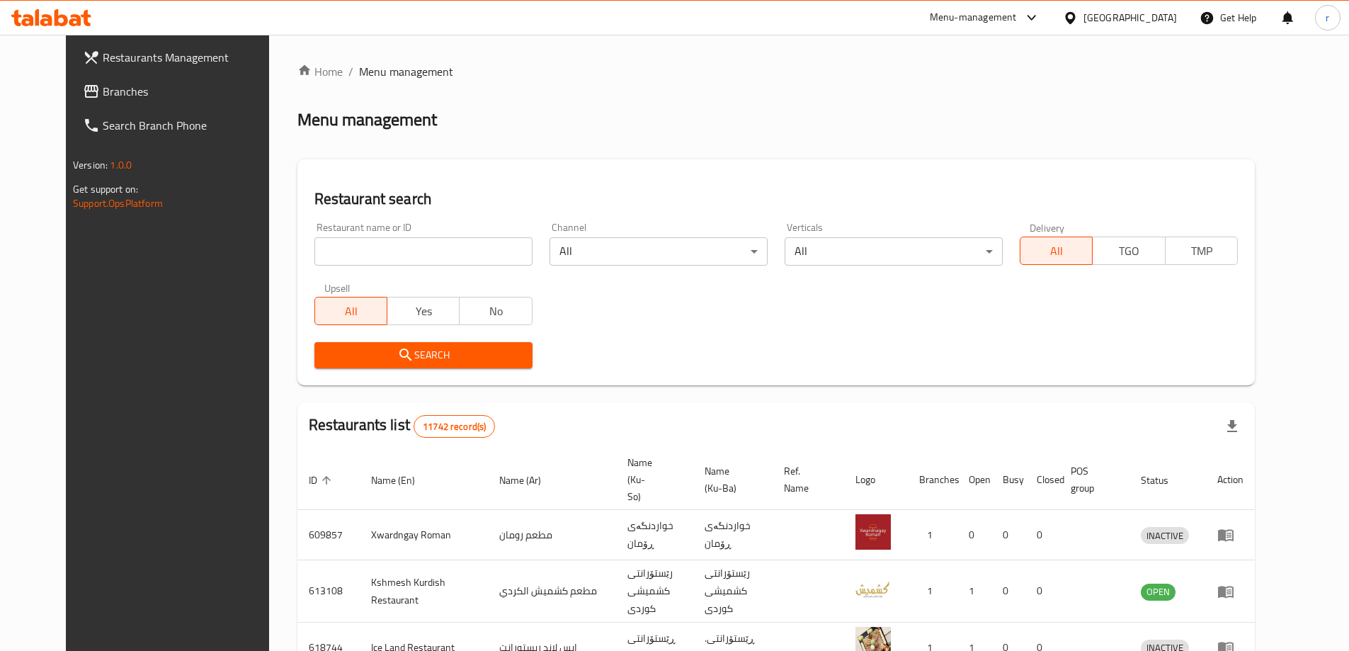
click at [314, 247] on input "search" at bounding box center [423, 251] width 218 height 28
paste input "687623"
type input "687623"
click at [365, 363] on span "Search" at bounding box center [423, 355] width 195 height 18
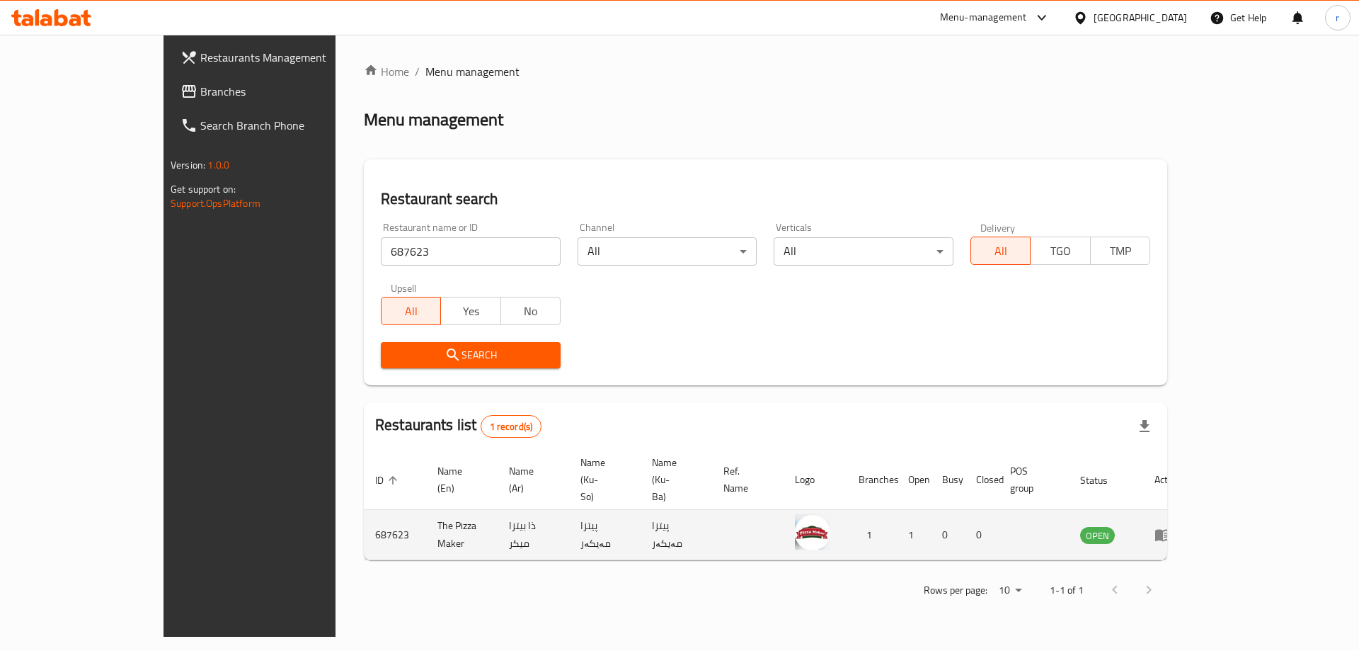
click at [1171, 530] on icon "enhanced table" at bounding box center [1164, 536] width 16 height 12
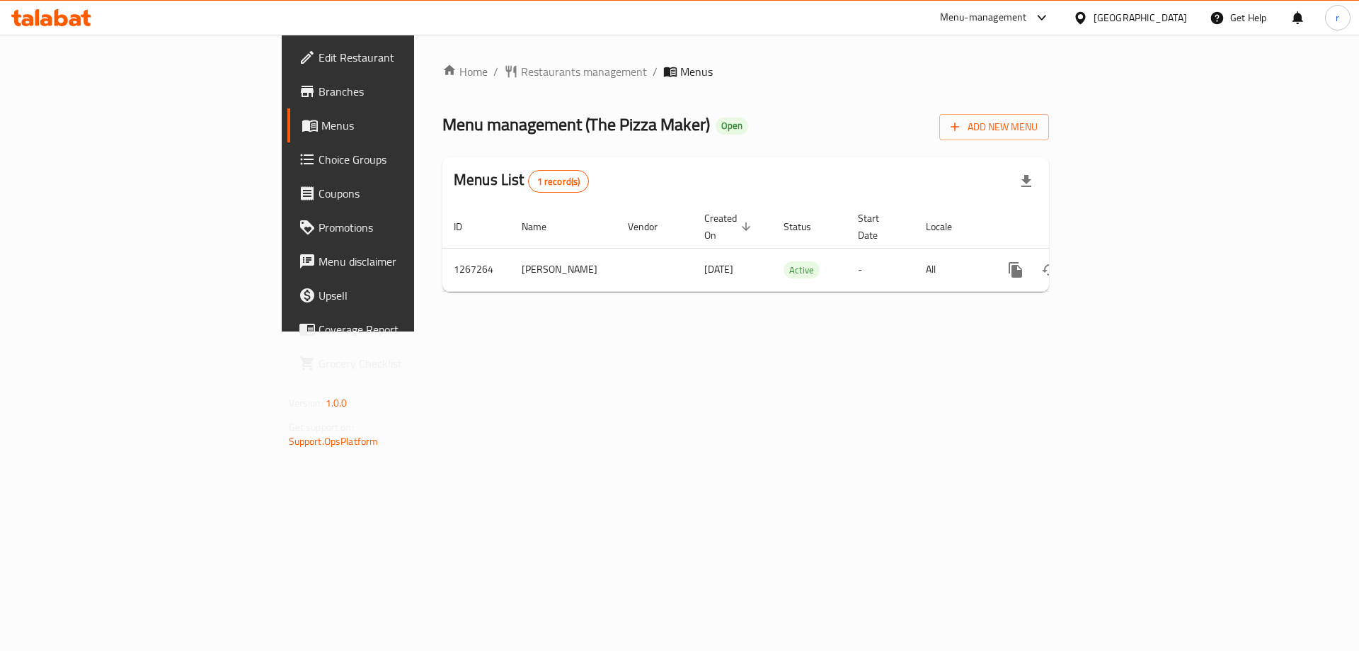
click at [319, 95] on span "Branches" at bounding box center [408, 91] width 179 height 17
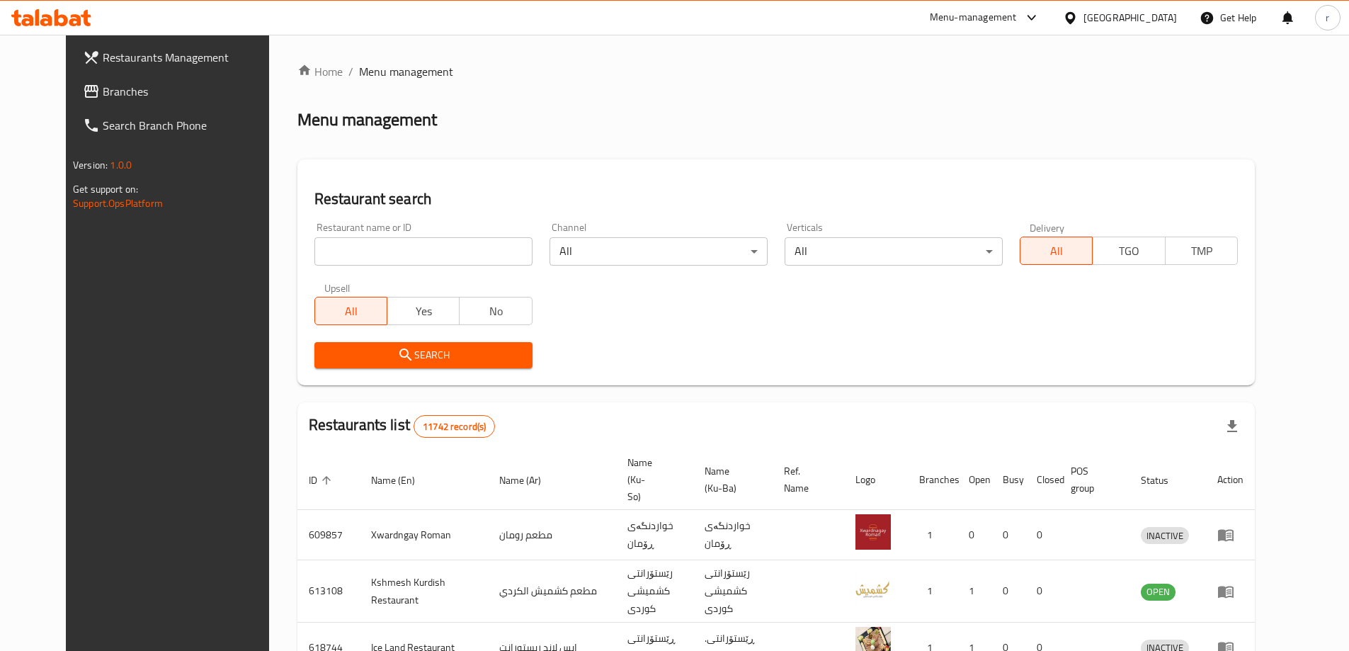
click at [63, 25] on icon at bounding box center [61, 17] width 13 height 17
